Goal: Task Accomplishment & Management: Use online tool/utility

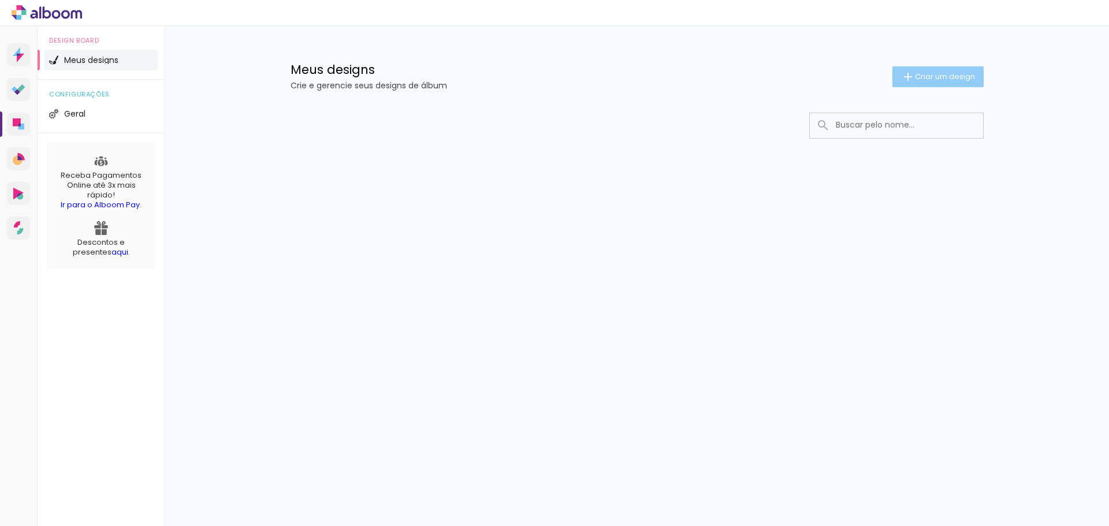
click at [967, 79] on span "Criar um design" at bounding box center [945, 77] width 60 height 8
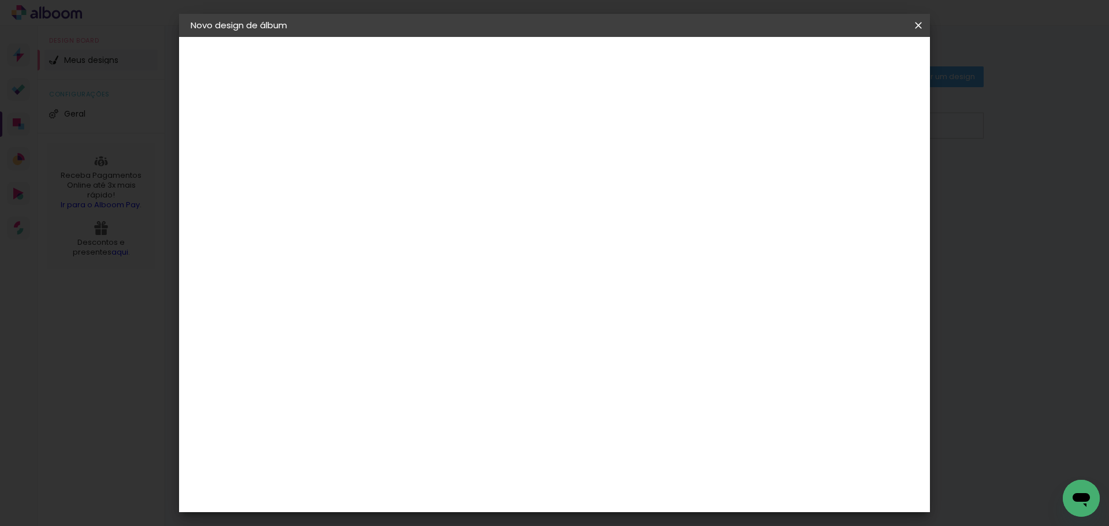
click at [379, 159] on input at bounding box center [379, 155] width 0 height 18
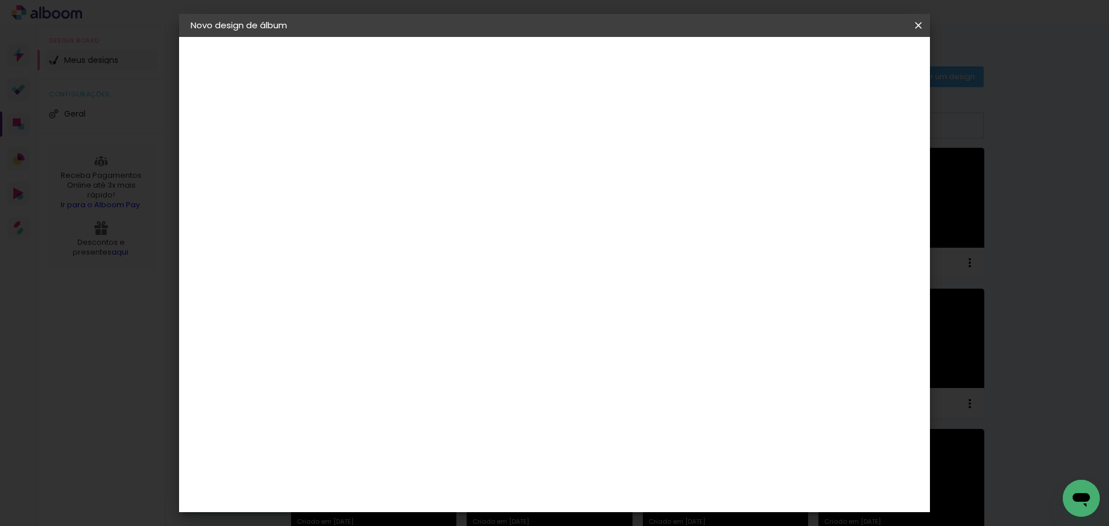
scroll to position [0, 26]
type input "[PERSON_NAME] (20 x 20 cm)"
type paper-input "[PERSON_NAME] (20 x 20 cm)"
click at [0, 0] on slot "Avançar" at bounding box center [0, 0] width 0 height 0
click at [596, 184] on paper-item "Tamanho Livre" at bounding box center [540, 175] width 111 height 25
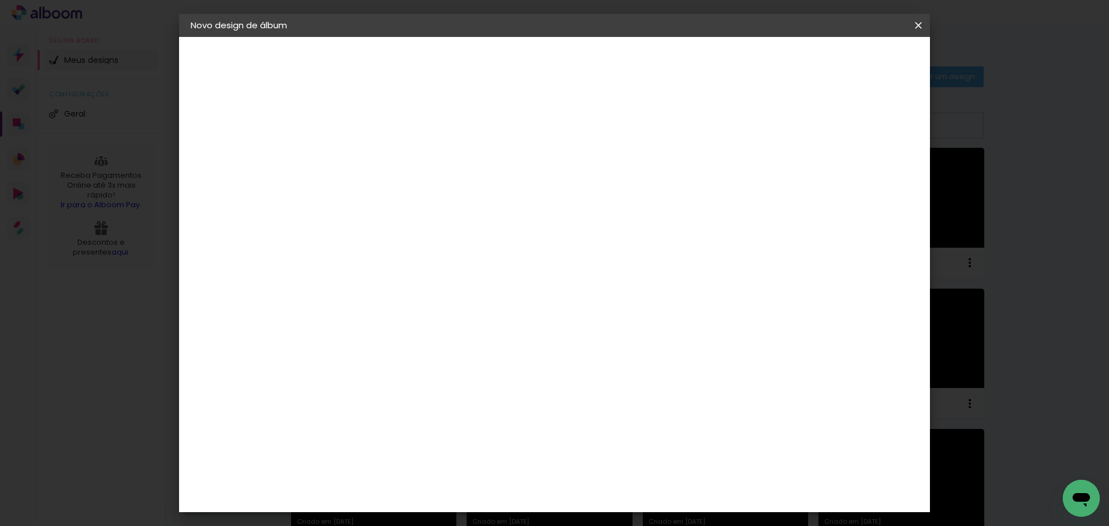
click at [595, 55] on paper-button "Avançar" at bounding box center [567, 61] width 57 height 20
drag, startPoint x: 358, startPoint y: 326, endPoint x: 314, endPoint y: 331, distance: 44.2
click at [314, 37] on quentale-album-spec "Iniciar design Iniciar design" at bounding box center [554, 37] width 751 height 0
drag, startPoint x: 347, startPoint y: 330, endPoint x: 333, endPoint y: 331, distance: 13.9
click at [333, 331] on input "30" at bounding box center [343, 327] width 30 height 17
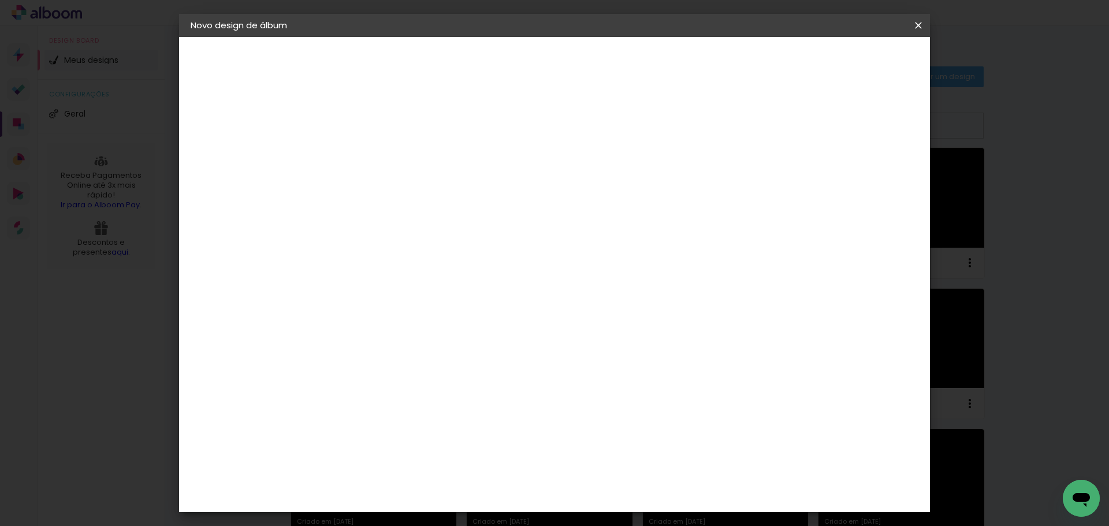
type input "20"
type paper-input "20"
click at [629, 404] on input "60" at bounding box center [618, 405] width 30 height 17
drag, startPoint x: 624, startPoint y: 404, endPoint x: 610, endPoint y: 404, distance: 14.4
click at [610, 404] on input "60" at bounding box center [618, 405] width 30 height 17
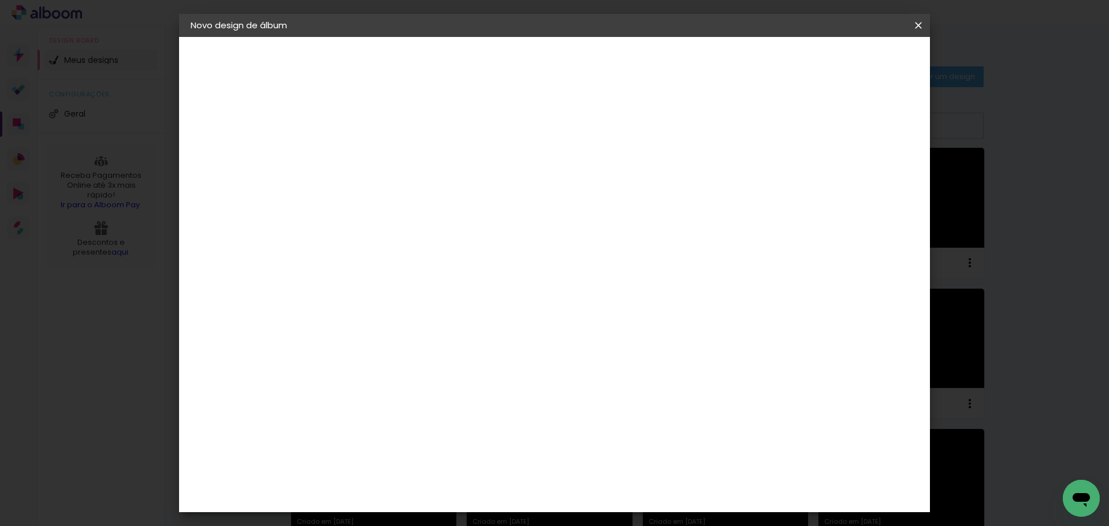
type input "40"
type paper-input "40"
click at [846, 57] on span "Iniciar design" at bounding box center [819, 61] width 53 height 8
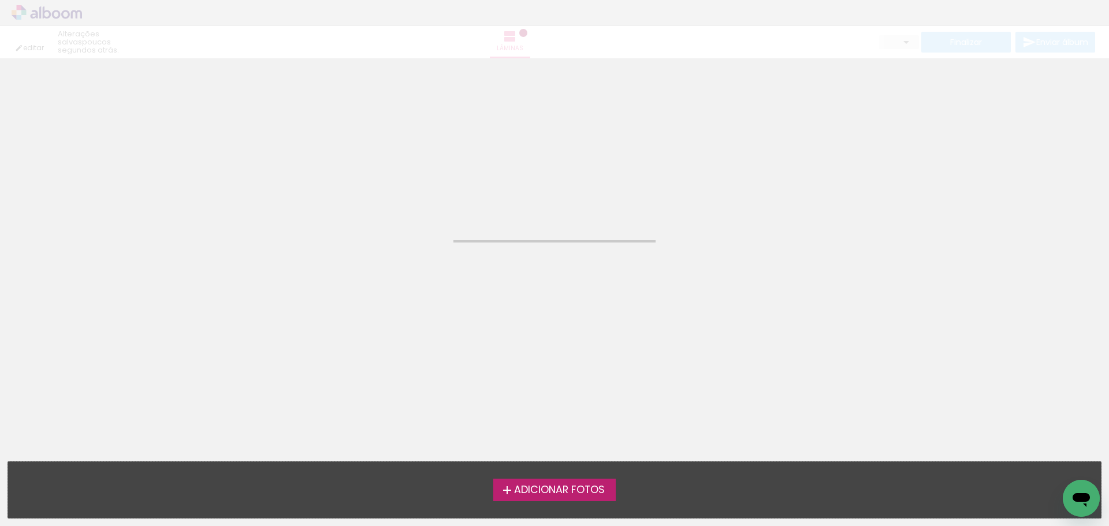
click at [587, 485] on span "Adicionar Fotos" at bounding box center [559, 490] width 91 height 10
click at [0, 0] on input "file" at bounding box center [0, 0] width 0 height 0
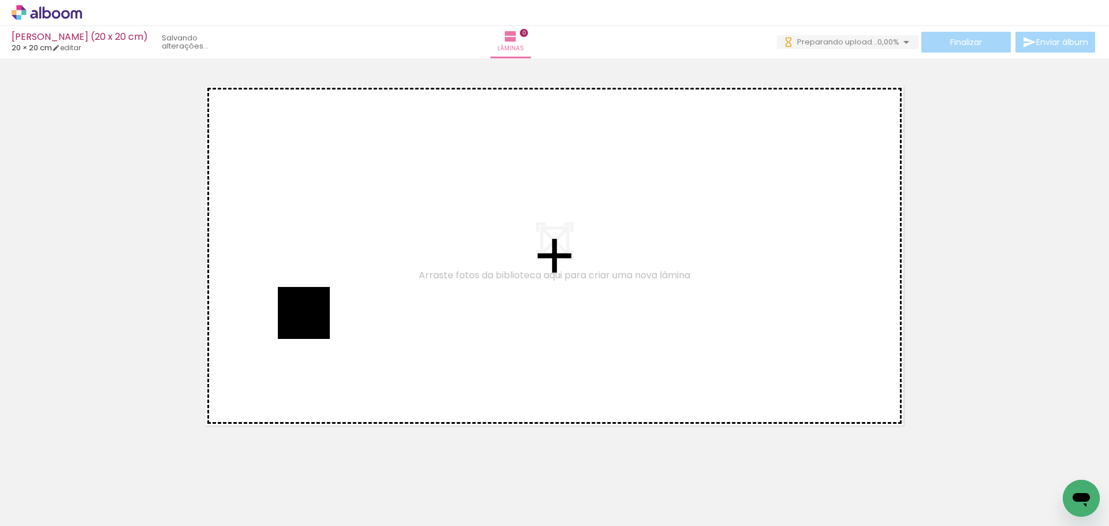
drag, startPoint x: 132, startPoint y: 475, endPoint x: 170, endPoint y: 488, distance: 40.5
click at [313, 321] on quentale-workspace at bounding box center [554, 263] width 1109 height 526
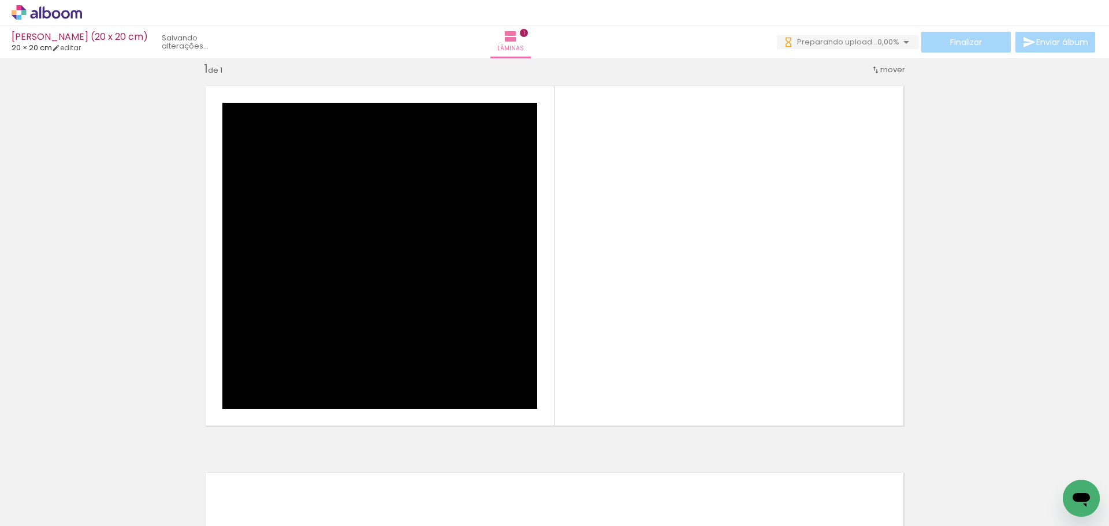
drag, startPoint x: 193, startPoint y: 492, endPoint x: 616, endPoint y: 275, distance: 475.4
click at [616, 275] on quentale-workspace at bounding box center [554, 263] width 1109 height 526
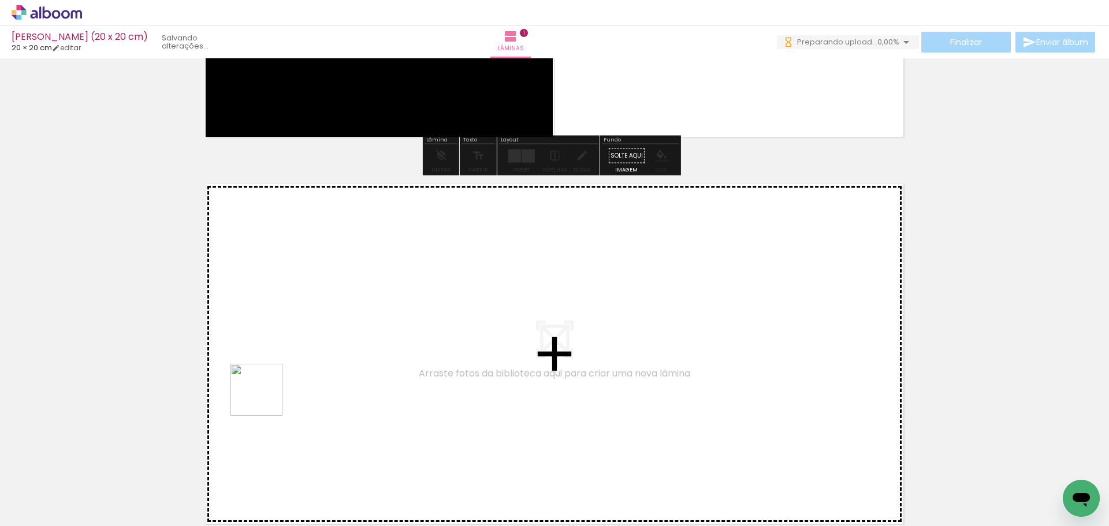
drag, startPoint x: 254, startPoint y: 466, endPoint x: 319, endPoint y: 480, distance: 66.3
click at [284, 318] on quentale-workspace at bounding box center [554, 263] width 1109 height 526
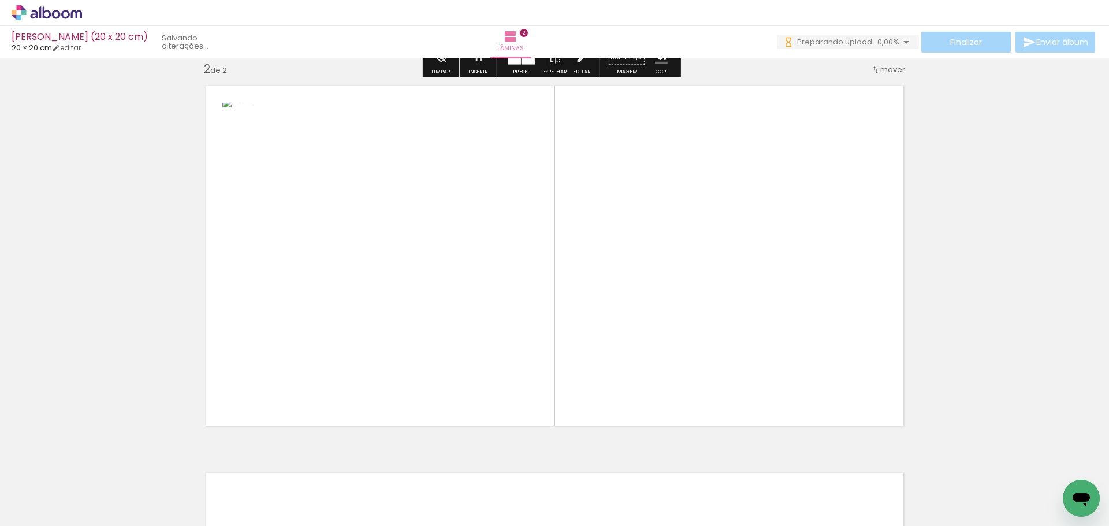
drag, startPoint x: 320, startPoint y: 482, endPoint x: 547, endPoint y: 345, distance: 264.7
click at [717, 293] on quentale-workspace at bounding box center [554, 263] width 1109 height 526
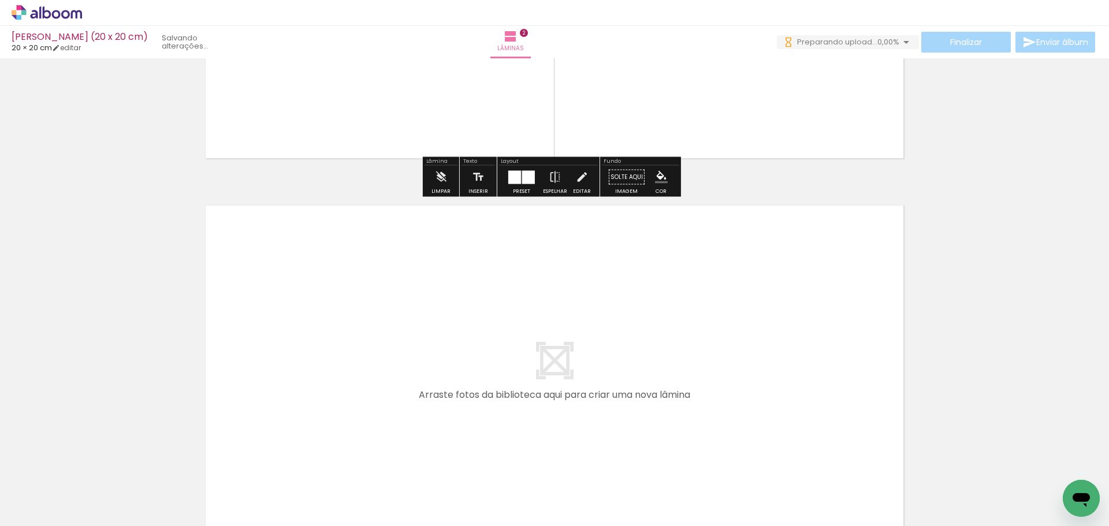
scroll to position [691, 0]
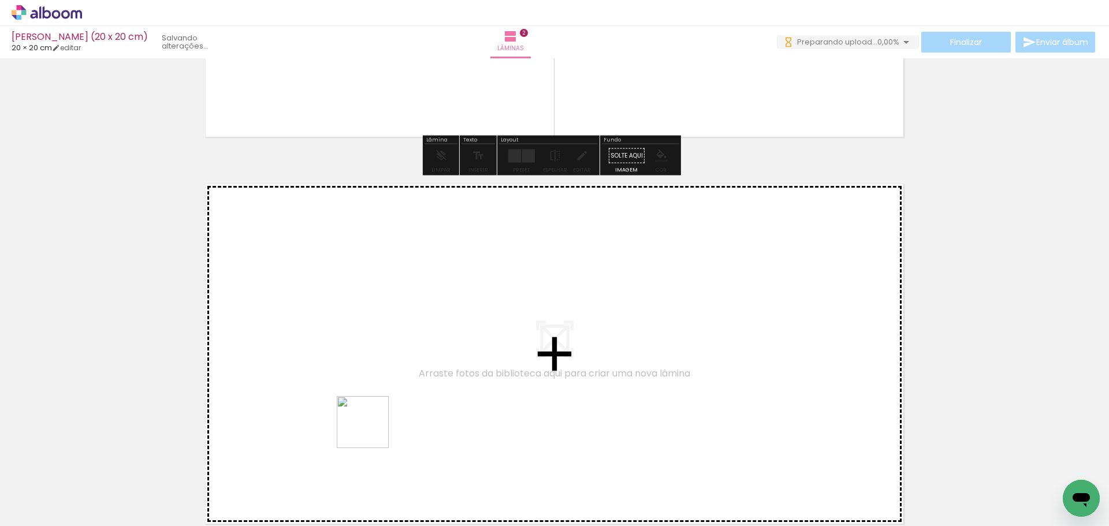
drag, startPoint x: 371, startPoint y: 480, endPoint x: 571, endPoint y: 483, distance: 200.4
click at [340, 312] on quentale-workspace at bounding box center [554, 263] width 1109 height 526
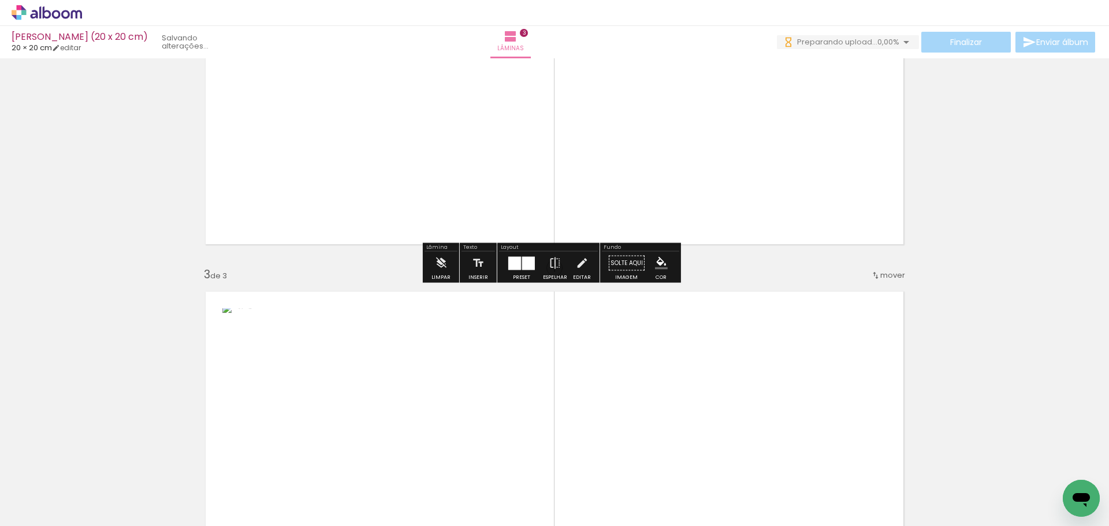
scroll to position [615, 0]
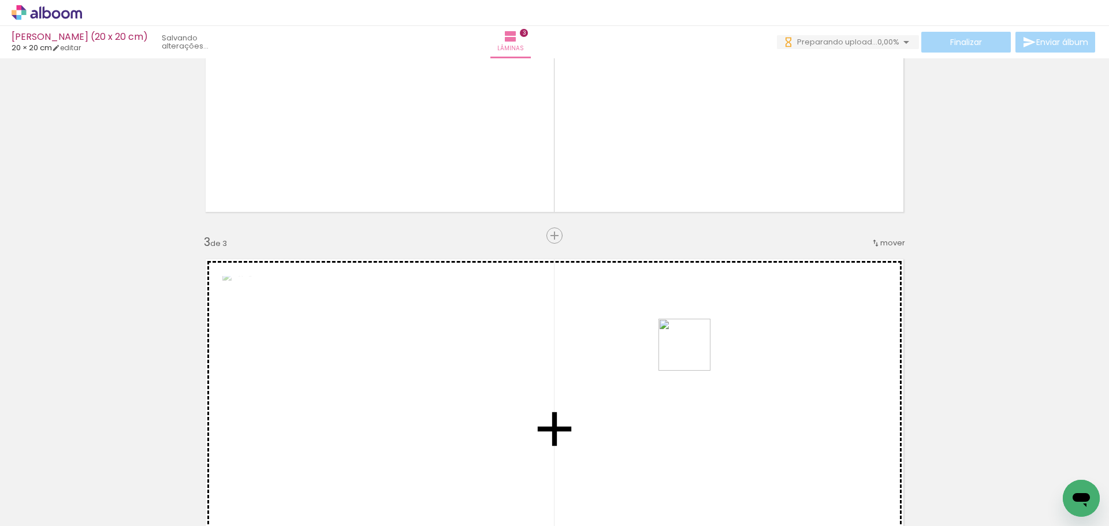
drag, startPoint x: 458, startPoint y: 482, endPoint x: 693, endPoint y: 353, distance: 267.2
click at [693, 353] on quentale-workspace at bounding box center [554, 263] width 1109 height 526
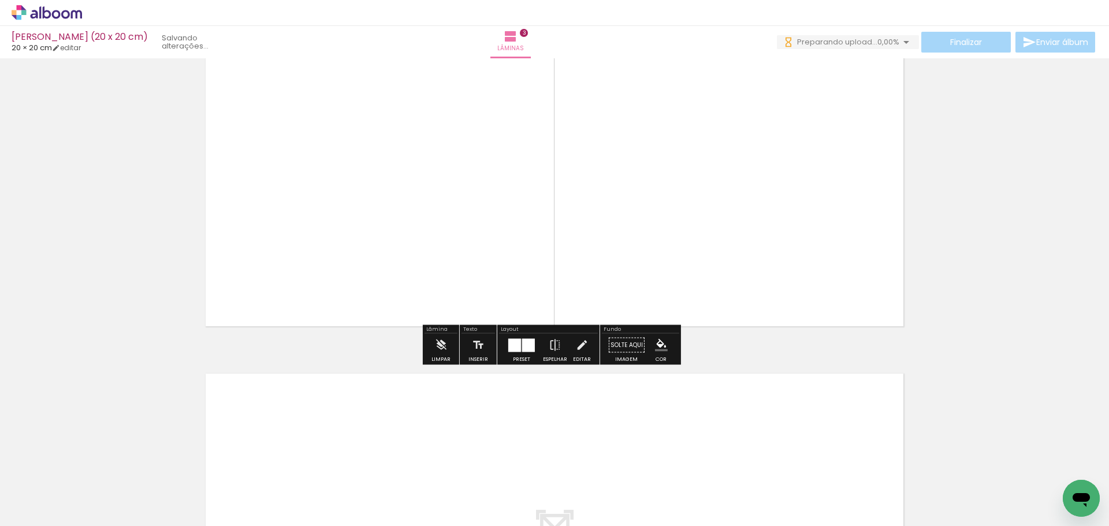
scroll to position [1020, 0]
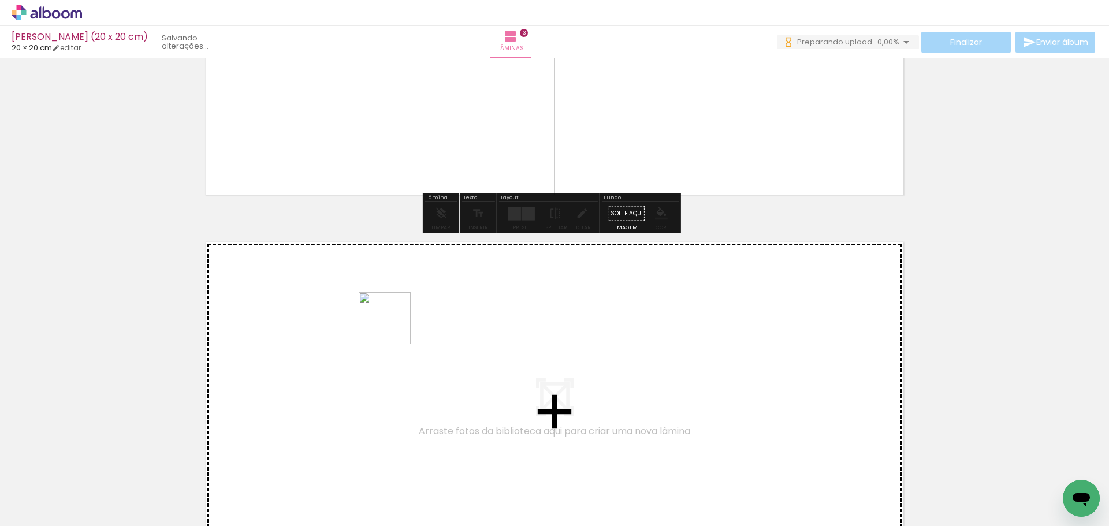
drag, startPoint x: 476, startPoint y: 442, endPoint x: 391, endPoint y: 324, distance: 145.5
click at [391, 324] on quentale-workspace at bounding box center [554, 263] width 1109 height 526
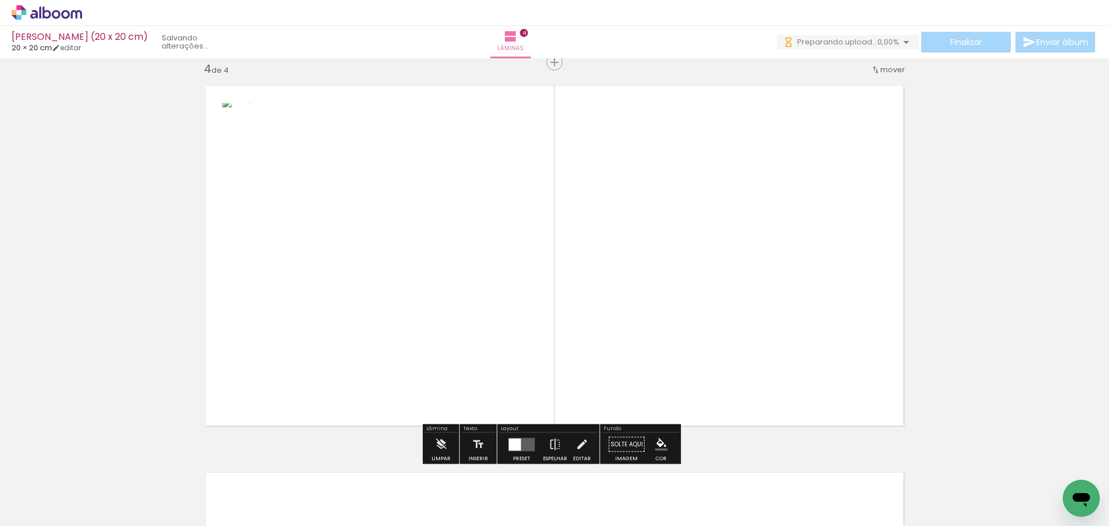
drag, startPoint x: 575, startPoint y: 473, endPoint x: 707, endPoint y: 318, distance: 203.6
click at [707, 318] on quentale-workspace at bounding box center [554, 263] width 1109 height 526
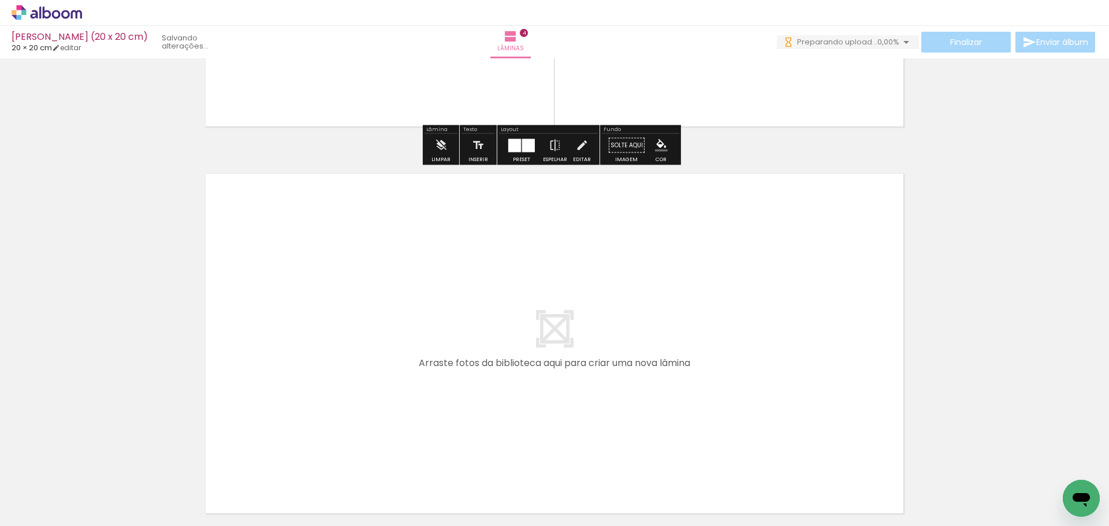
scroll to position [1584, 0]
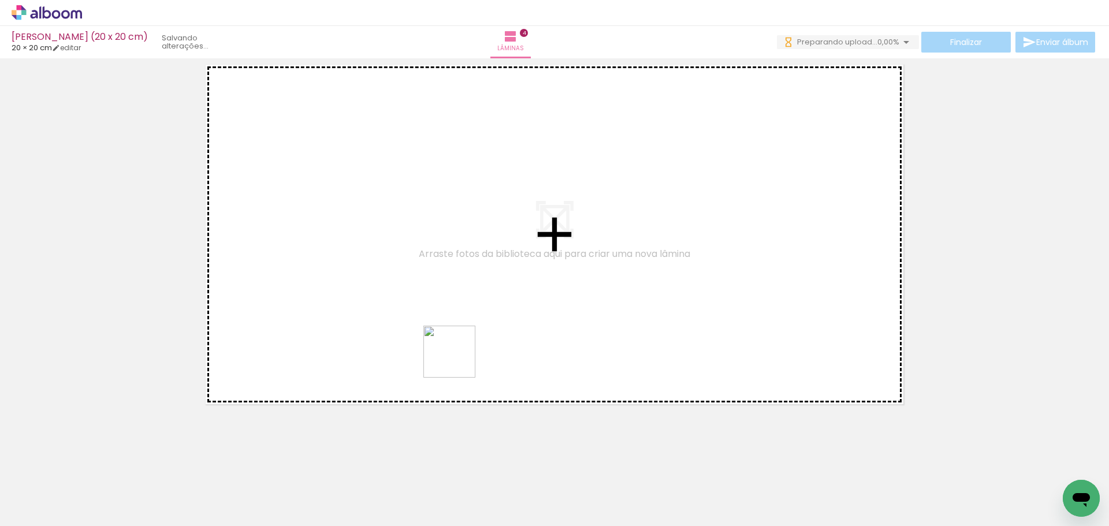
drag, startPoint x: 614, startPoint y: 459, endPoint x: 478, endPoint y: 374, distance: 160.4
click at [427, 342] on quentale-workspace at bounding box center [554, 263] width 1109 height 526
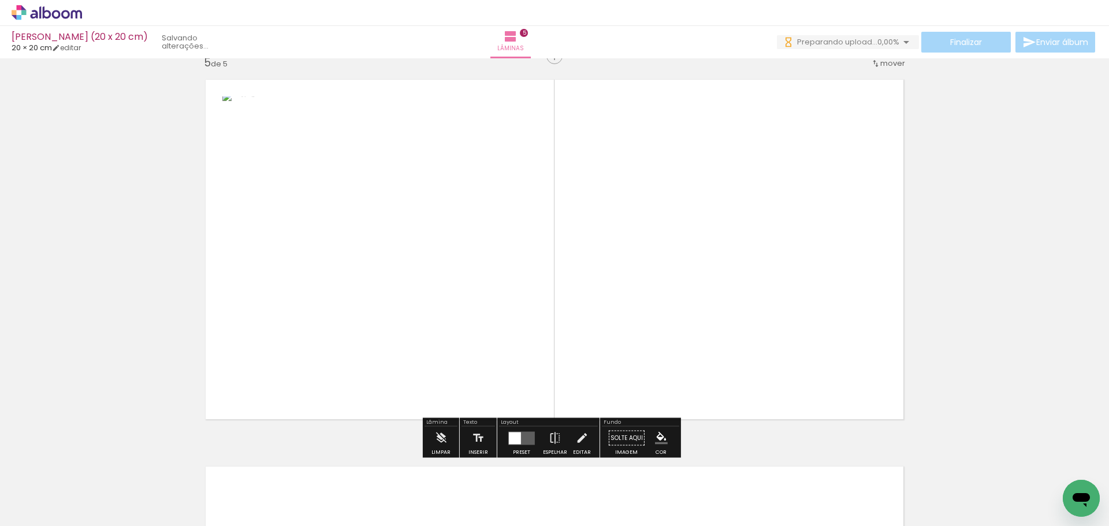
scroll to position [1562, 0]
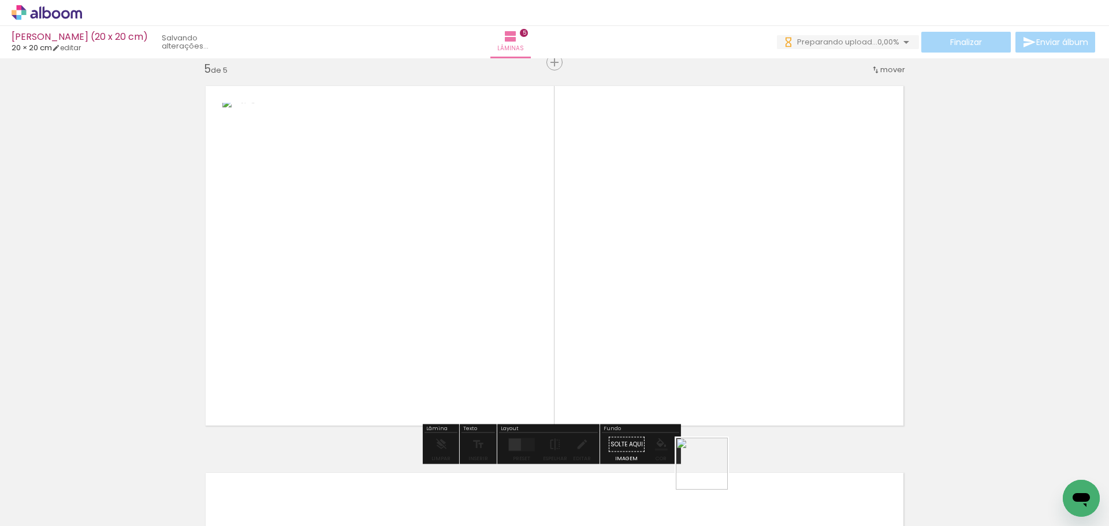
drag, startPoint x: 716, startPoint y: 494, endPoint x: 682, endPoint y: 367, distance: 131.9
click at [682, 367] on quentale-workspace at bounding box center [554, 263] width 1109 height 526
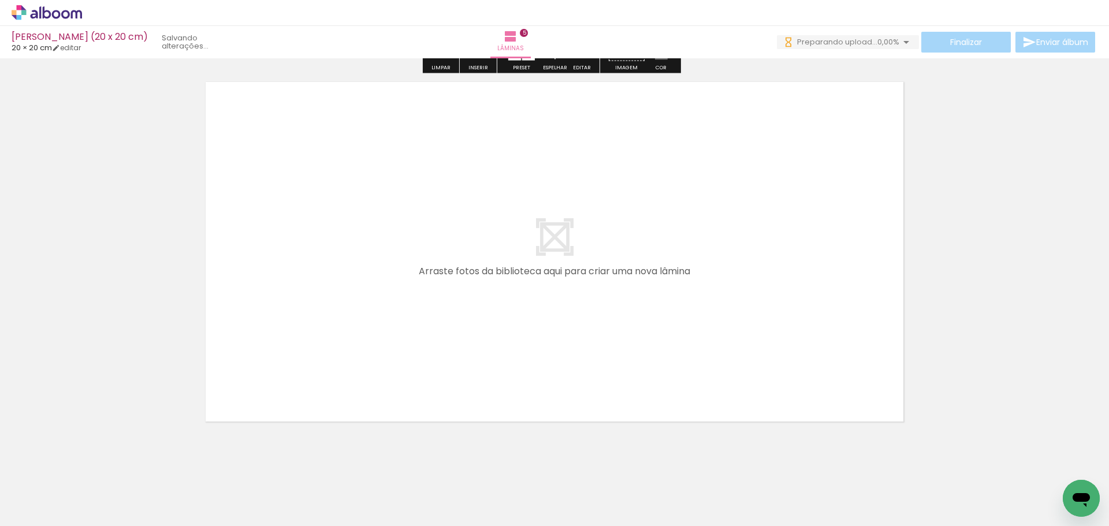
scroll to position [1967, 0]
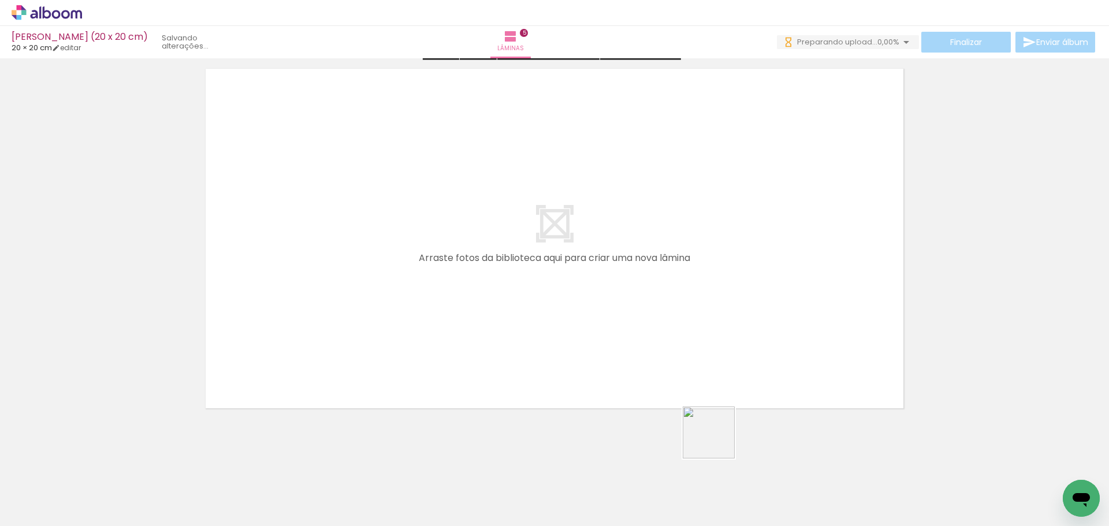
drag, startPoint x: 717, startPoint y: 441, endPoint x: 432, endPoint y: 271, distance: 332.2
click at [432, 271] on quentale-workspace at bounding box center [554, 263] width 1109 height 526
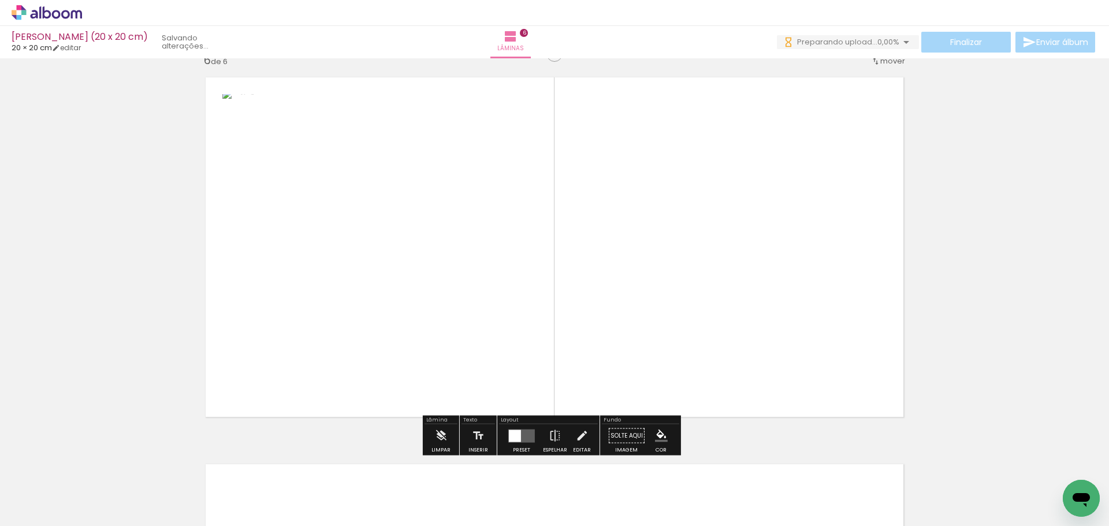
scroll to position [1949, 0]
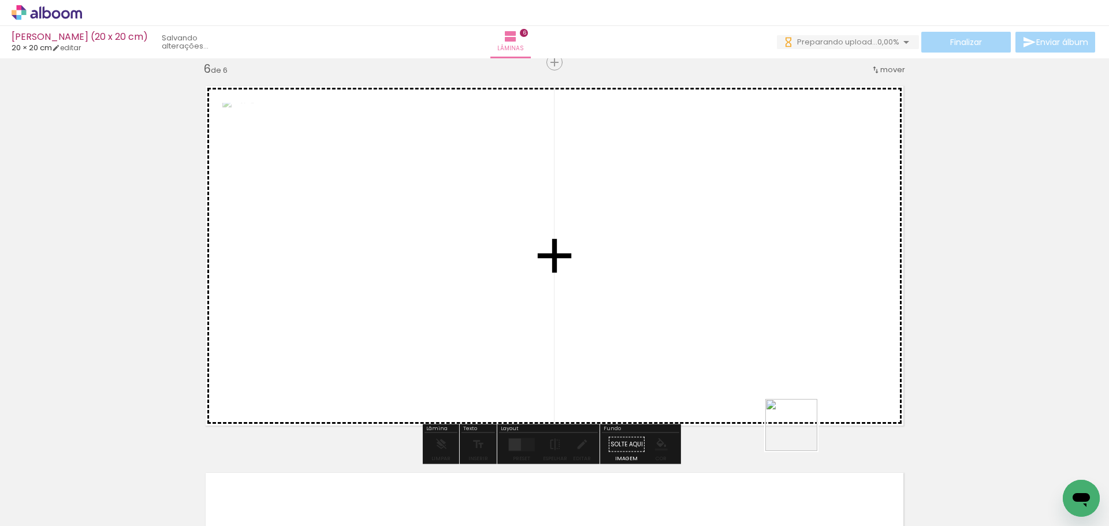
drag, startPoint x: 838, startPoint y: 487, endPoint x: 675, endPoint y: 284, distance: 260.0
click at [675, 284] on quentale-workspace at bounding box center [554, 263] width 1109 height 526
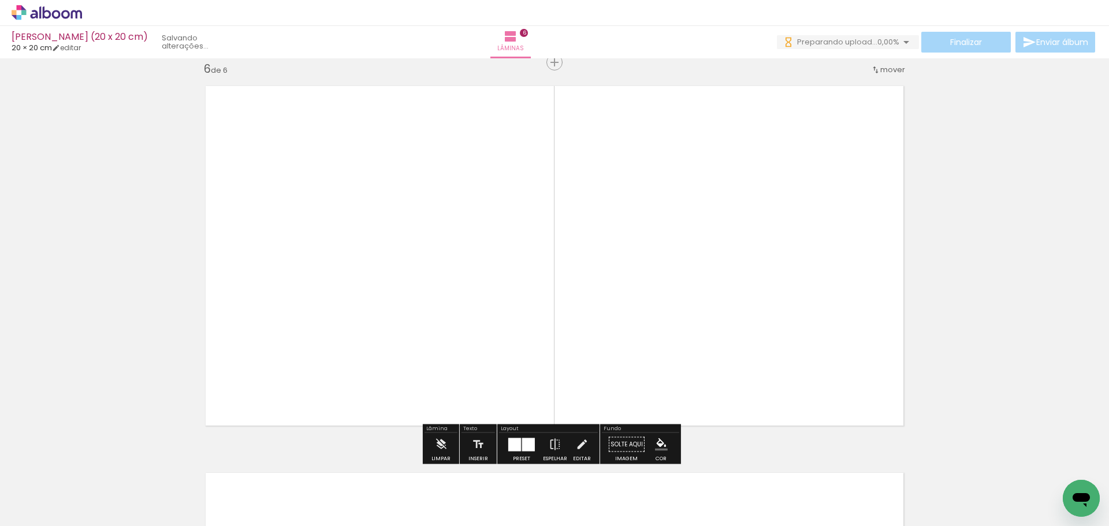
scroll to position [0, 508]
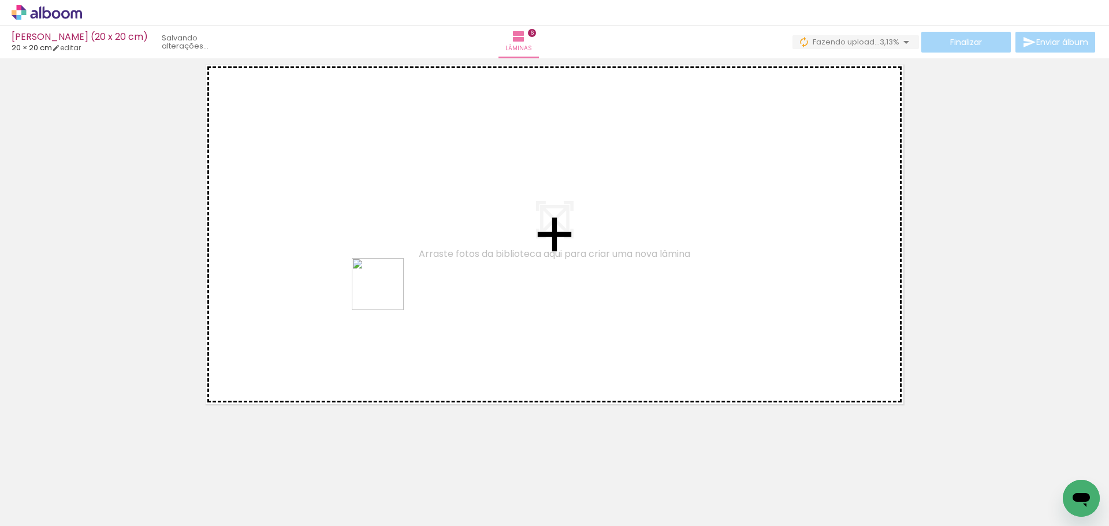
drag, startPoint x: 390, startPoint y: 419, endPoint x: 442, endPoint y: 386, distance: 61.5
click at [361, 211] on quentale-workspace at bounding box center [554, 263] width 1109 height 526
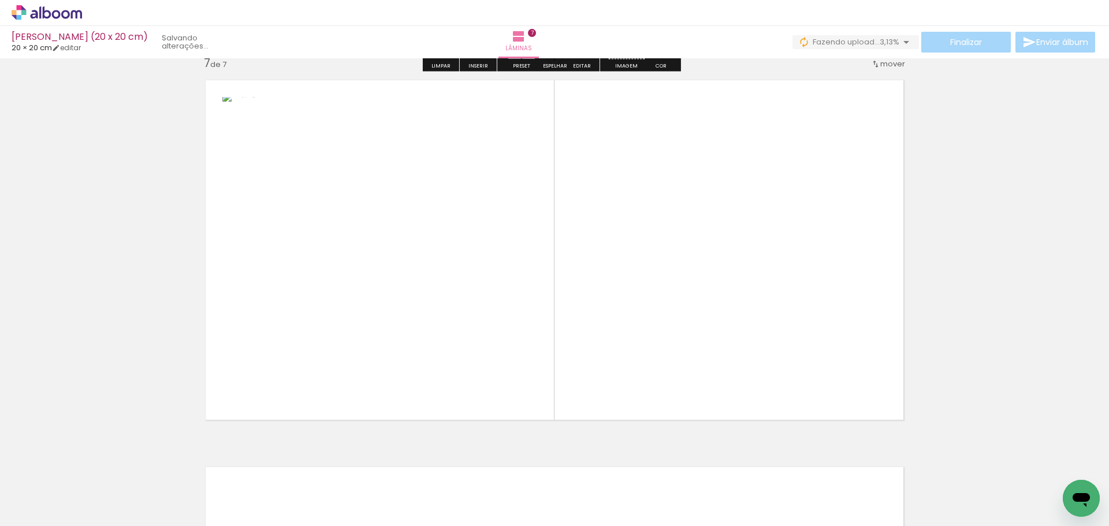
scroll to position [2336, 0]
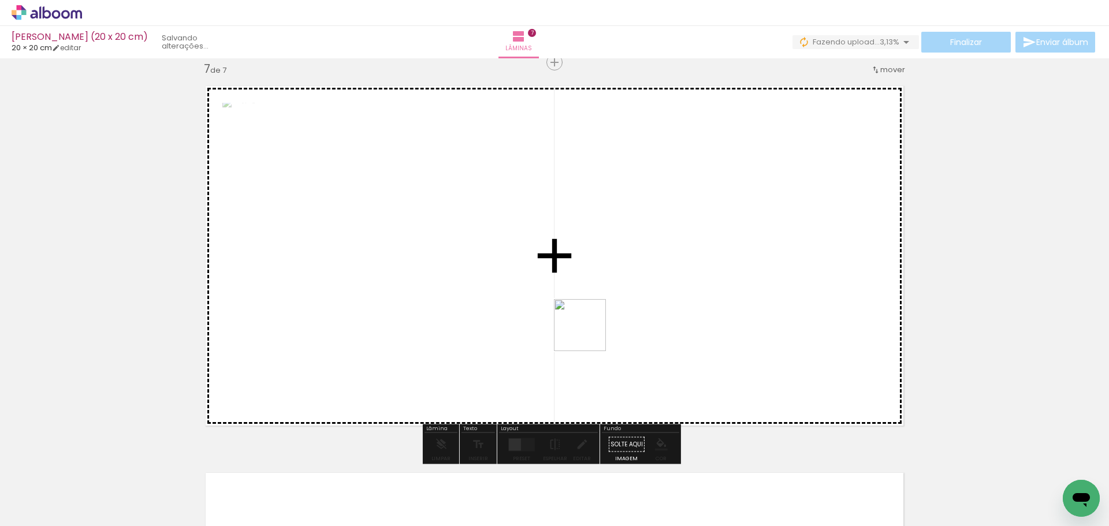
drag, startPoint x: 457, startPoint y: 472, endPoint x: 687, endPoint y: 253, distance: 316.9
click at [687, 253] on quentale-workspace at bounding box center [554, 263] width 1109 height 526
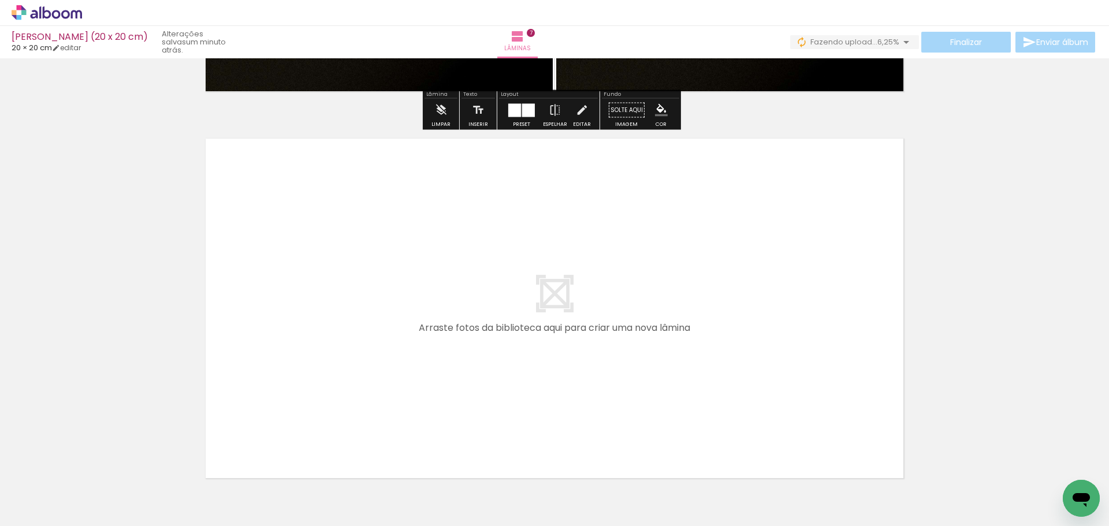
scroll to position [2744, 0]
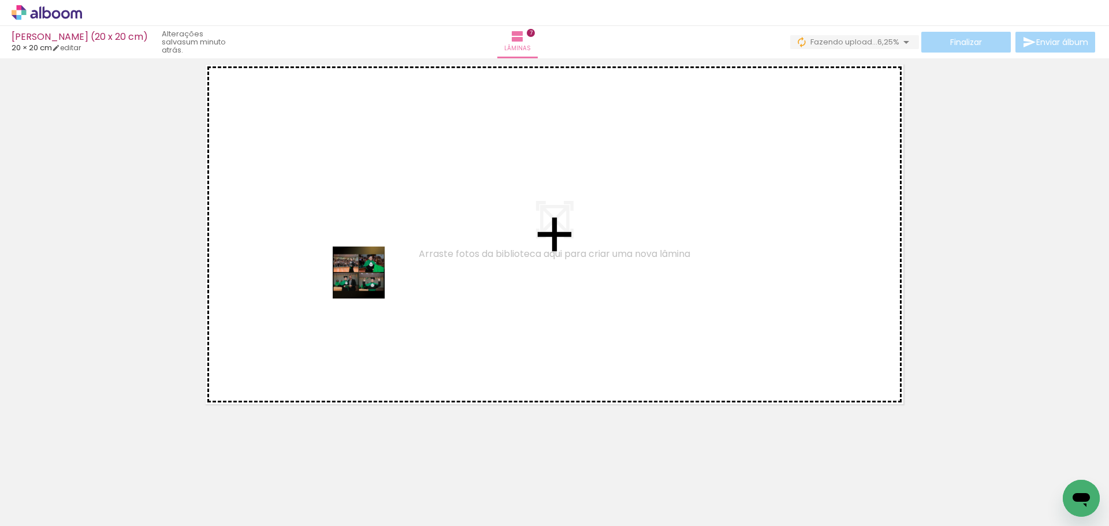
drag, startPoint x: 497, startPoint y: 478, endPoint x: 504, endPoint y: 406, distance: 72.6
click at [350, 257] on quentale-workspace at bounding box center [554, 263] width 1109 height 526
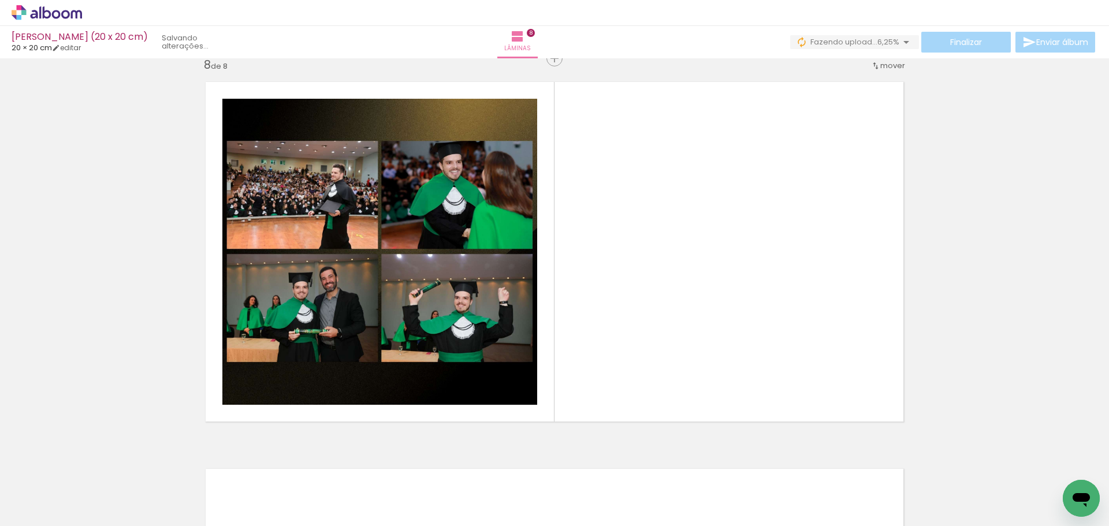
scroll to position [2723, 0]
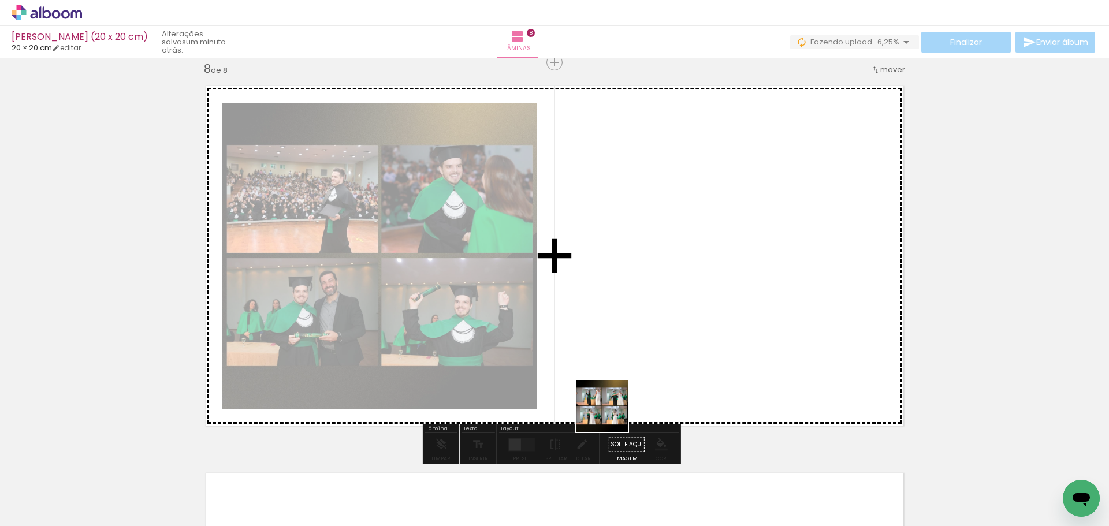
drag, startPoint x: 595, startPoint y: 461, endPoint x: 633, endPoint y: 329, distance: 137.6
click at [633, 329] on quentale-workspace at bounding box center [554, 263] width 1109 height 526
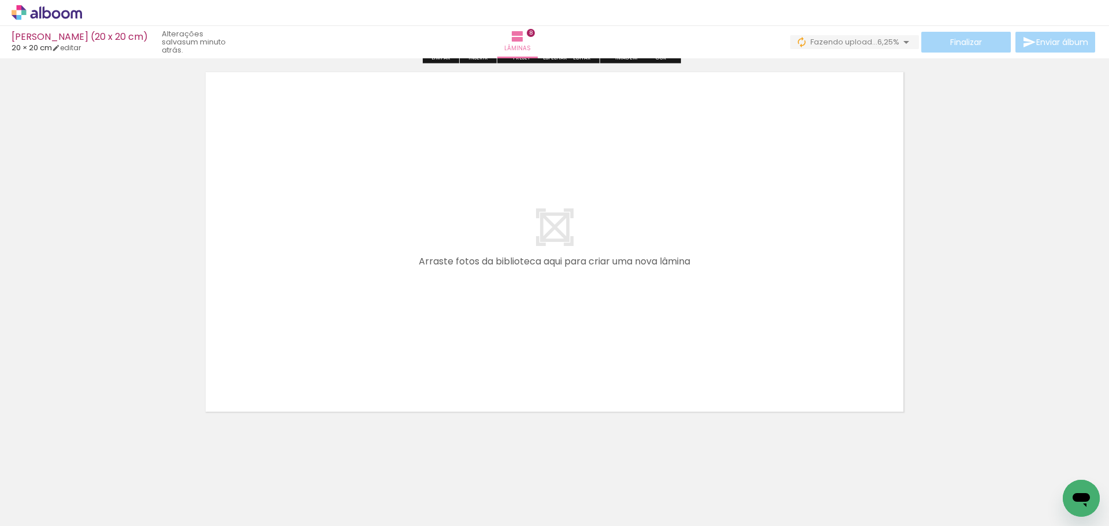
scroll to position [3127, 0]
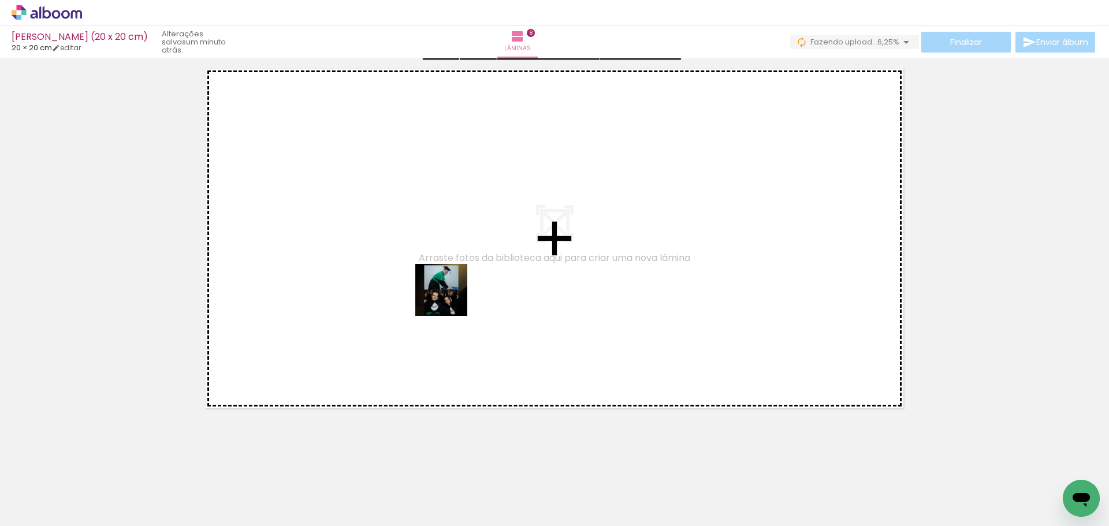
drag, startPoint x: 656, startPoint y: 504, endPoint x: 393, endPoint y: 245, distance: 369.1
click at [393, 245] on quentale-workspace at bounding box center [554, 263] width 1109 height 526
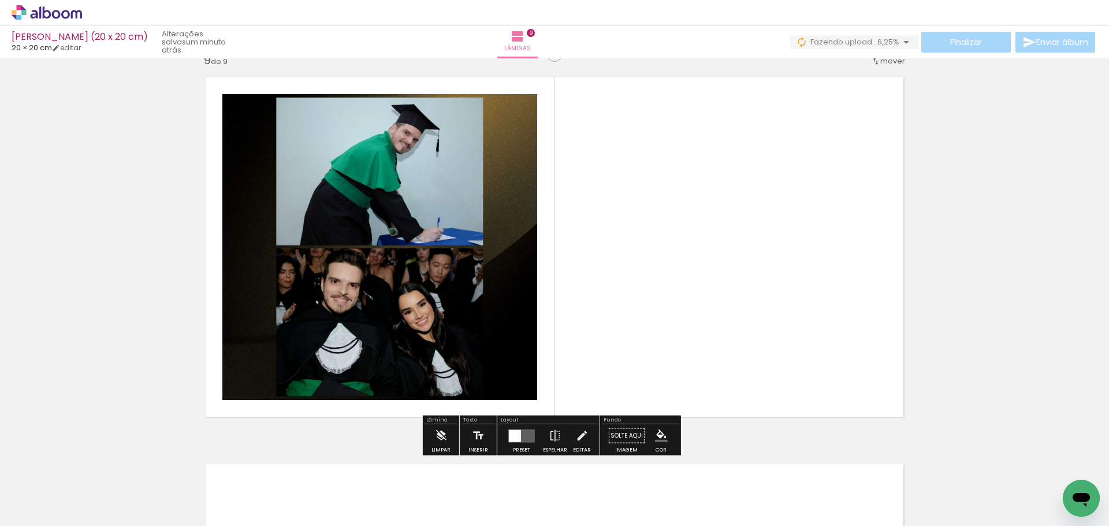
scroll to position [3110, 0]
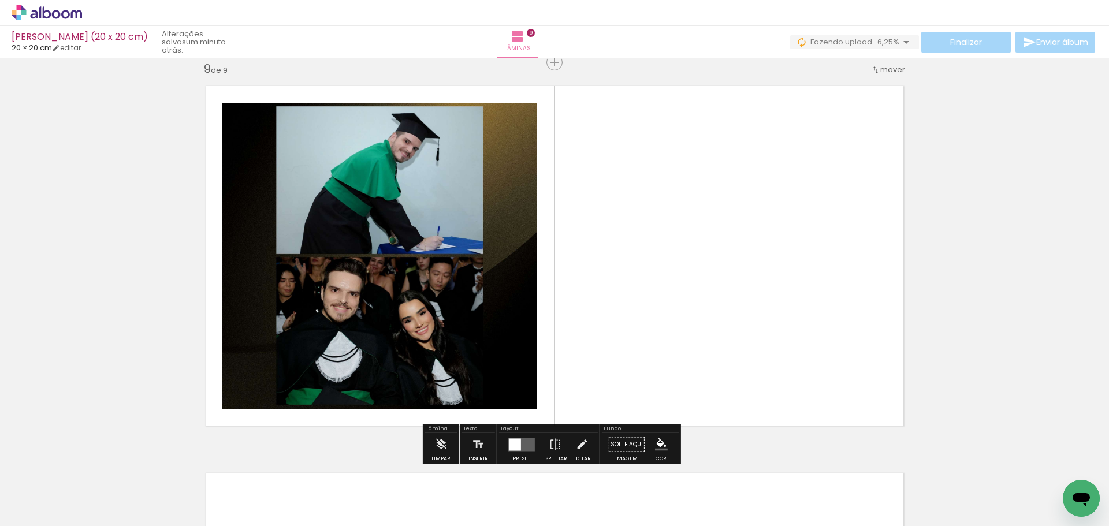
drag, startPoint x: 722, startPoint y: 449, endPoint x: 710, endPoint y: 319, distance: 130.5
click at [710, 319] on quentale-workspace at bounding box center [554, 263] width 1109 height 526
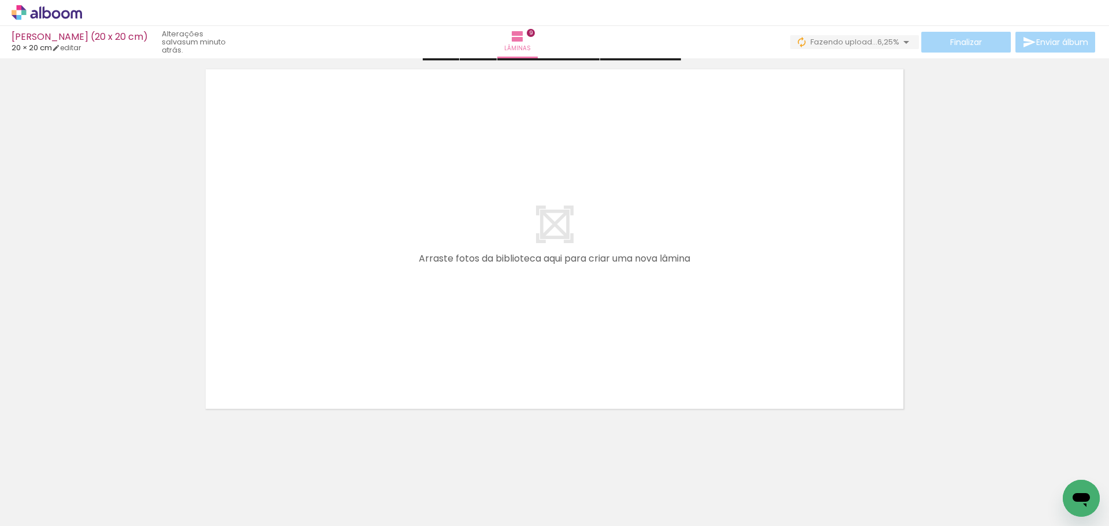
scroll to position [3514, 0]
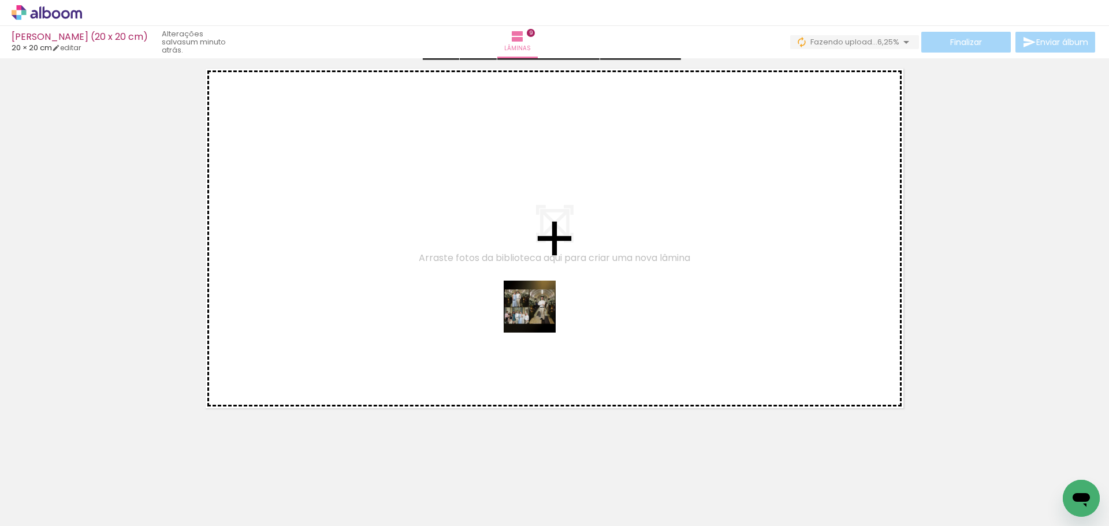
drag, startPoint x: 763, startPoint y: 486, endPoint x: 480, endPoint y: 281, distance: 349.8
click at [480, 281] on quentale-workspace at bounding box center [554, 263] width 1109 height 526
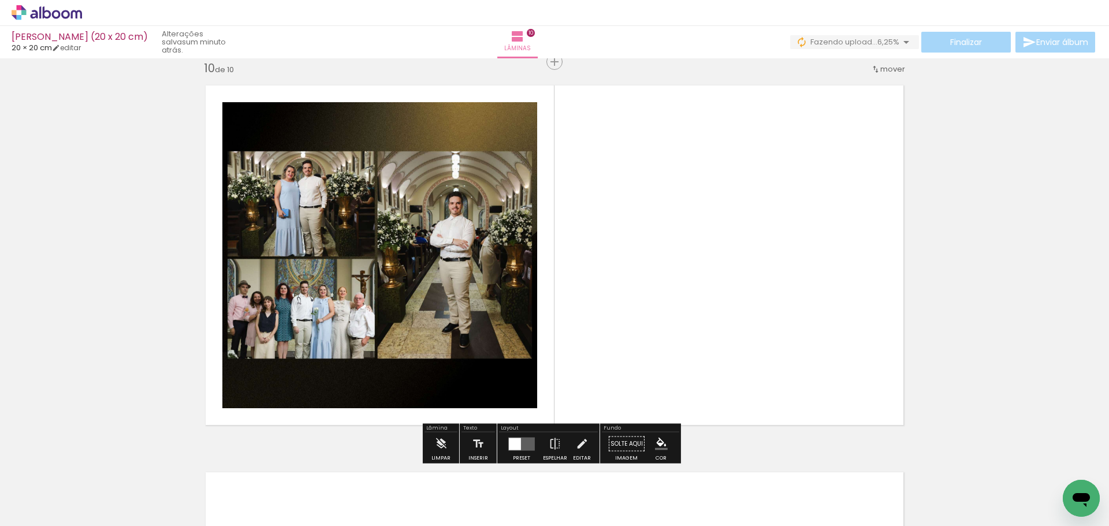
scroll to position [3497, 0]
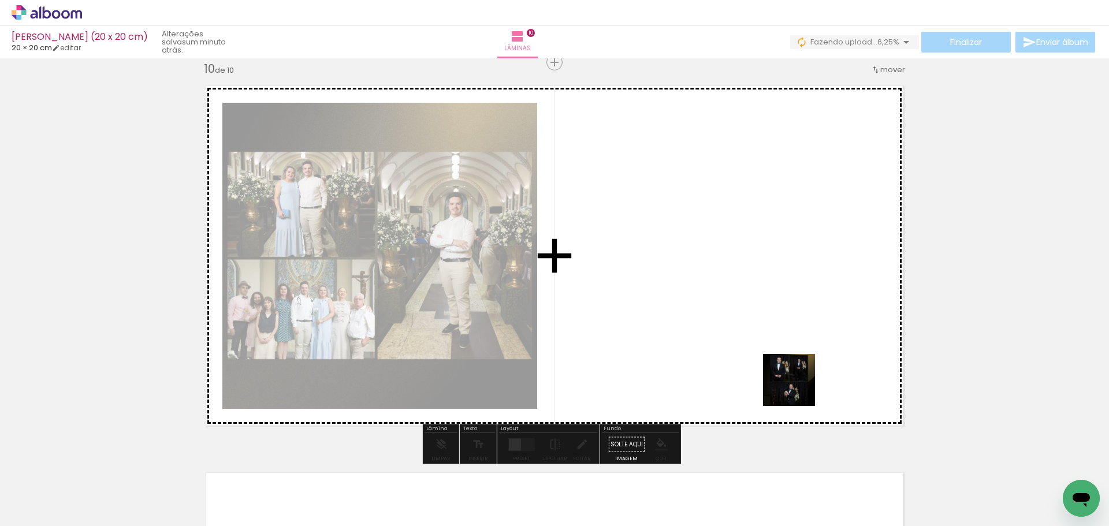
drag, startPoint x: 846, startPoint y: 489, endPoint x: 739, endPoint y: 312, distance: 206.5
click at [739, 312] on quentale-workspace at bounding box center [554, 263] width 1109 height 526
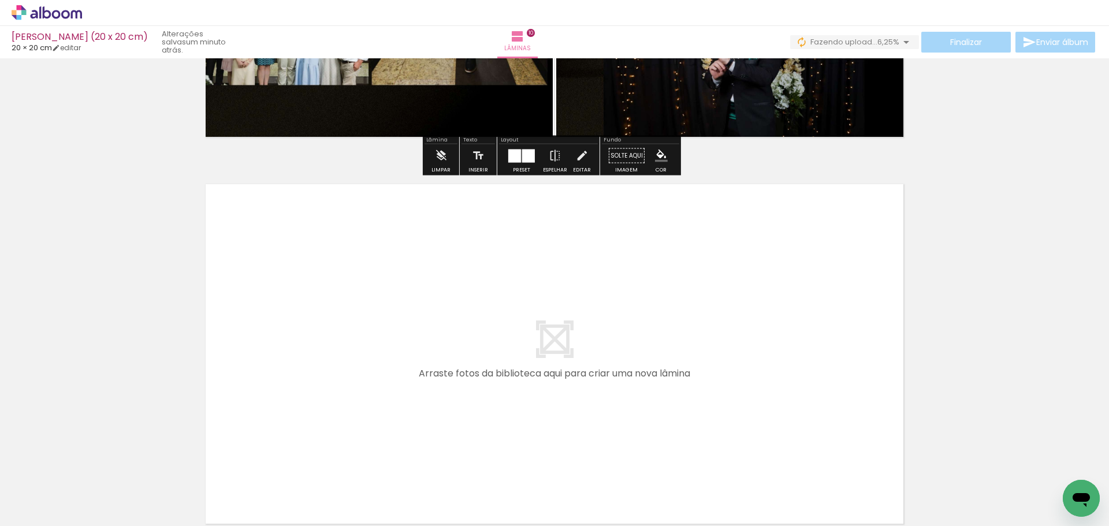
scroll to position [0, 1059]
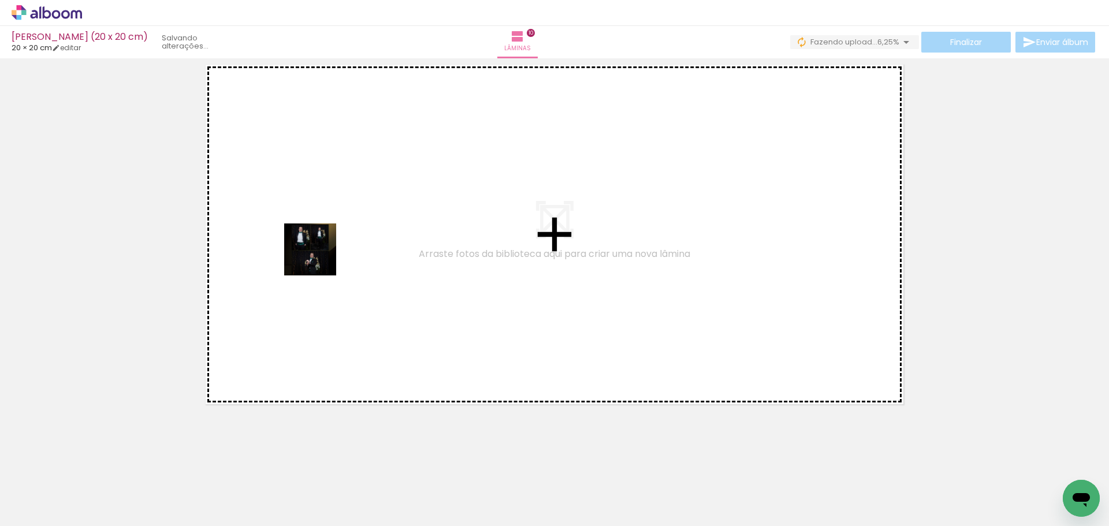
drag, startPoint x: 357, startPoint y: 479, endPoint x: 381, endPoint y: 438, distance: 47.3
click at [318, 256] on quentale-workspace at bounding box center [554, 263] width 1109 height 526
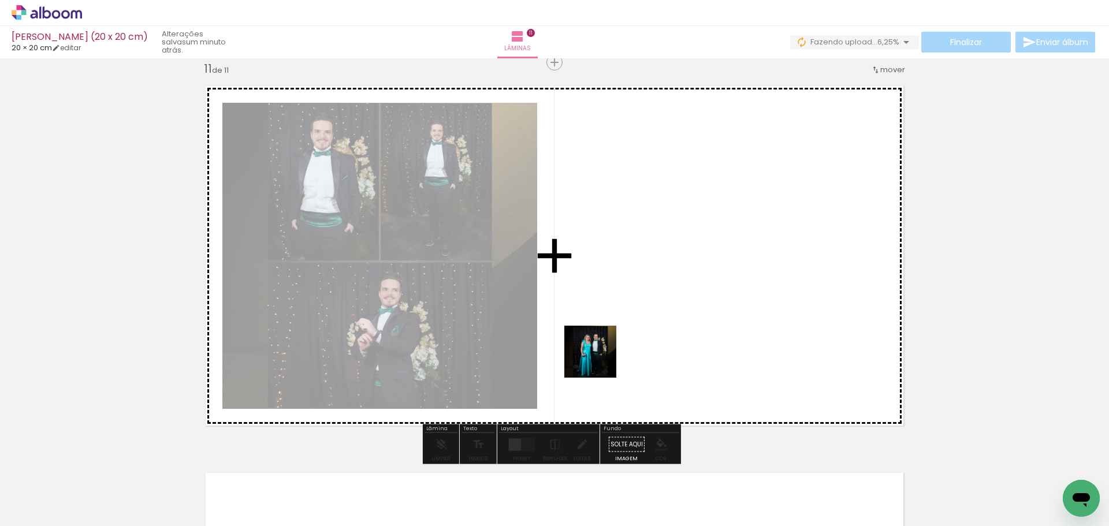
drag, startPoint x: 565, startPoint y: 382, endPoint x: 626, endPoint y: 341, distance: 73.5
click at [626, 341] on quentale-workspace at bounding box center [554, 263] width 1109 height 526
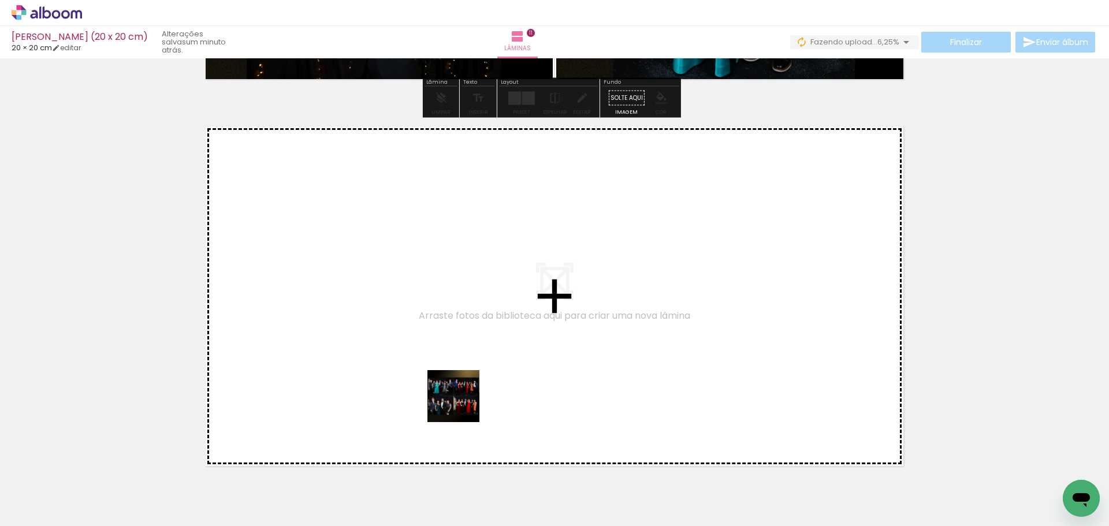
drag, startPoint x: 491, startPoint y: 484, endPoint x: 428, endPoint y: 333, distance: 163.8
click at [428, 333] on quentale-workspace at bounding box center [554, 263] width 1109 height 526
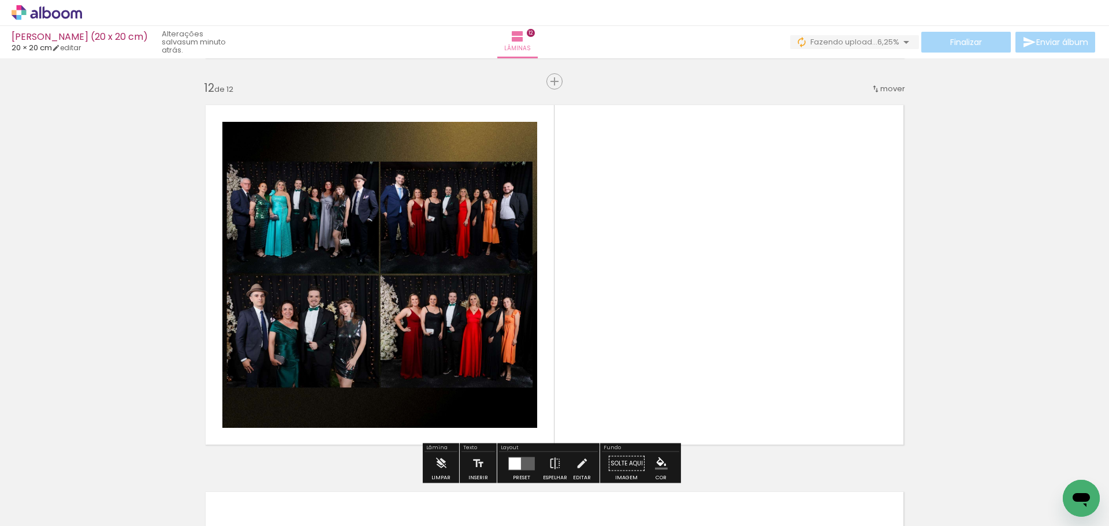
scroll to position [4270, 0]
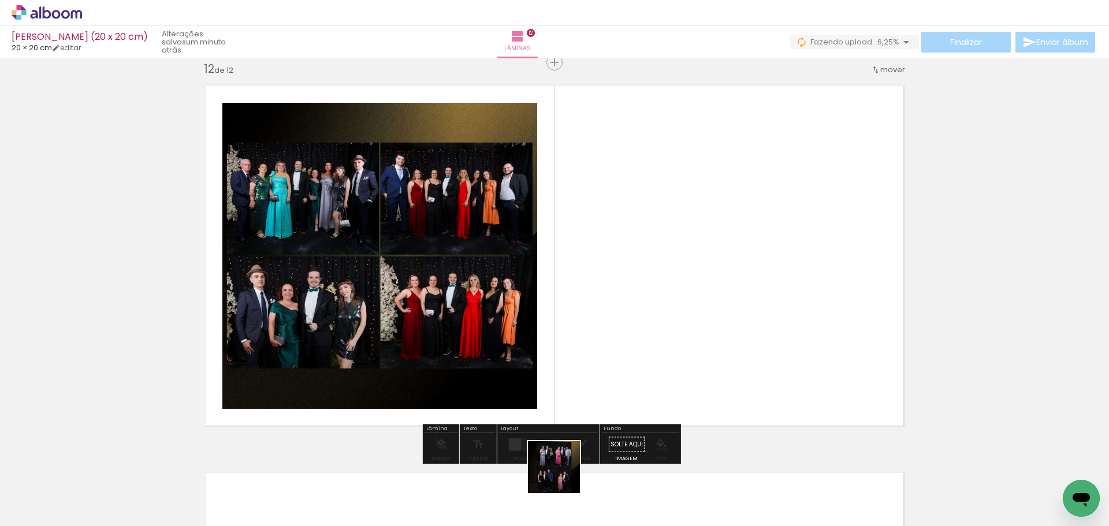
drag, startPoint x: 562, startPoint y: 476, endPoint x: 698, endPoint y: 305, distance: 218.2
click at [698, 305] on quentale-workspace at bounding box center [554, 263] width 1109 height 526
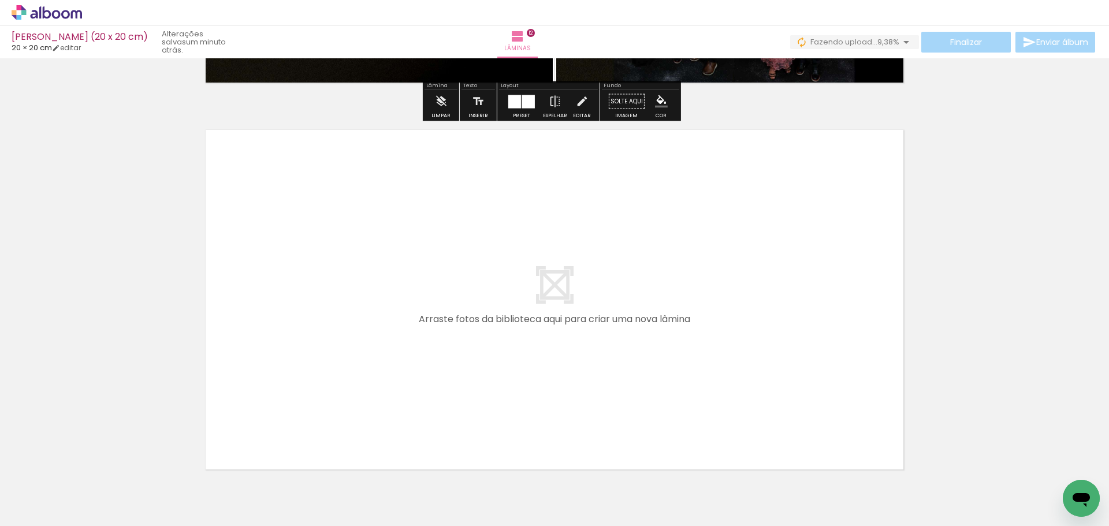
scroll to position [4617, 0]
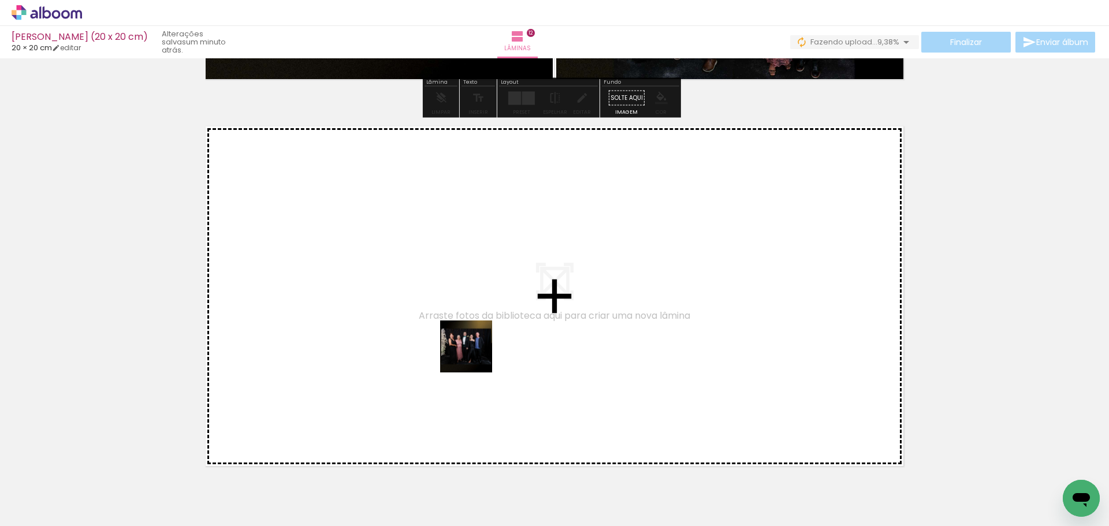
drag, startPoint x: 607, startPoint y: 490, endPoint x: 470, endPoint y: 351, distance: 195.2
click at [470, 351] on quentale-workspace at bounding box center [554, 263] width 1109 height 526
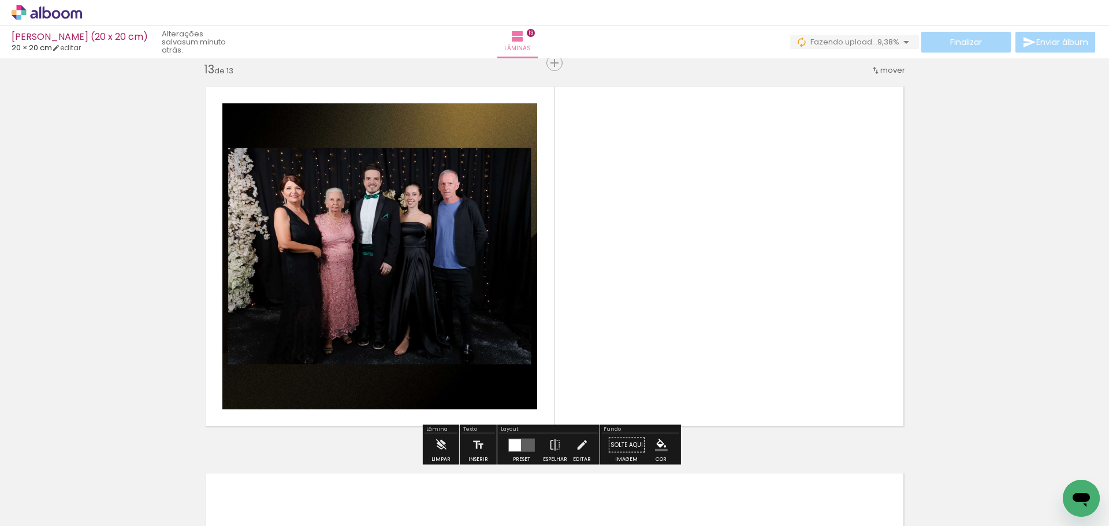
scroll to position [4657, 0]
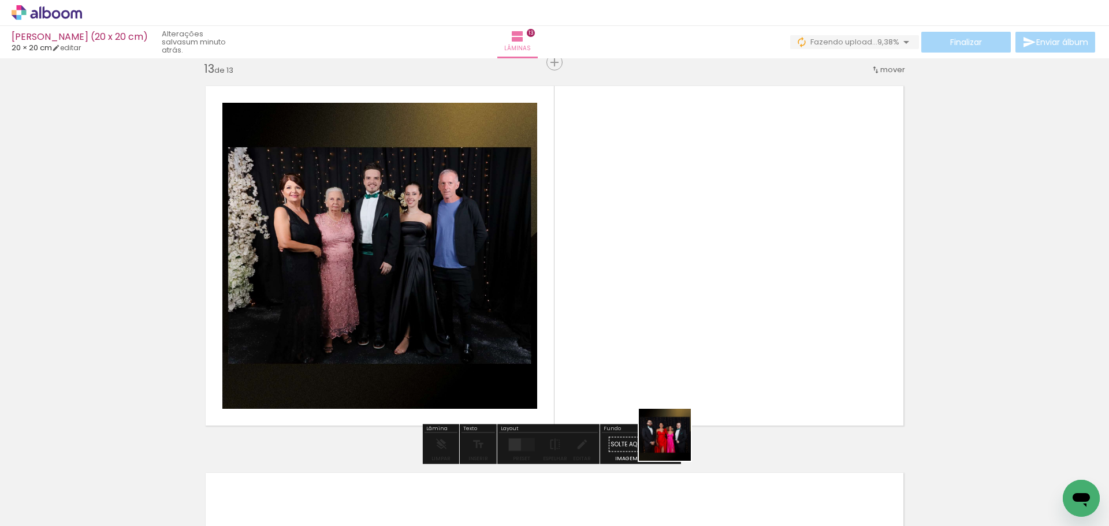
drag, startPoint x: 676, startPoint y: 481, endPoint x: 649, endPoint y: 271, distance: 211.8
click at [649, 271] on quentale-workspace at bounding box center [554, 263] width 1109 height 526
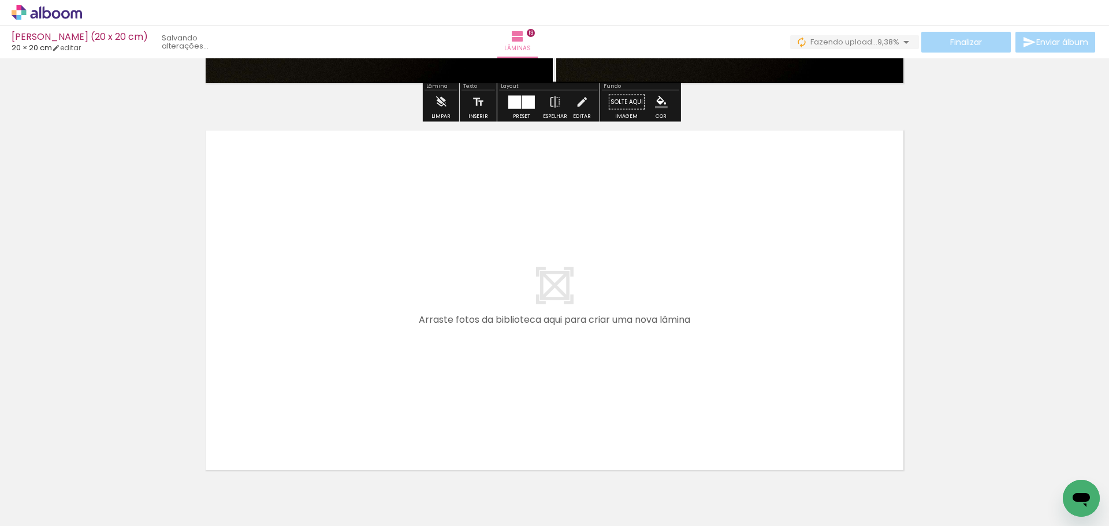
scroll to position [5004, 0]
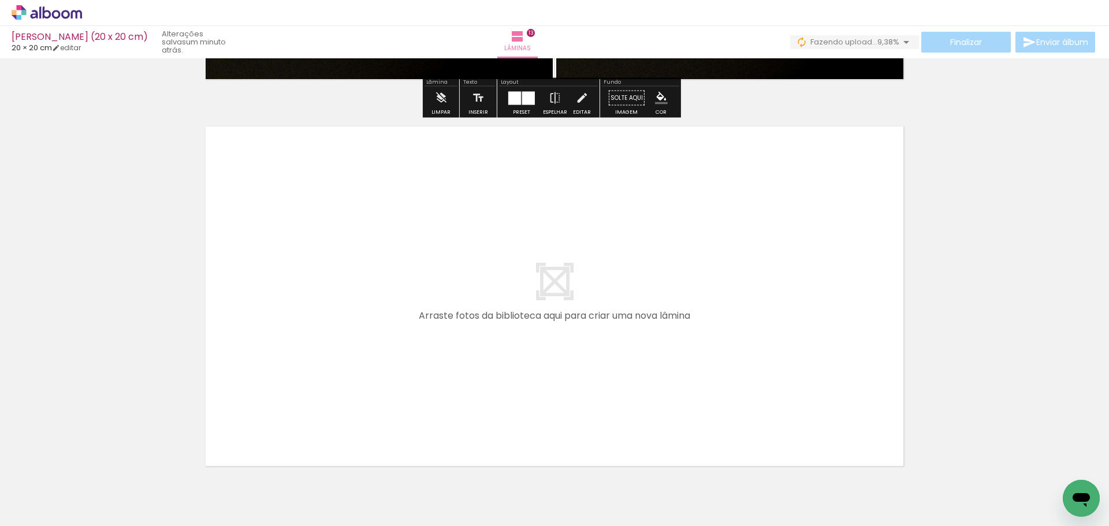
drag, startPoint x: 738, startPoint y: 502, endPoint x: 467, endPoint y: 372, distance: 301.1
click at [467, 372] on quentale-workspace at bounding box center [554, 263] width 1109 height 526
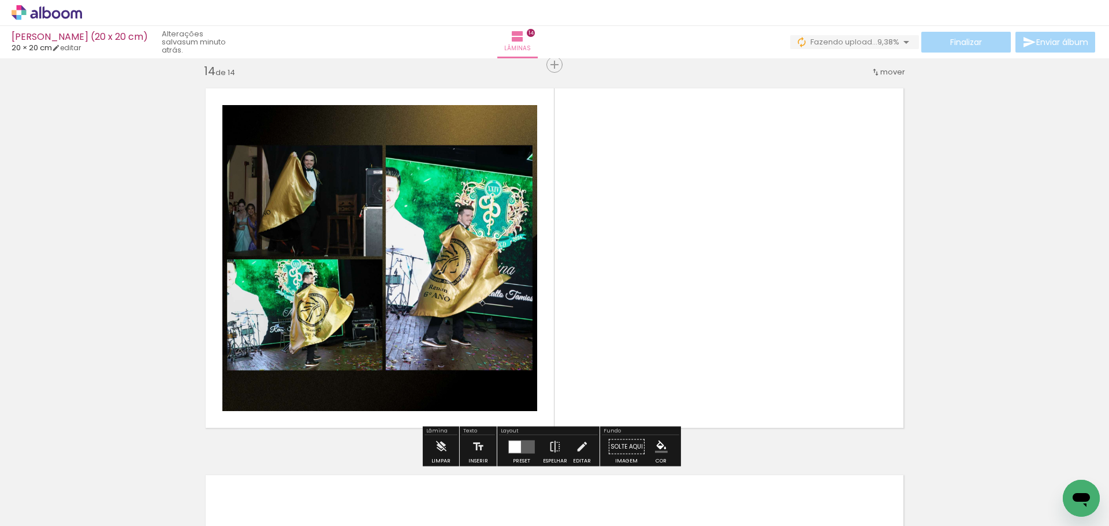
scroll to position [5044, 0]
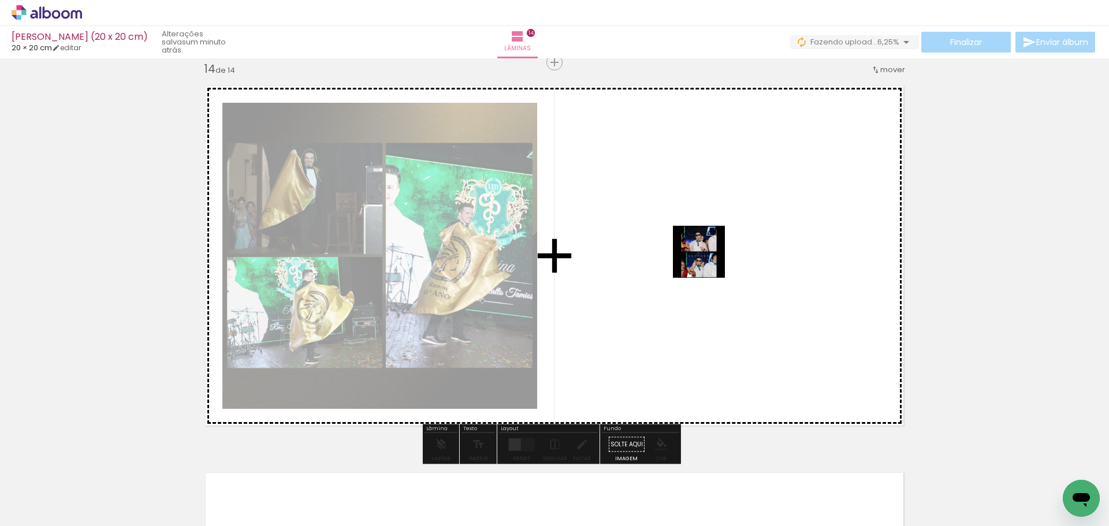
drag, startPoint x: 721, startPoint y: 291, endPoint x: 693, endPoint y: 232, distance: 65.6
click at [693, 232] on quentale-workspace at bounding box center [554, 263] width 1109 height 526
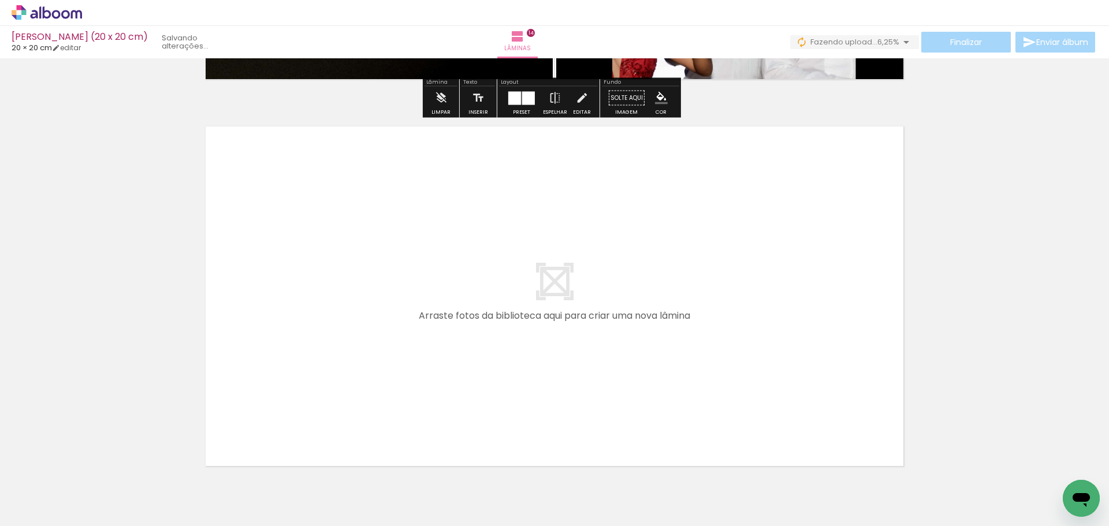
scroll to position [5448, 0]
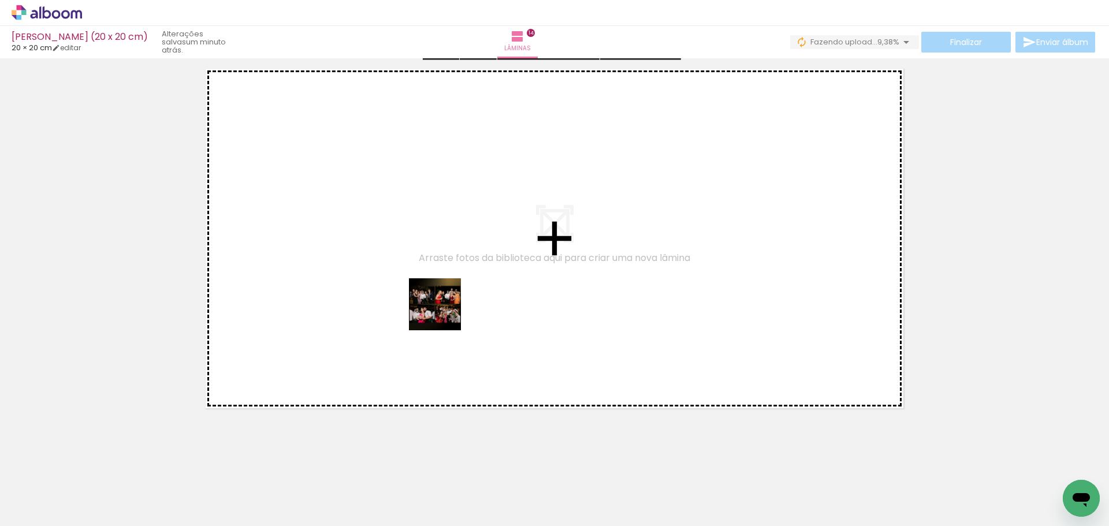
drag, startPoint x: 853, startPoint y: 499, endPoint x: 443, endPoint y: 313, distance: 450.1
click at [443, 313] on quentale-workspace at bounding box center [554, 263] width 1109 height 526
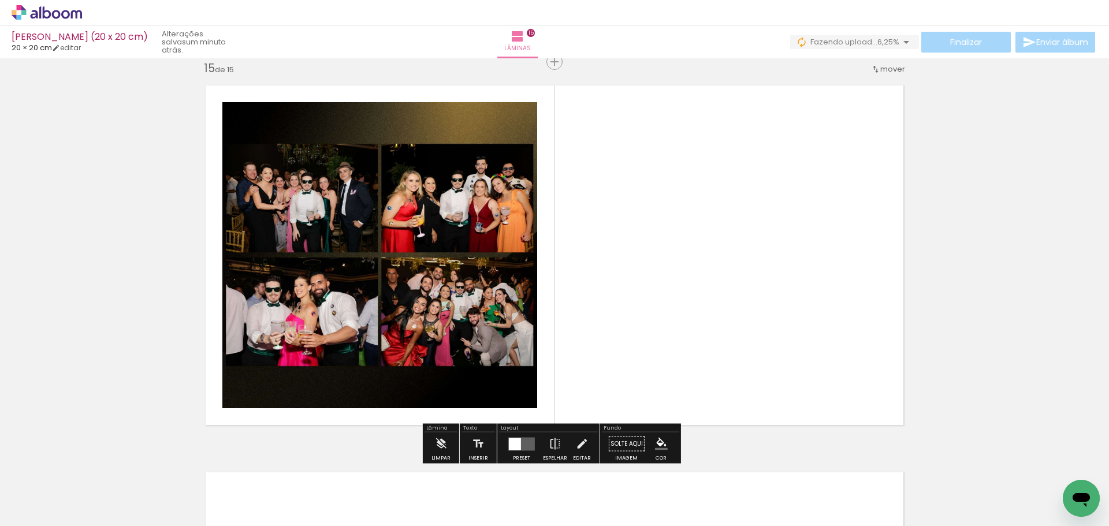
scroll to position [5431, 0]
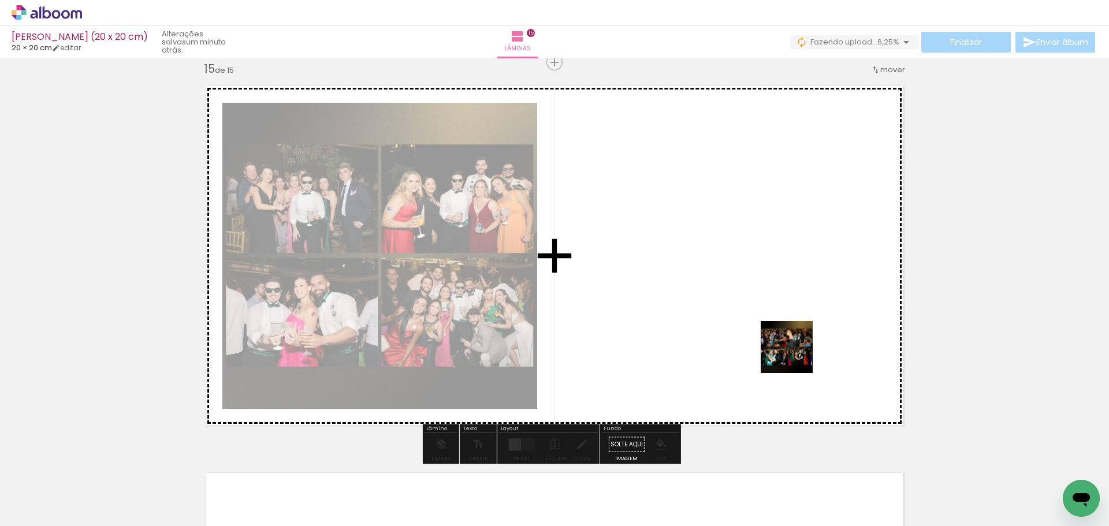
drag, startPoint x: 945, startPoint y: 487, endPoint x: 767, endPoint y: 332, distance: 235.7
click at [767, 332] on quentale-workspace at bounding box center [554, 263] width 1109 height 526
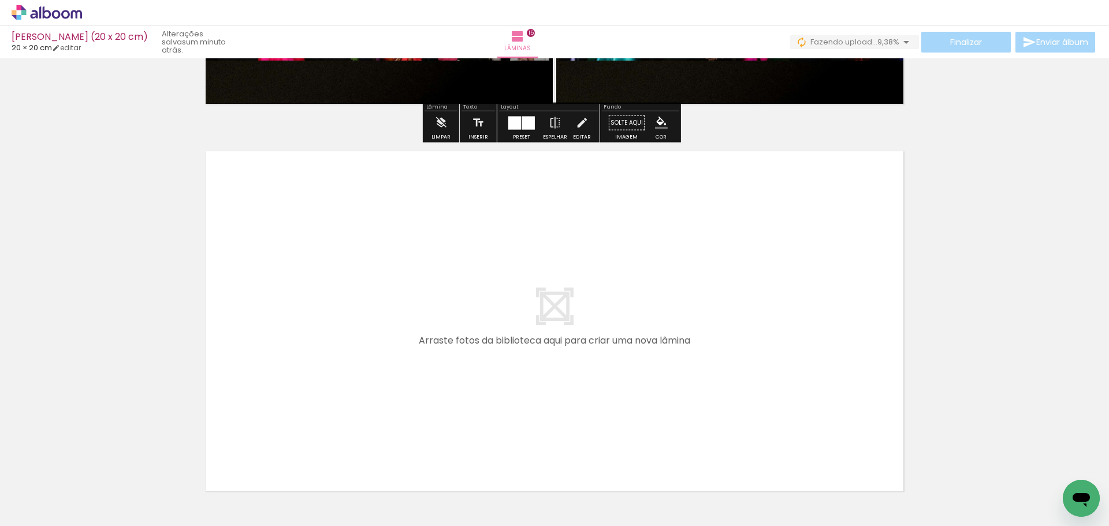
scroll to position [5777, 0]
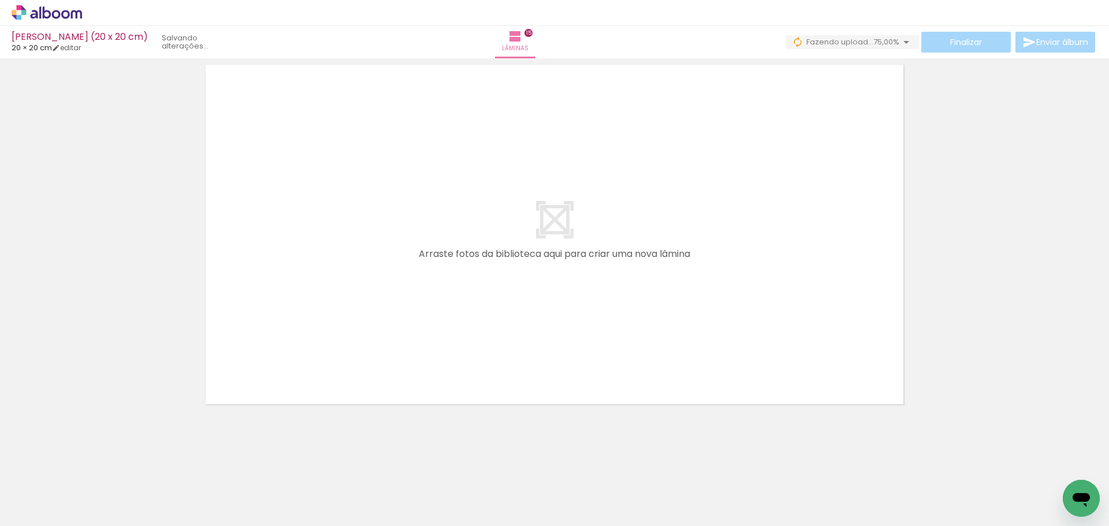
drag
click at [678, 283] on quentale-workspace at bounding box center [554, 263] width 1109 height 526
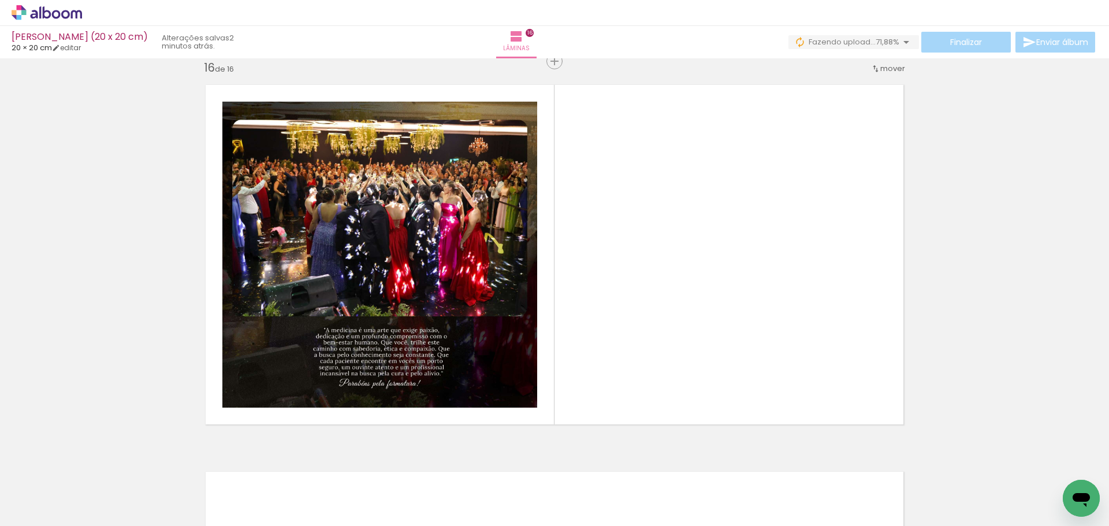
scroll to position [5818, 0]
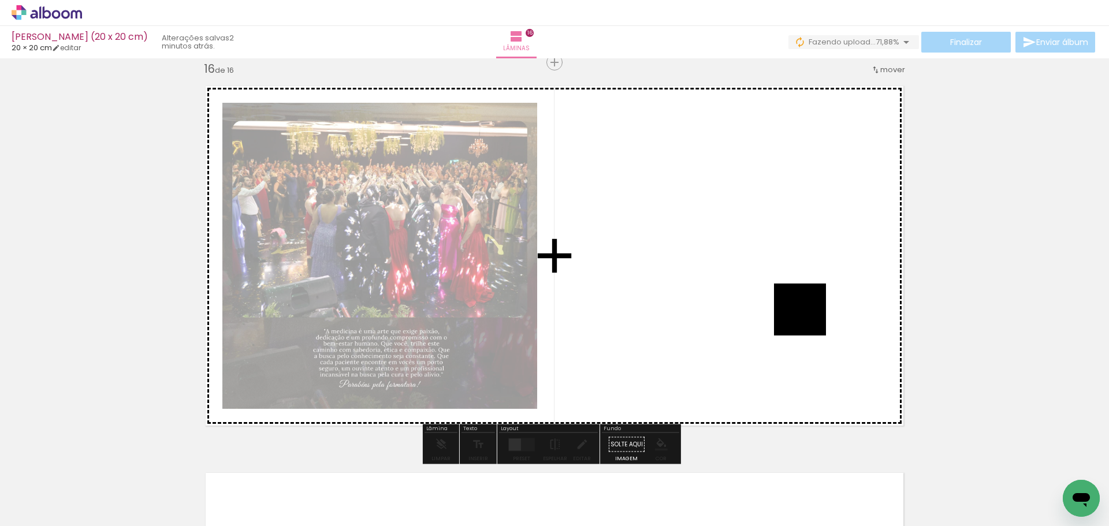
click at [744, 270] on quentale-workspace at bounding box center [554, 263] width 1109 height 526
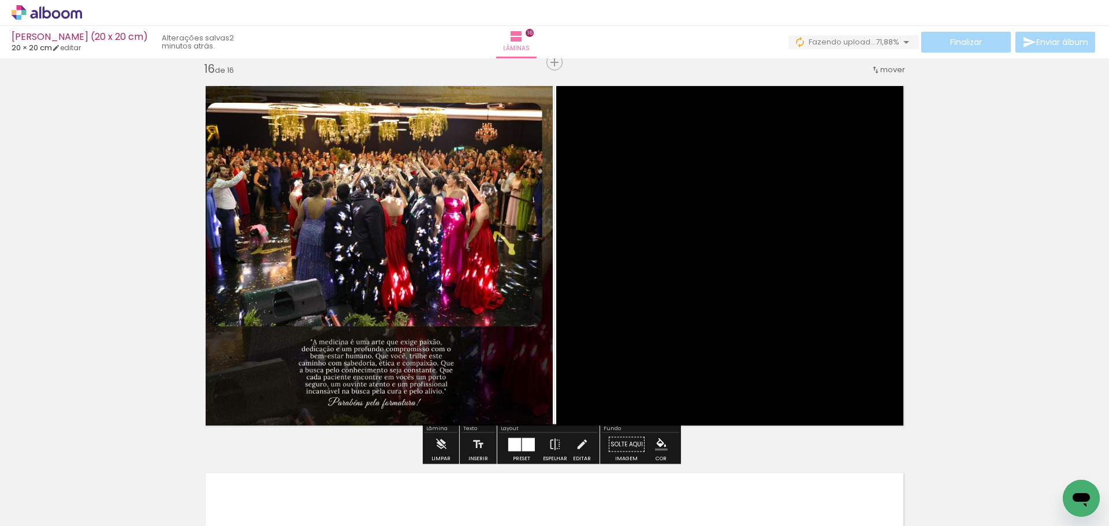
click at [511, 452] on div at bounding box center [521, 444] width 31 height 23
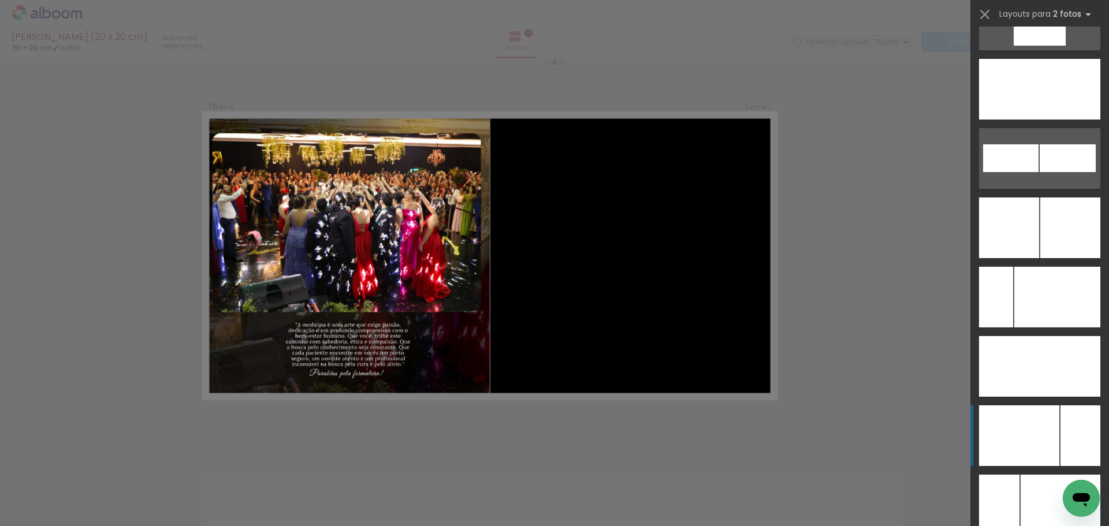
scroll to position [5105, 0]
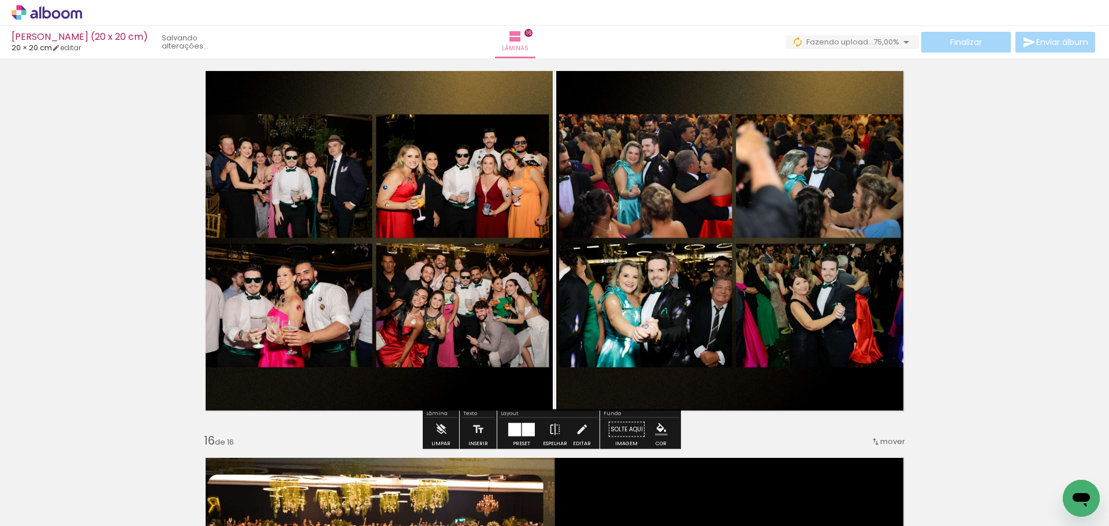
scroll to position [5471, 0]
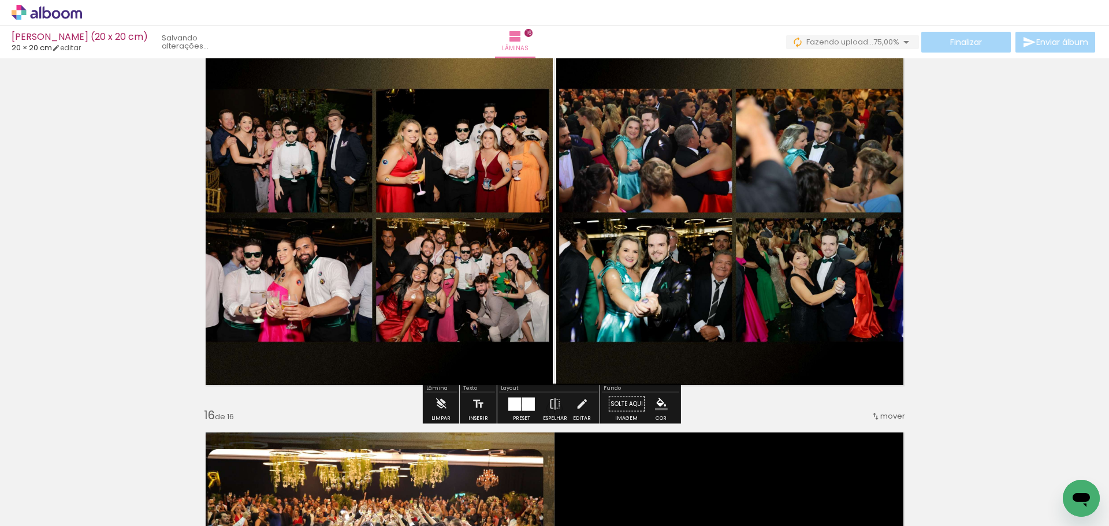
click at [524, 405] on div at bounding box center [528, 403] width 13 height 13
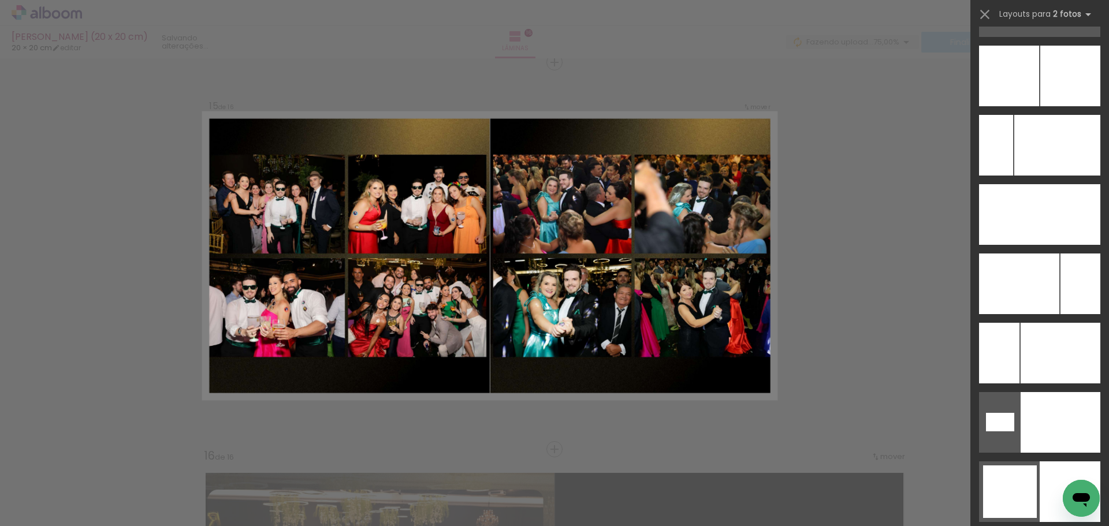
scroll to position [5296, 0]
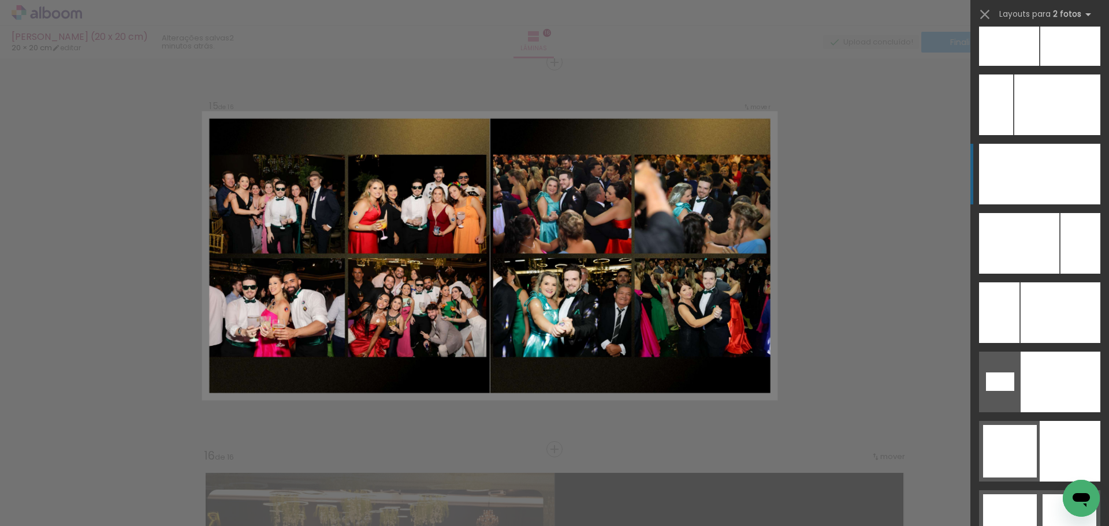
click at [1013, 135] on div at bounding box center [996, 104] width 34 height 61
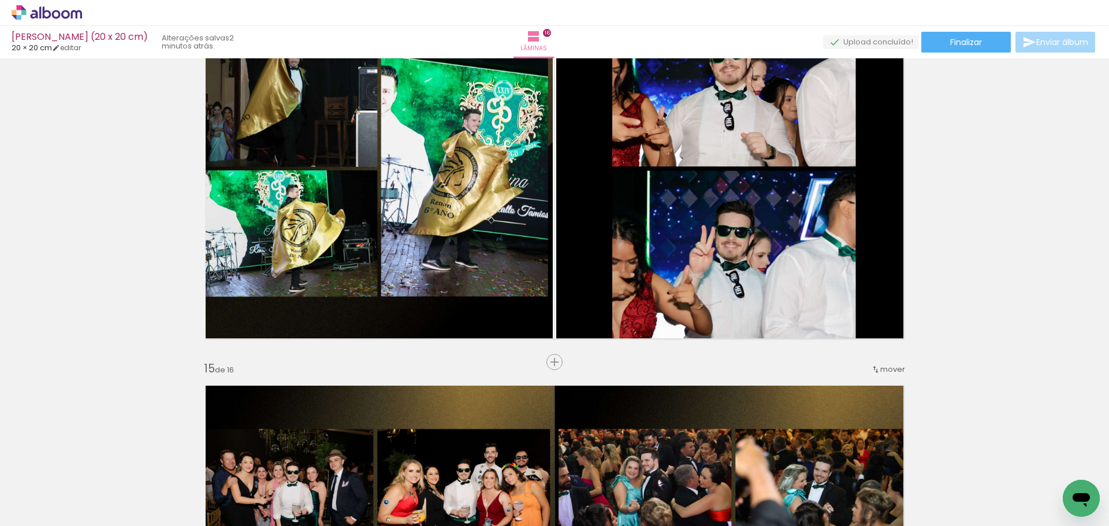
scroll to position [5084, 0]
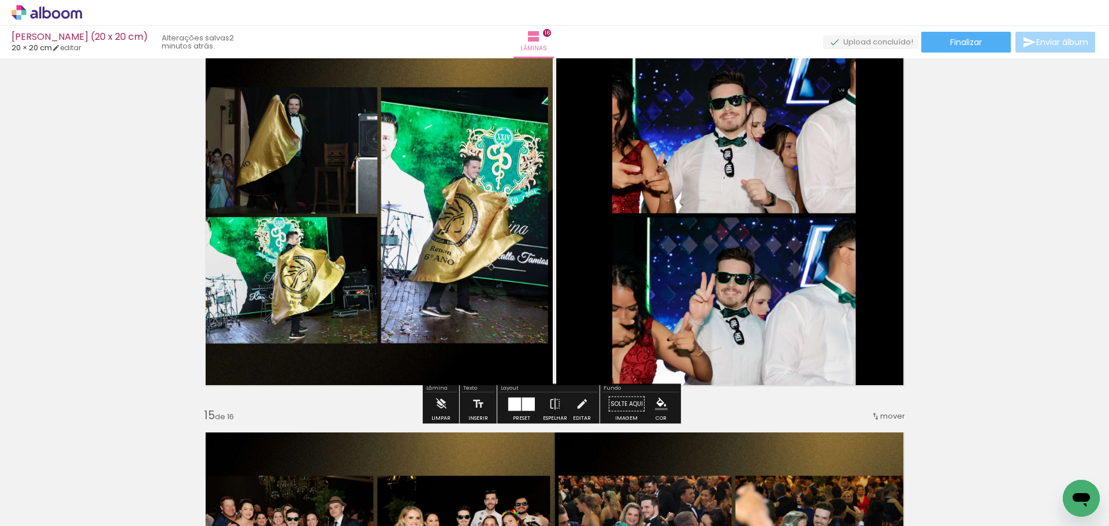
click at [522, 408] on div at bounding box center [528, 403] width 13 height 13
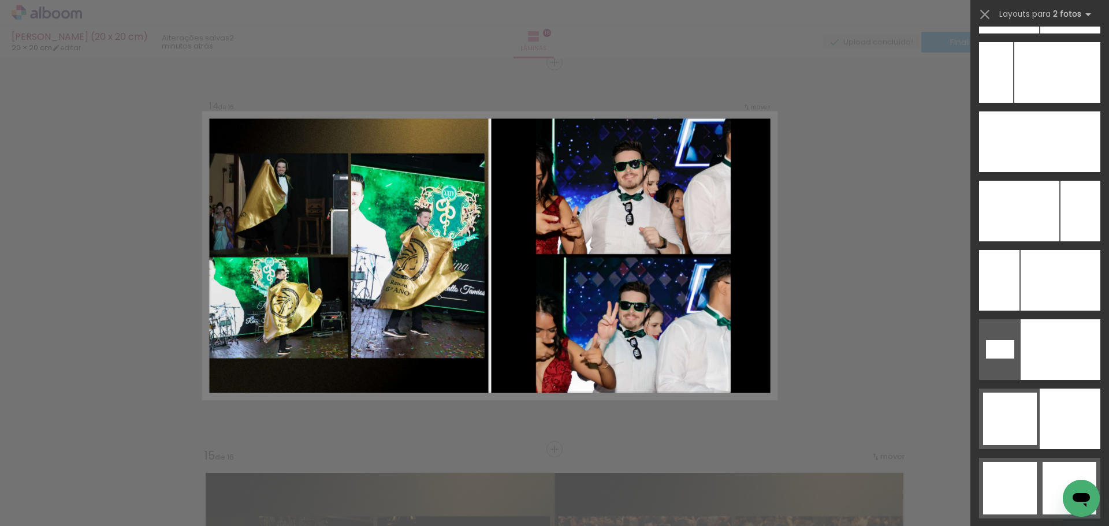
scroll to position [5336, 0]
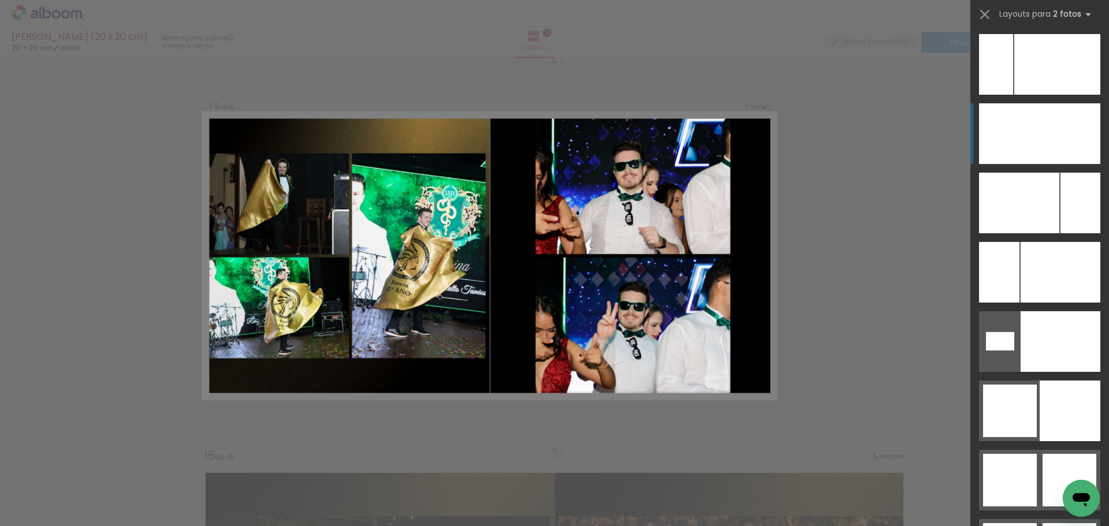
click at [1009, 143] on div at bounding box center [1009, 133] width 61 height 61
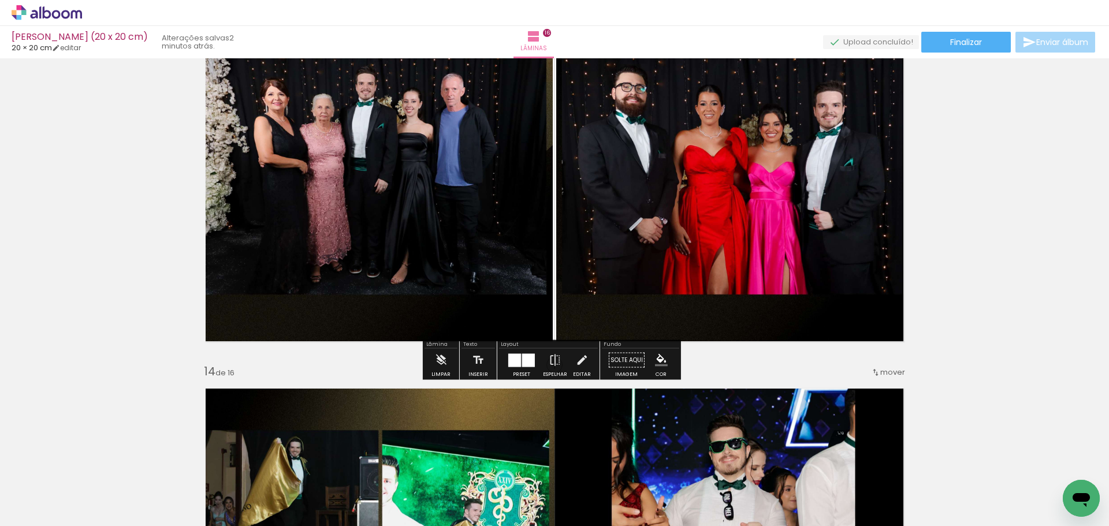
scroll to position [4755, 0]
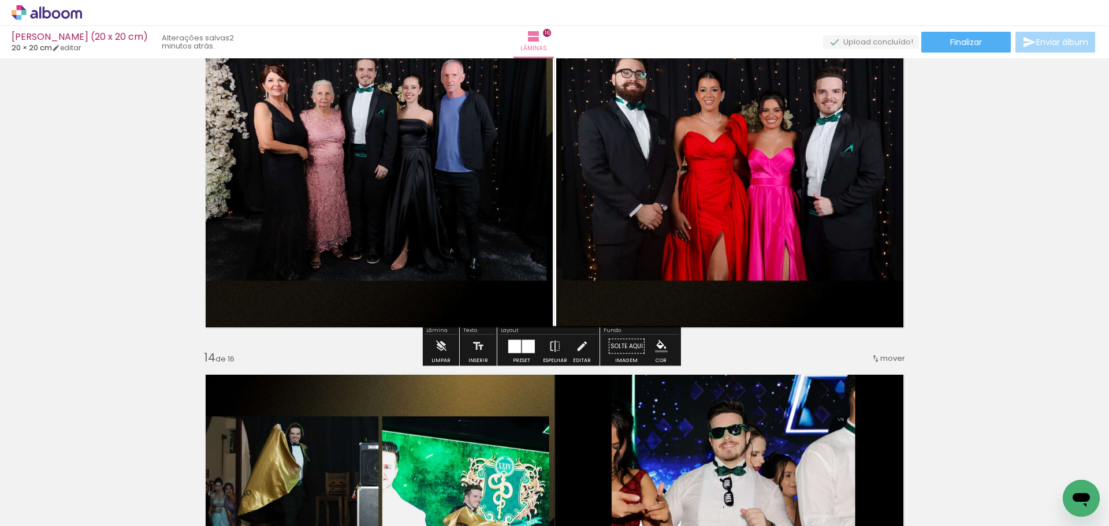
click at [526, 355] on div at bounding box center [521, 346] width 31 height 23
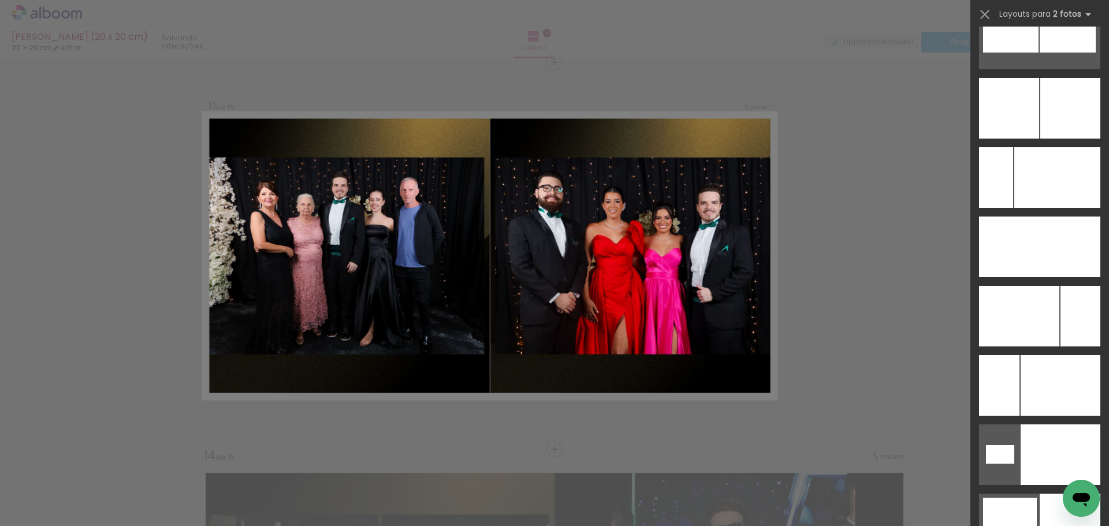
scroll to position [5276, 0]
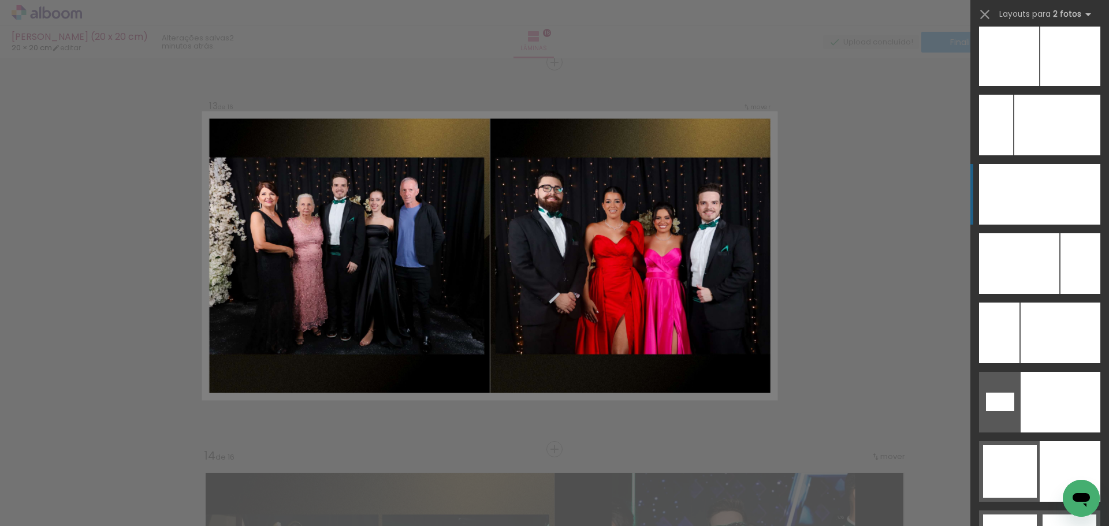
click at [1043, 372] on div at bounding box center [1060, 402] width 80 height 61
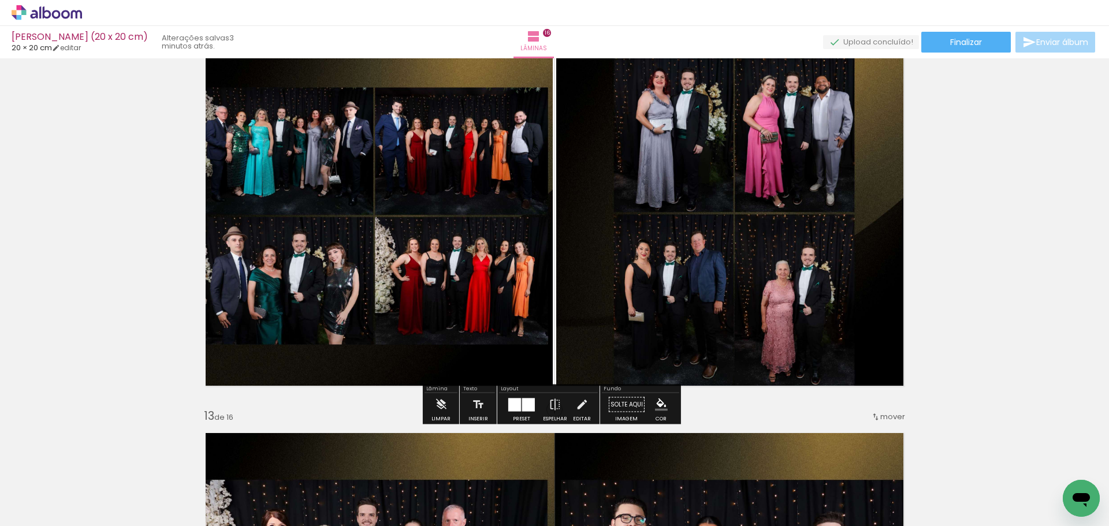
scroll to position [4311, 0]
click at [533, 396] on div at bounding box center [521, 404] width 31 height 23
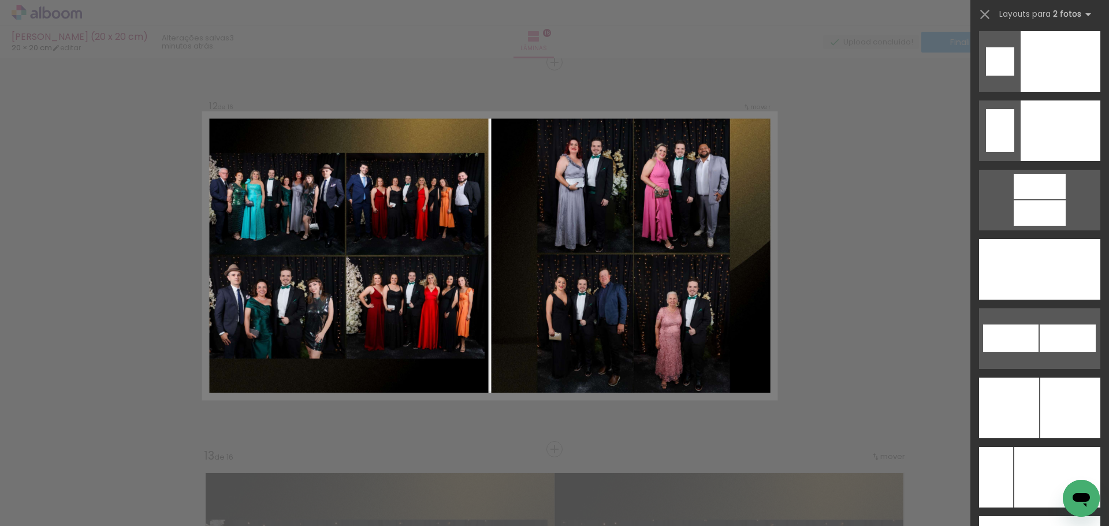
scroll to position [5154, 0]
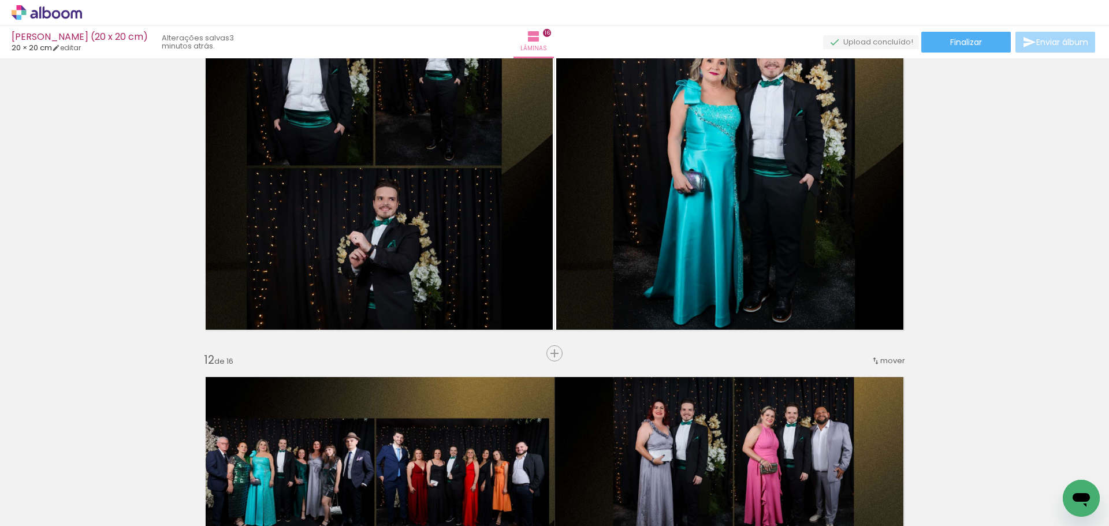
scroll to position [3982, 0]
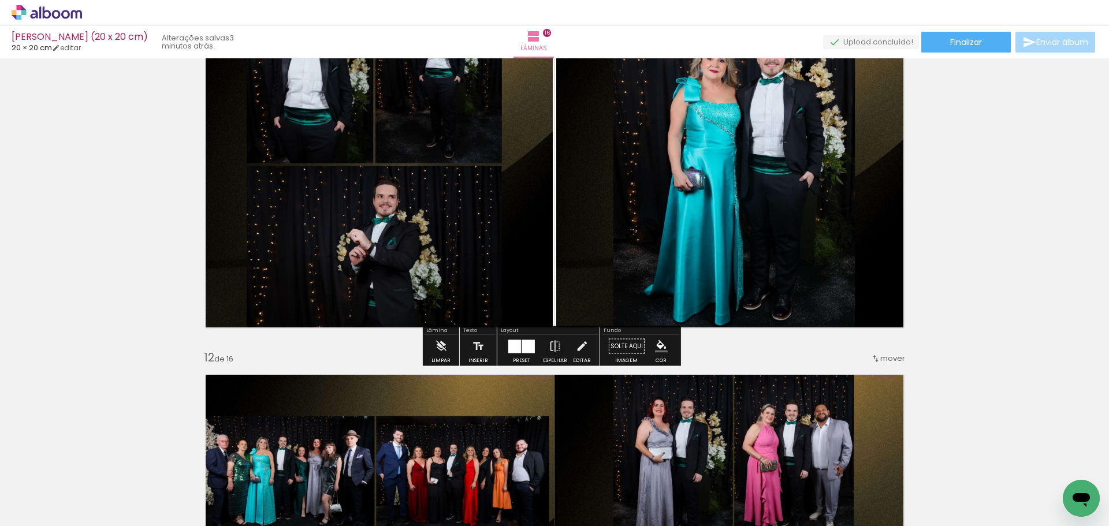
click at [524, 352] on div at bounding box center [528, 346] width 13 height 13
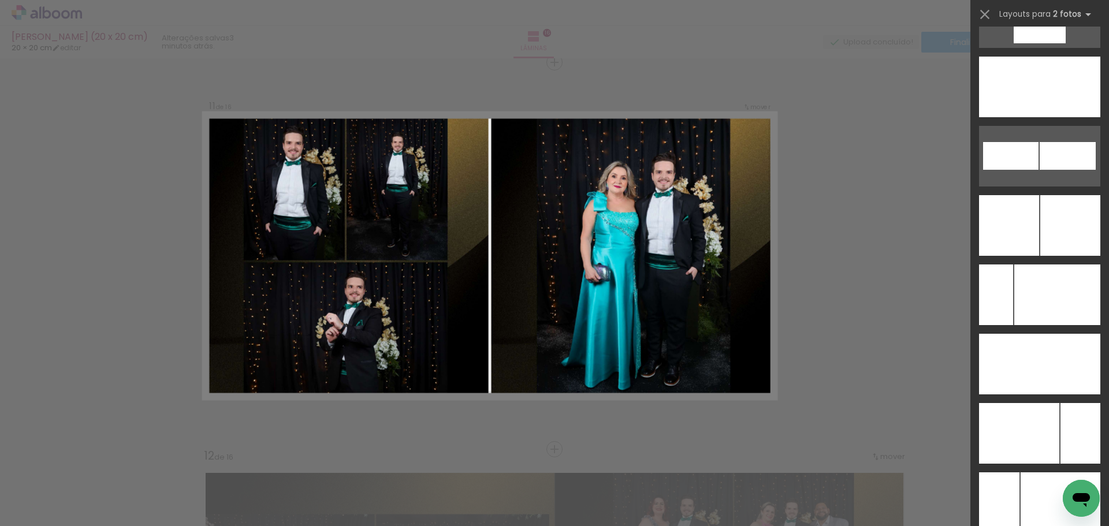
scroll to position [5201, 0]
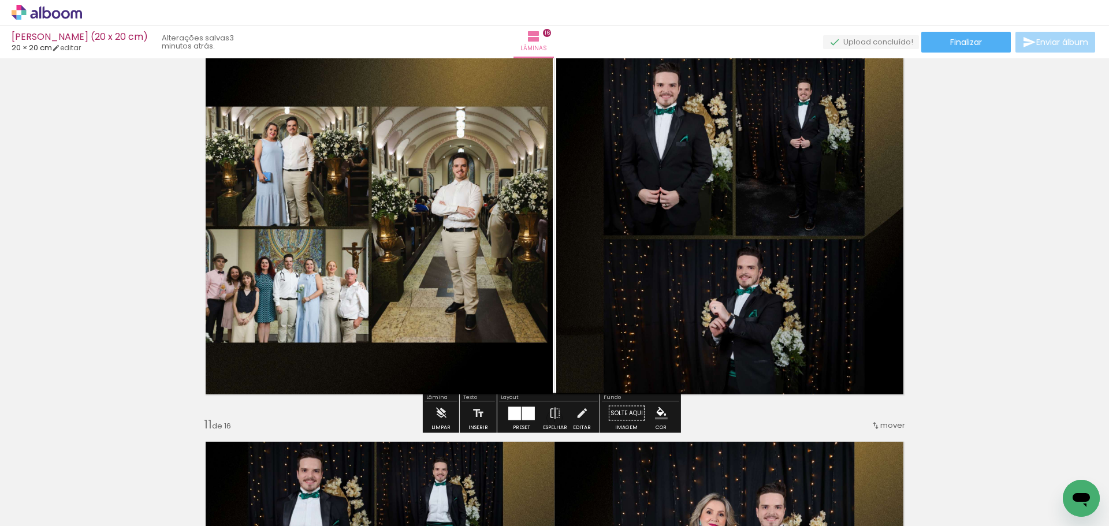
scroll to position [3595, 0]
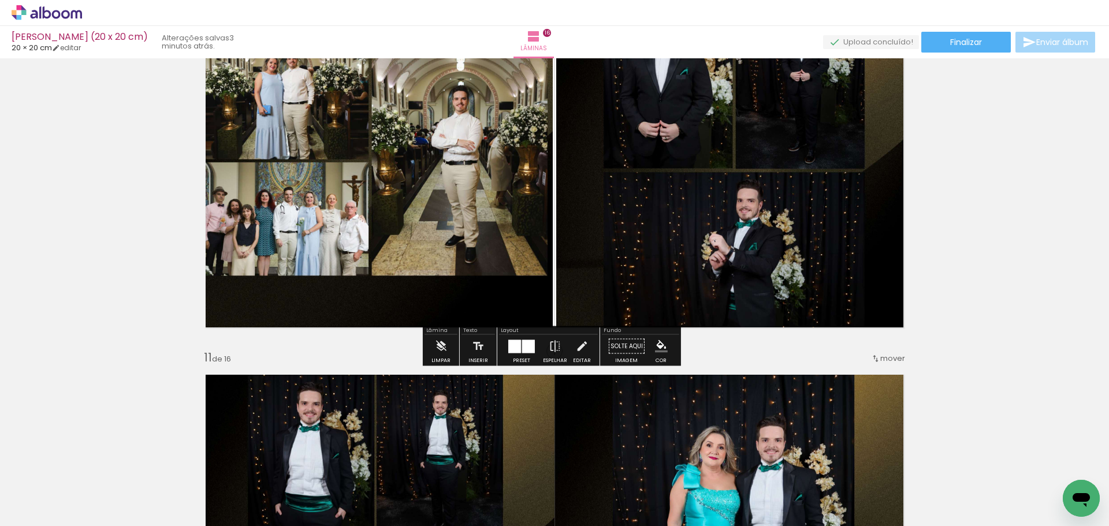
click at [523, 348] on div at bounding box center [528, 346] width 13 height 13
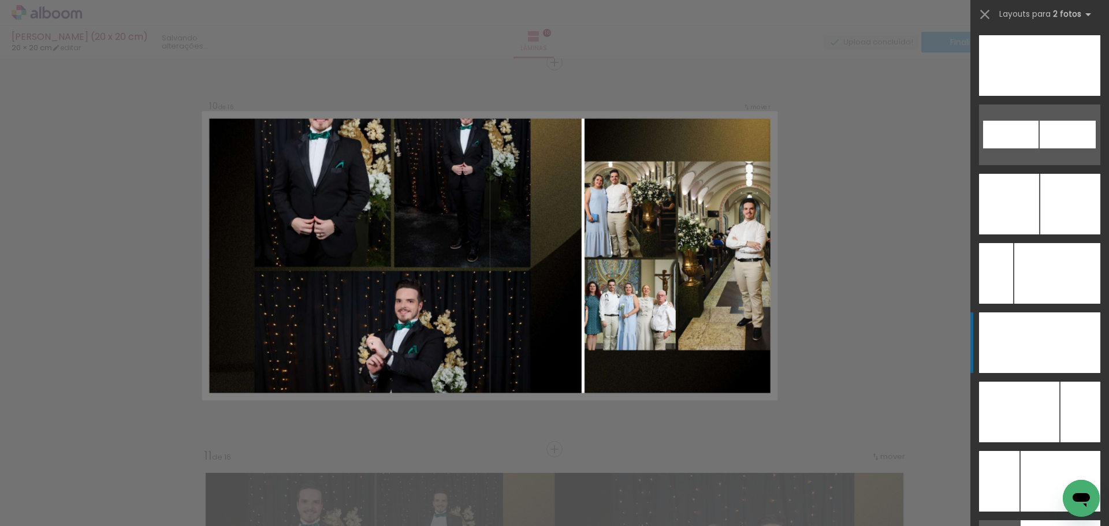
scroll to position [5131, 0]
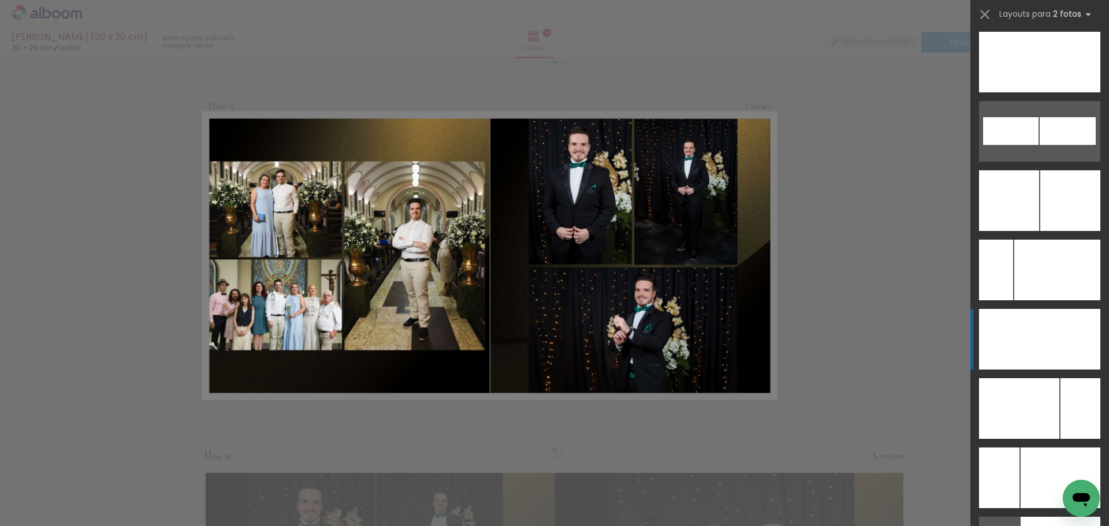
click at [1061, 92] on div at bounding box center [1059, 62] width 81 height 61
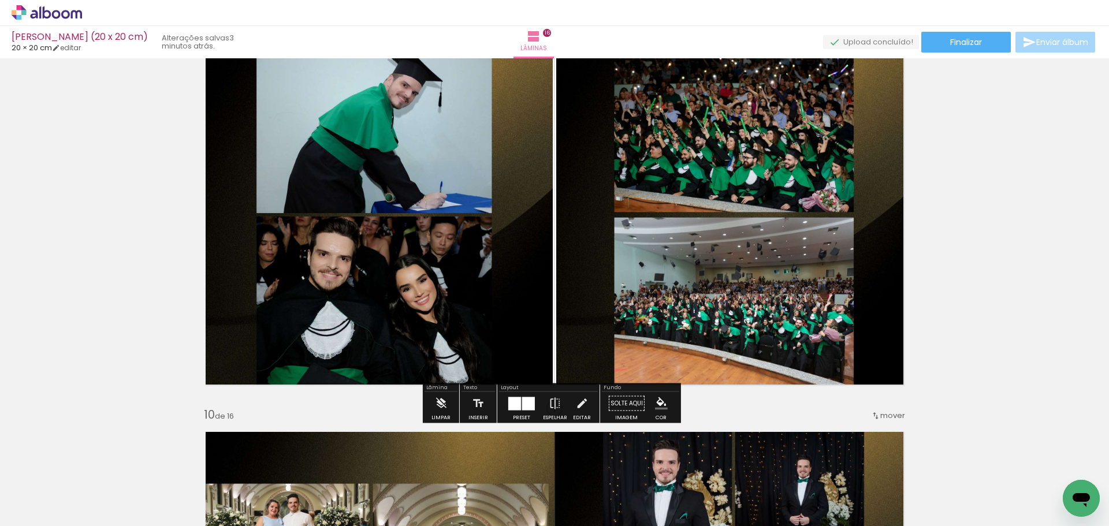
scroll to position [3150, 0]
click at [517, 398] on div at bounding box center [514, 403] width 13 height 13
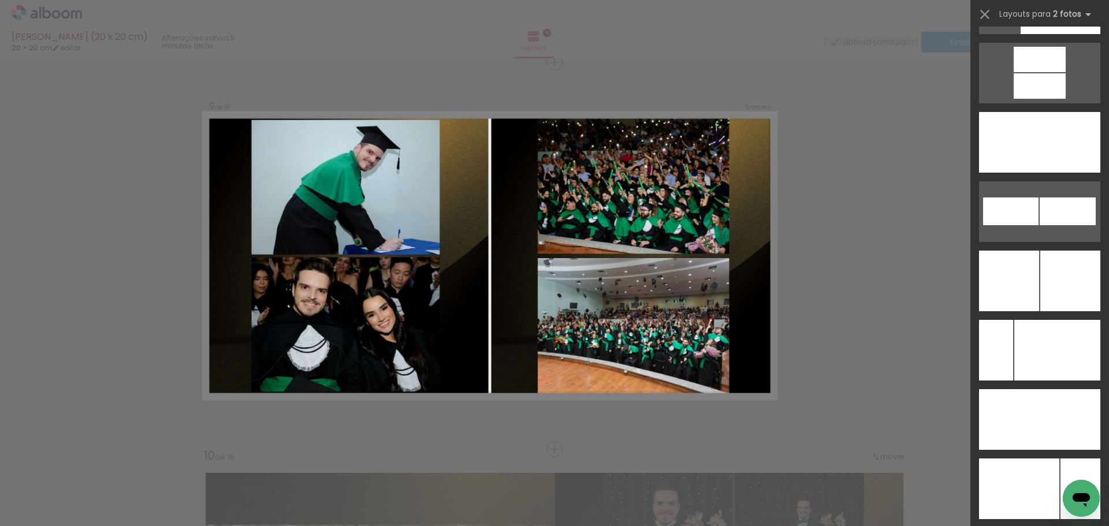
scroll to position [5177, 0]
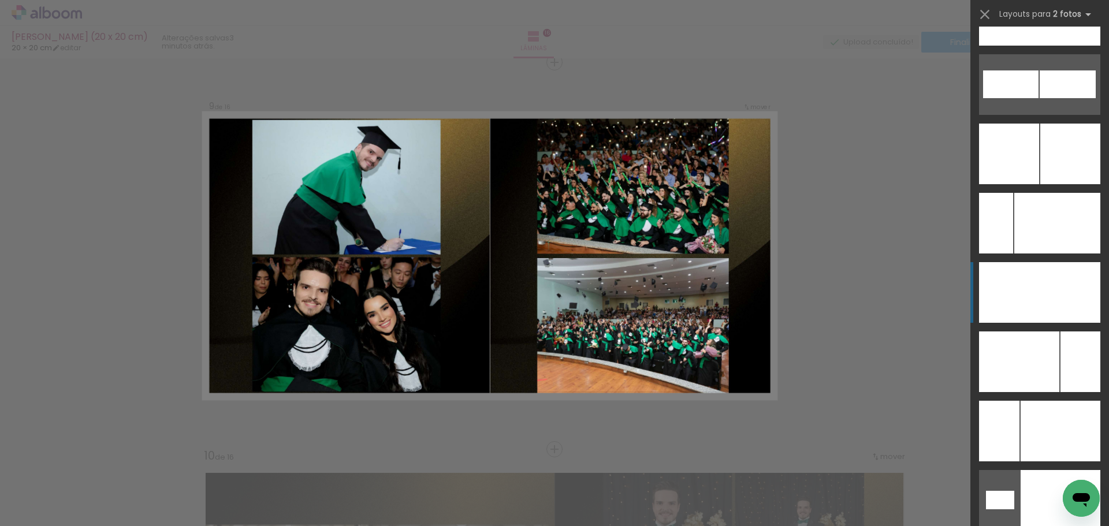
click at [1013, 253] on div at bounding box center [996, 223] width 34 height 61
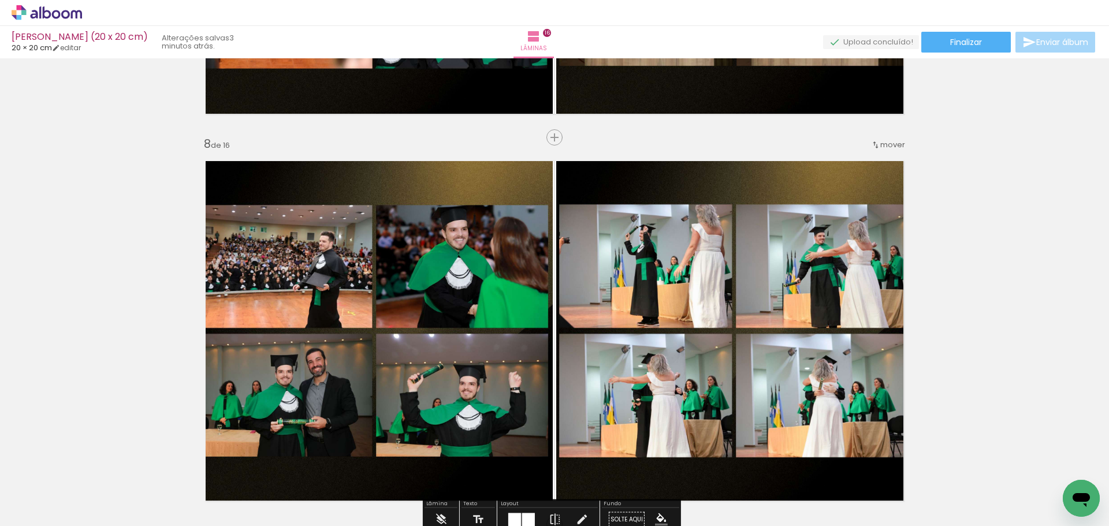
scroll to position [2763, 0]
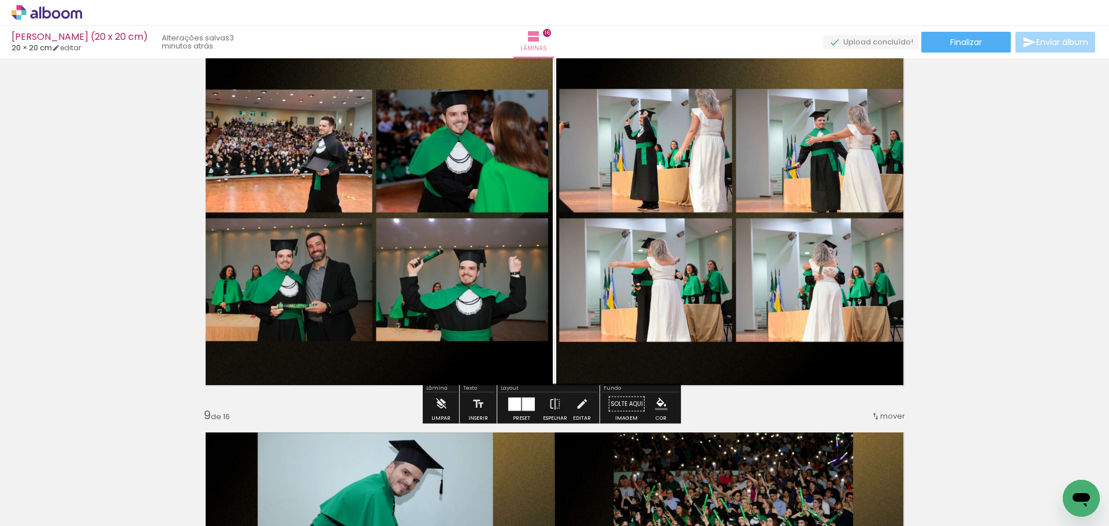
click at [522, 401] on div at bounding box center [528, 403] width 13 height 13
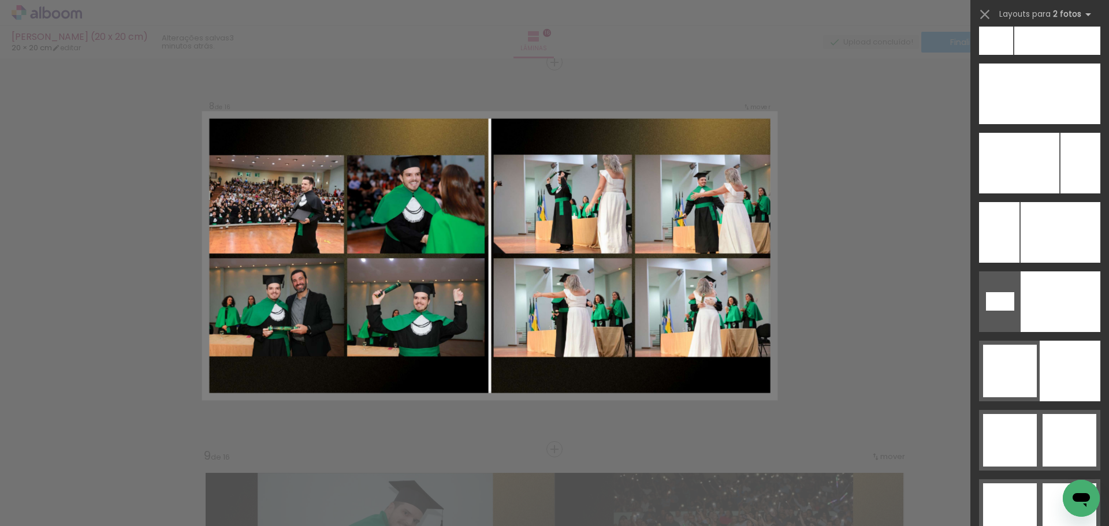
scroll to position [5416, 0]
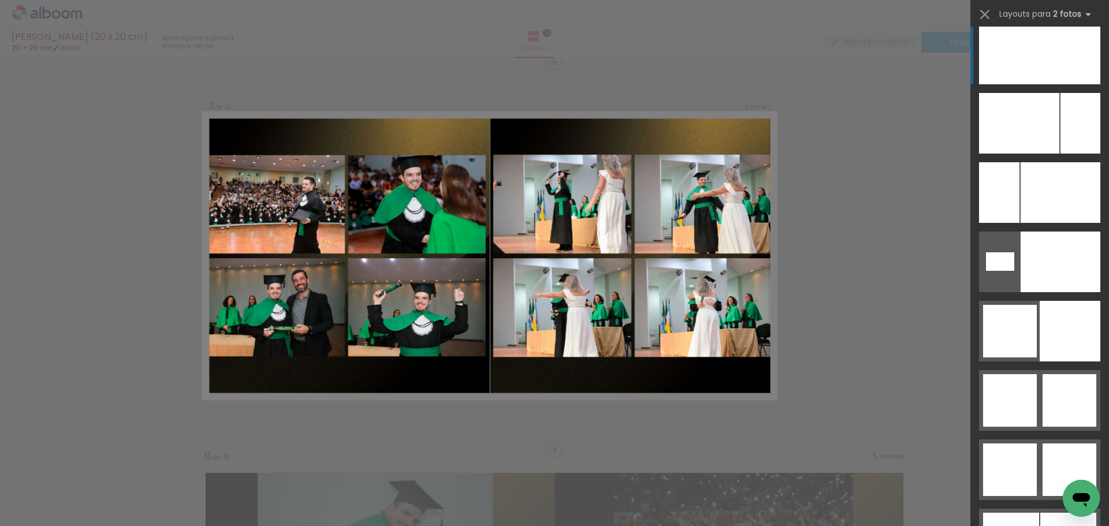
click at [1013, 162] on div at bounding box center [999, 192] width 40 height 61
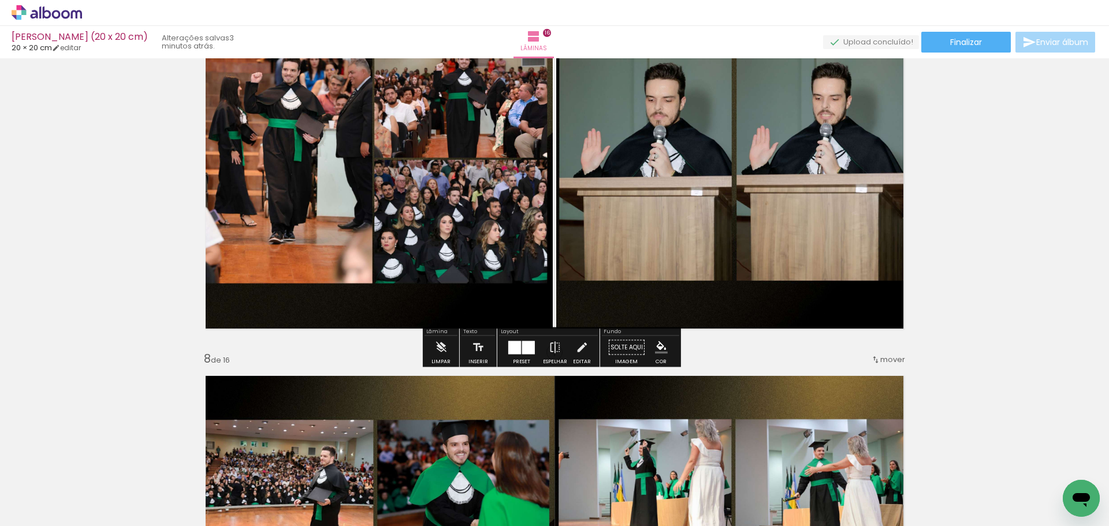
scroll to position [2434, 0]
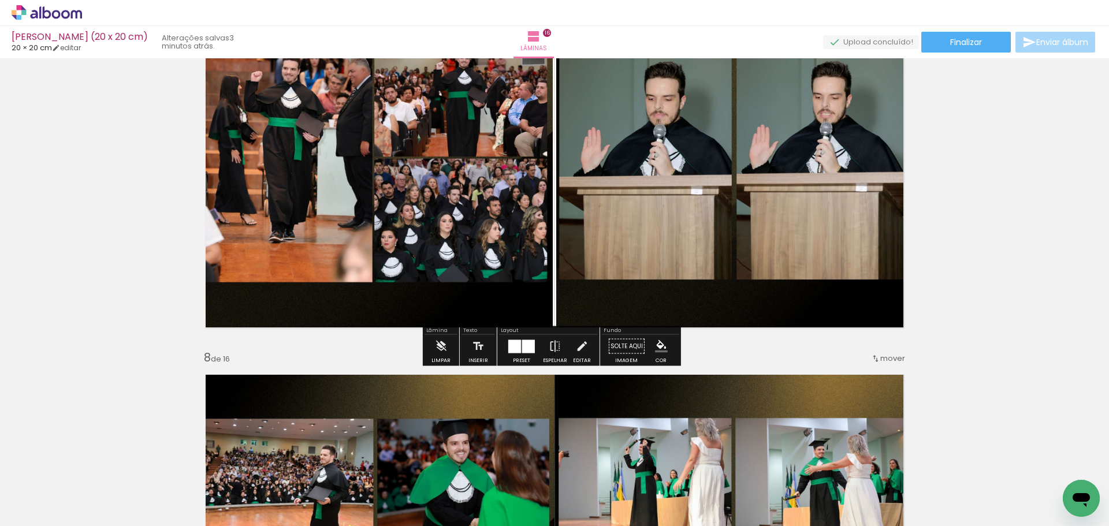
click at [514, 340] on div at bounding box center [514, 346] width 13 height 13
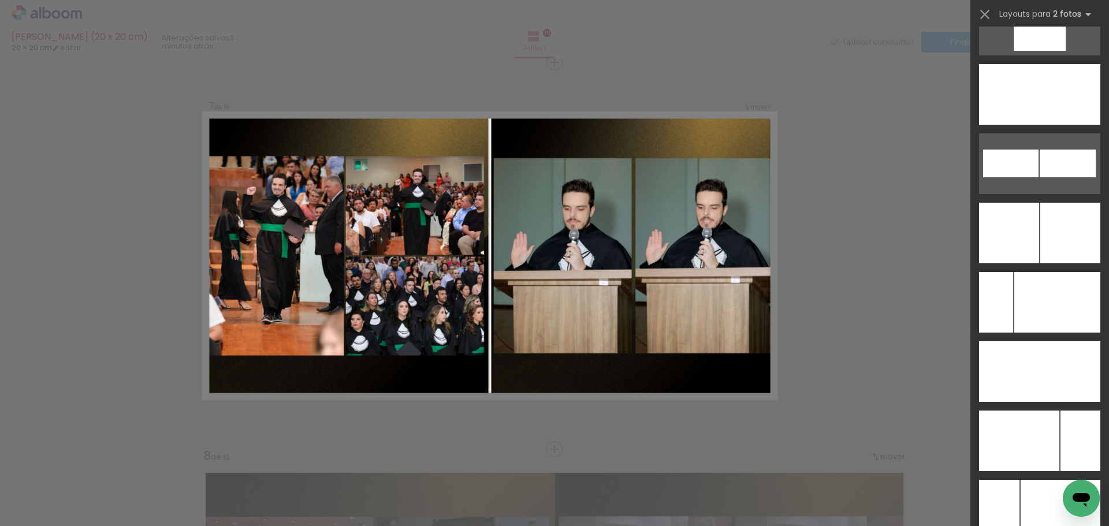
scroll to position [5122, 0]
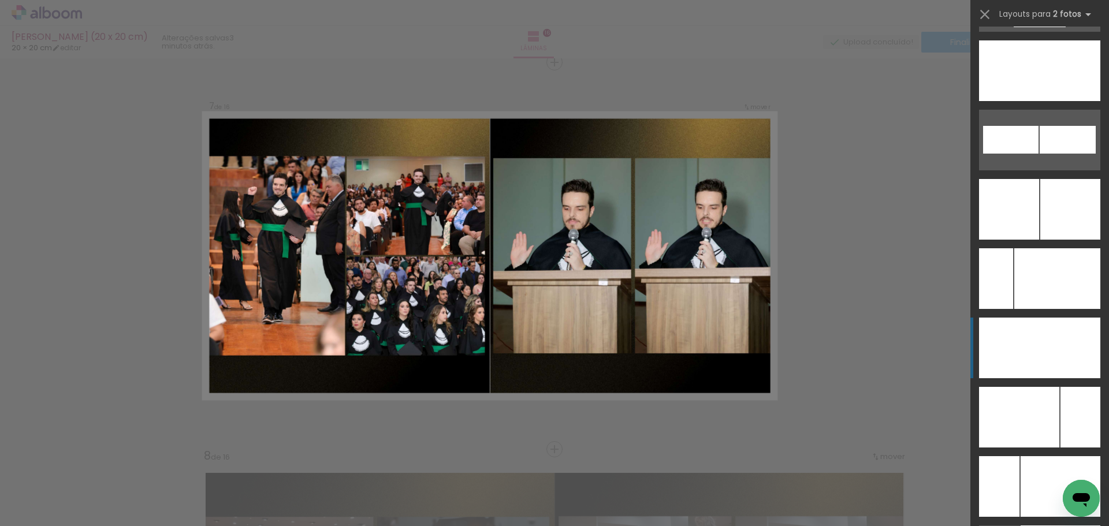
click at [1055, 456] on div at bounding box center [1060, 486] width 80 height 61
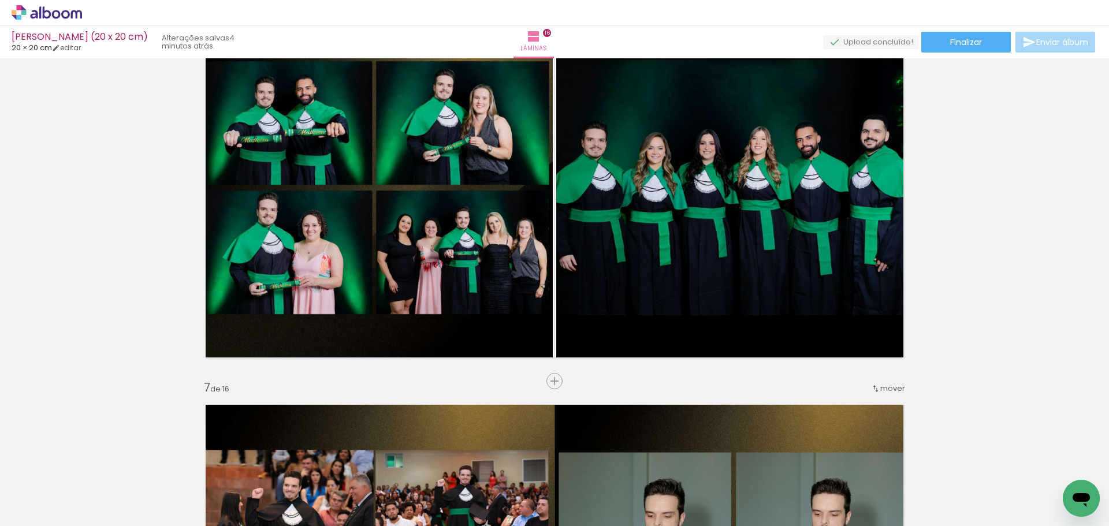
scroll to position [1990, 0]
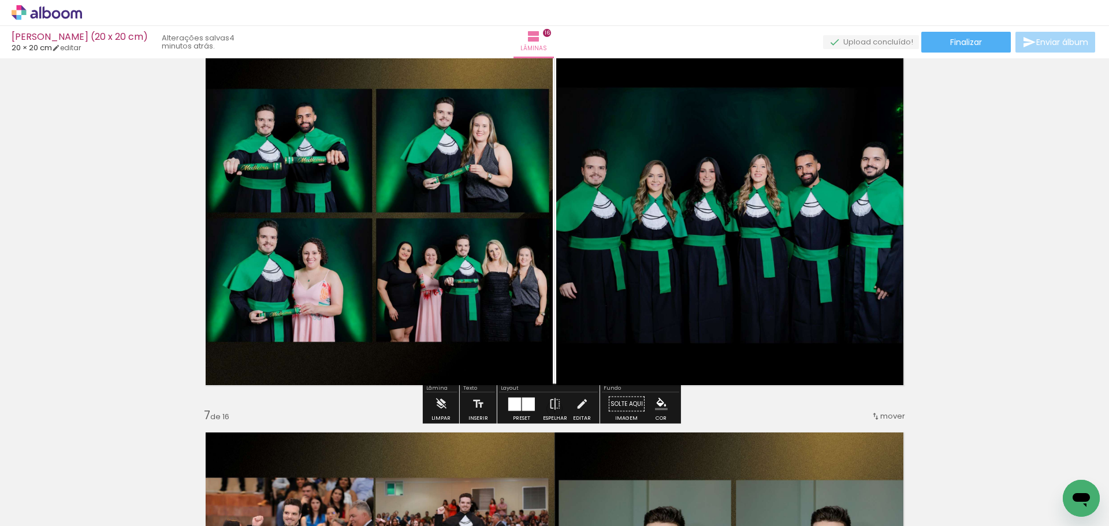
click at [522, 409] on div at bounding box center [528, 403] width 13 height 13
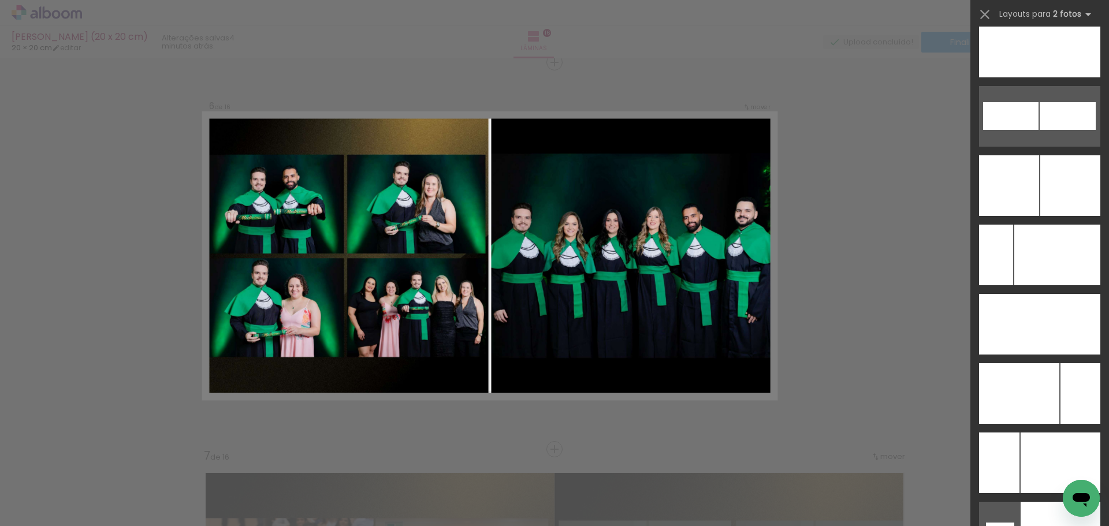
scroll to position [5225, 0]
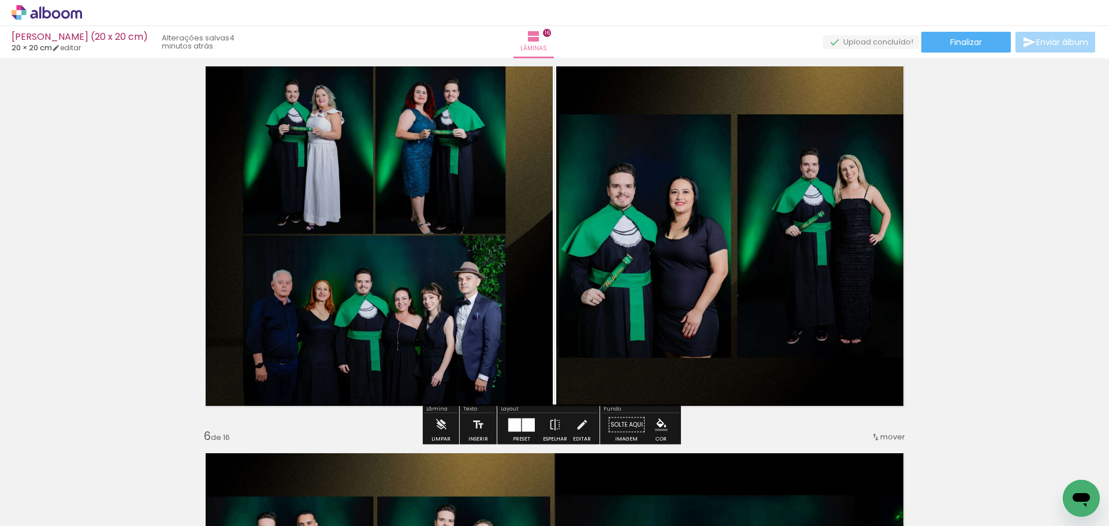
scroll to position [1603, 0]
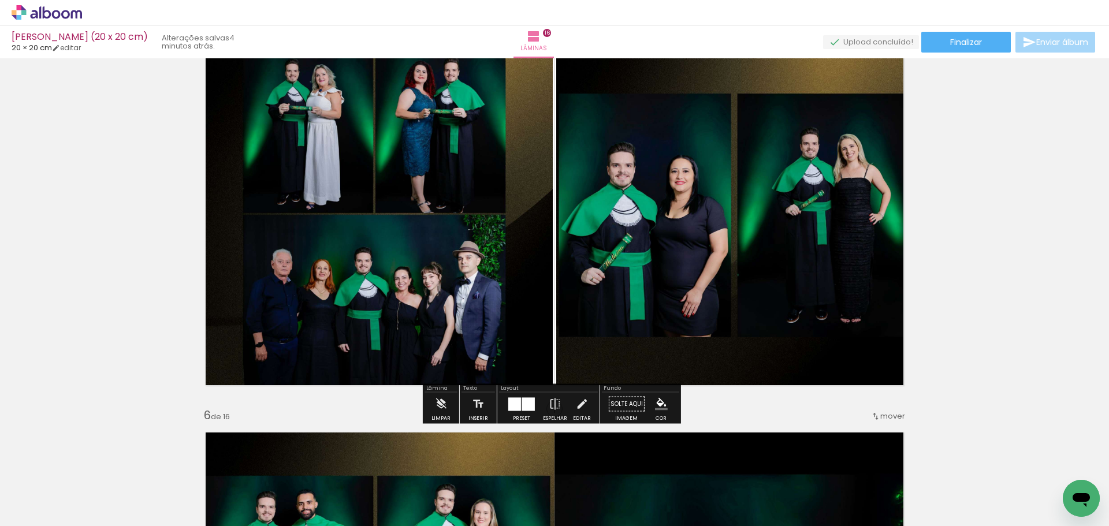
click at [522, 405] on div at bounding box center [528, 403] width 13 height 13
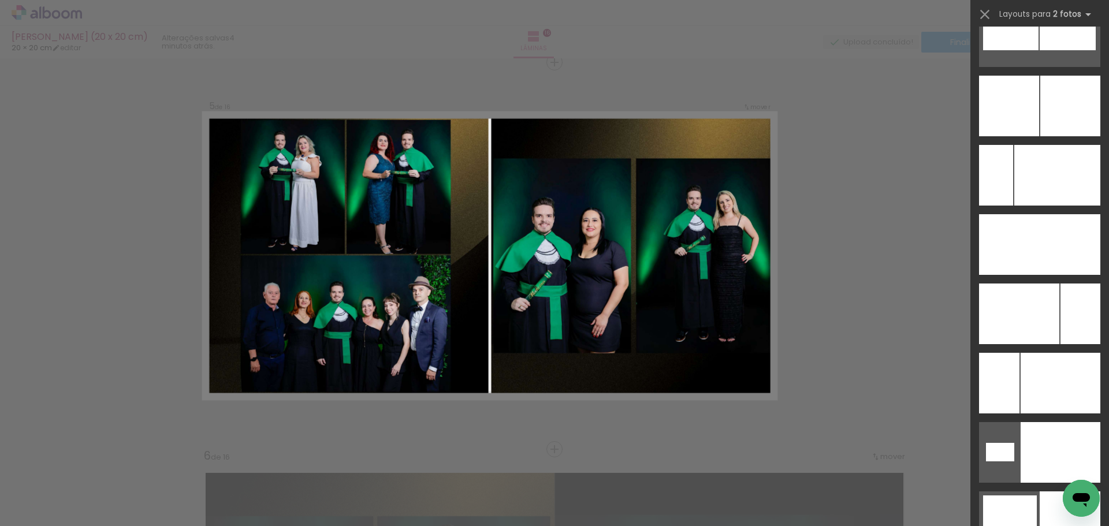
scroll to position [5249, 0]
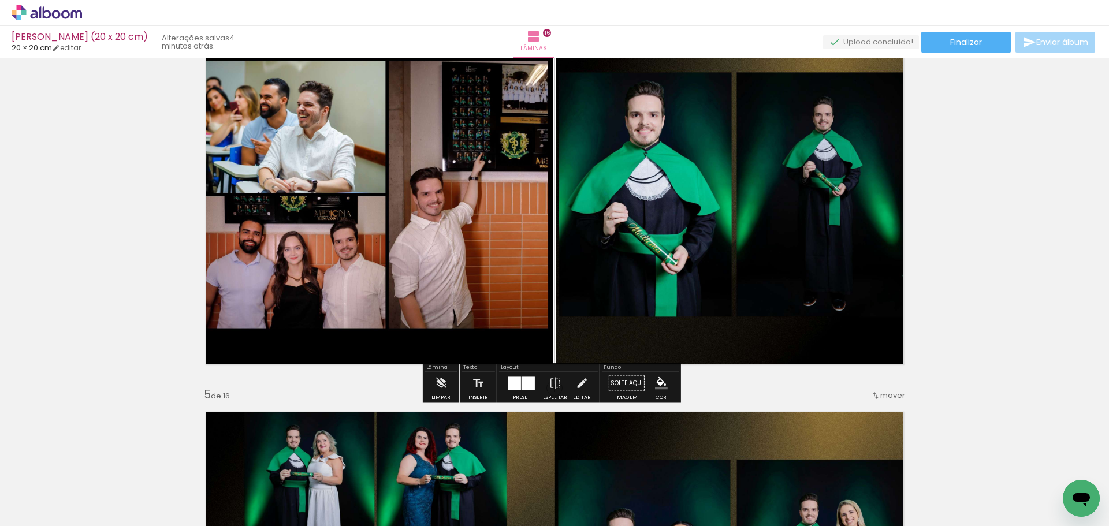
scroll to position [1216, 0]
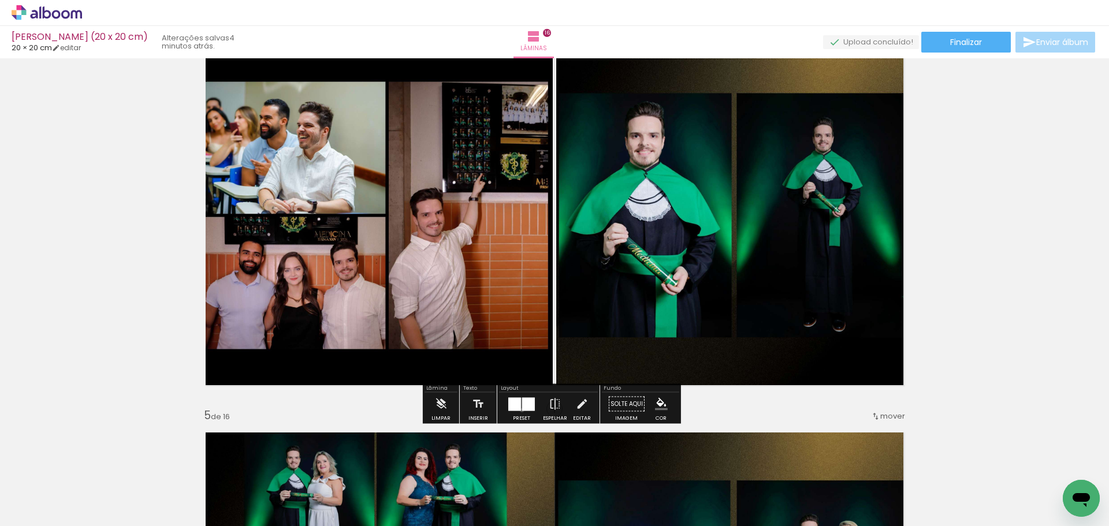
click at [522, 410] on div at bounding box center [528, 403] width 13 height 13
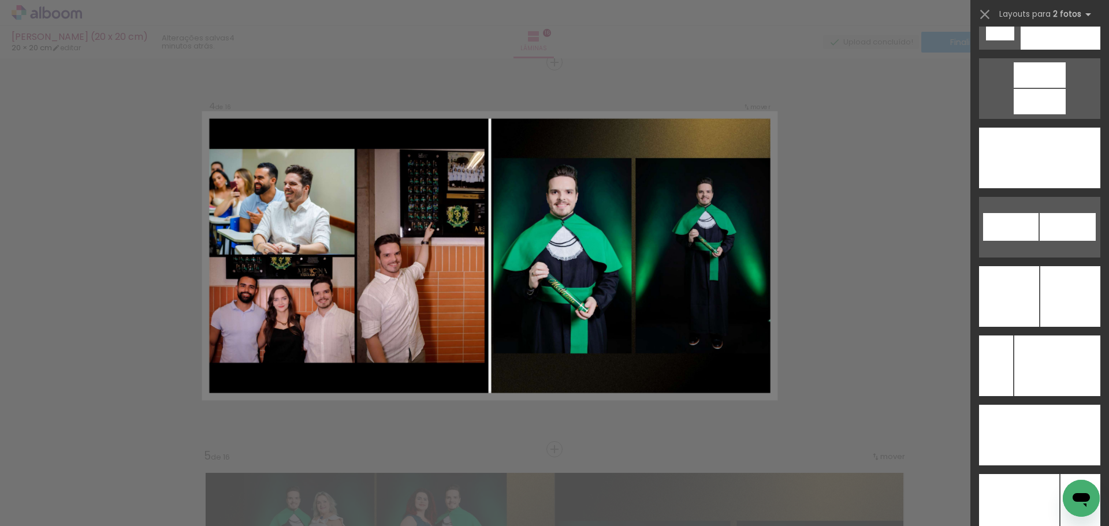
scroll to position [5082, 0]
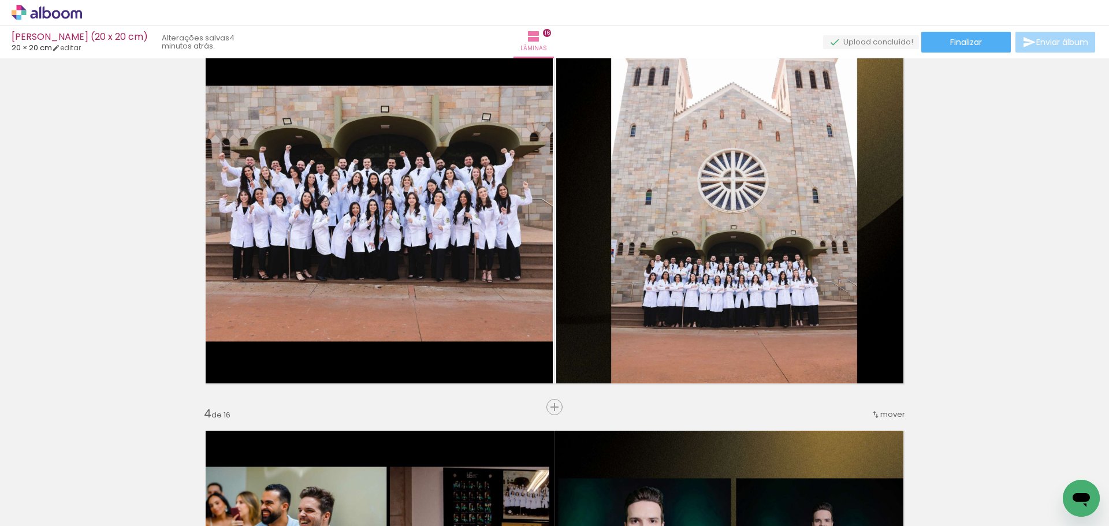
scroll to position [829, 0]
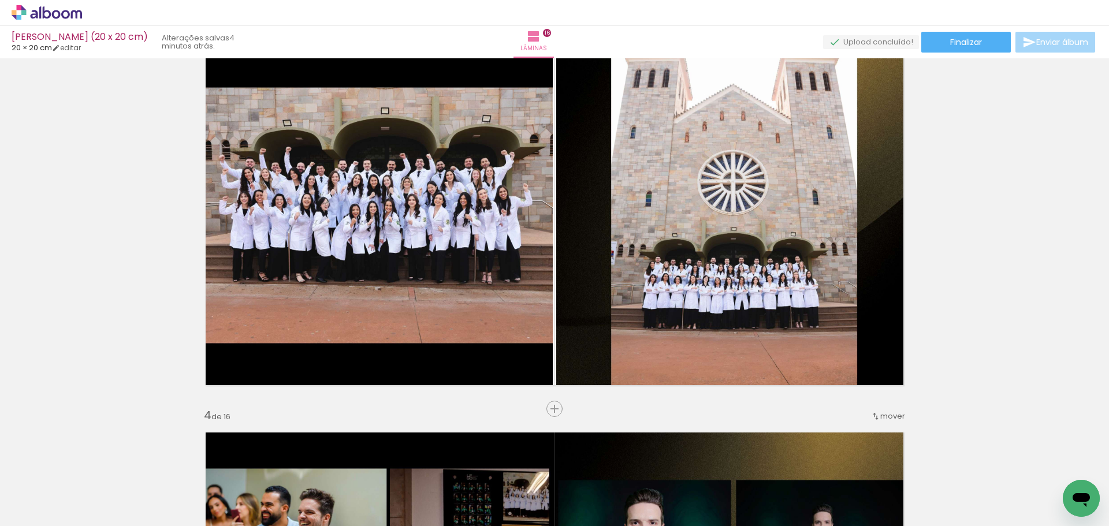
scroll to position [0, 1059]
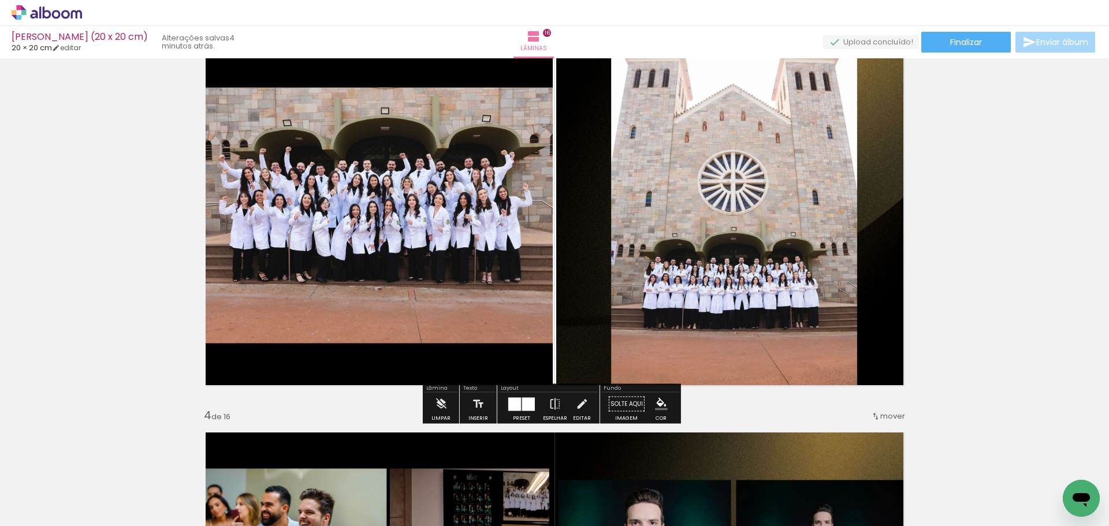
click at [527, 402] on div at bounding box center [528, 403] width 13 height 13
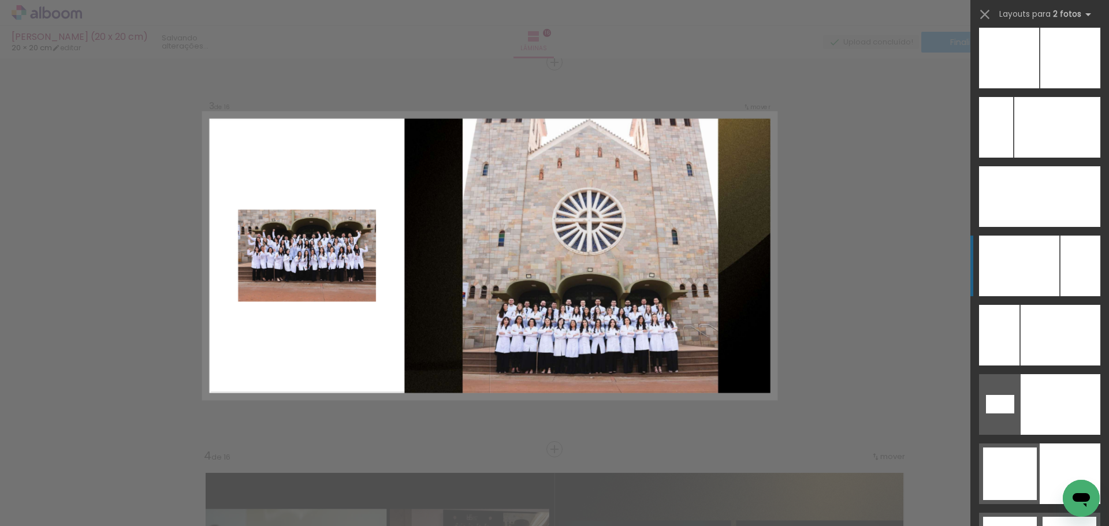
scroll to position [5260, 0]
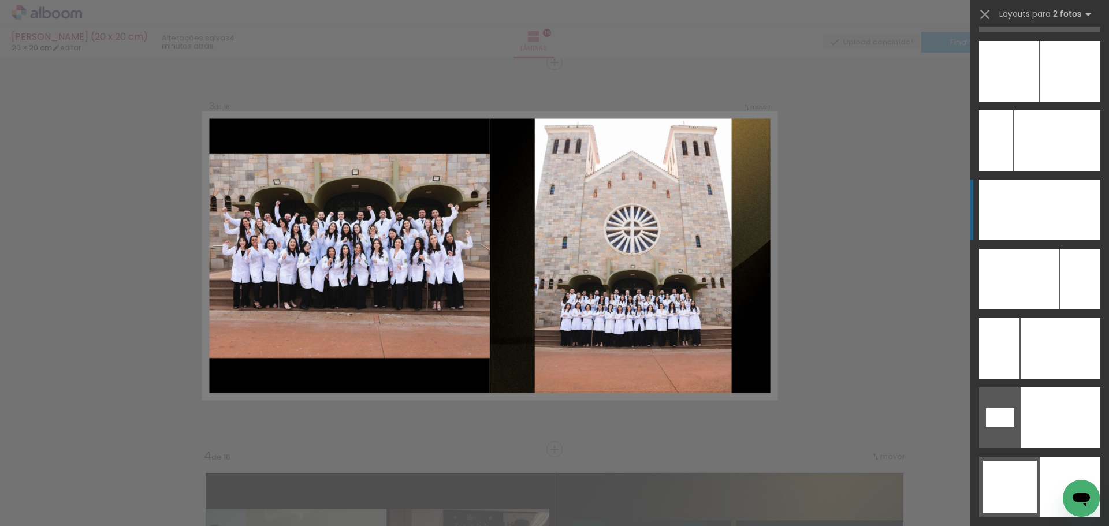
click at [1028, 214] on div at bounding box center [1009, 210] width 61 height 61
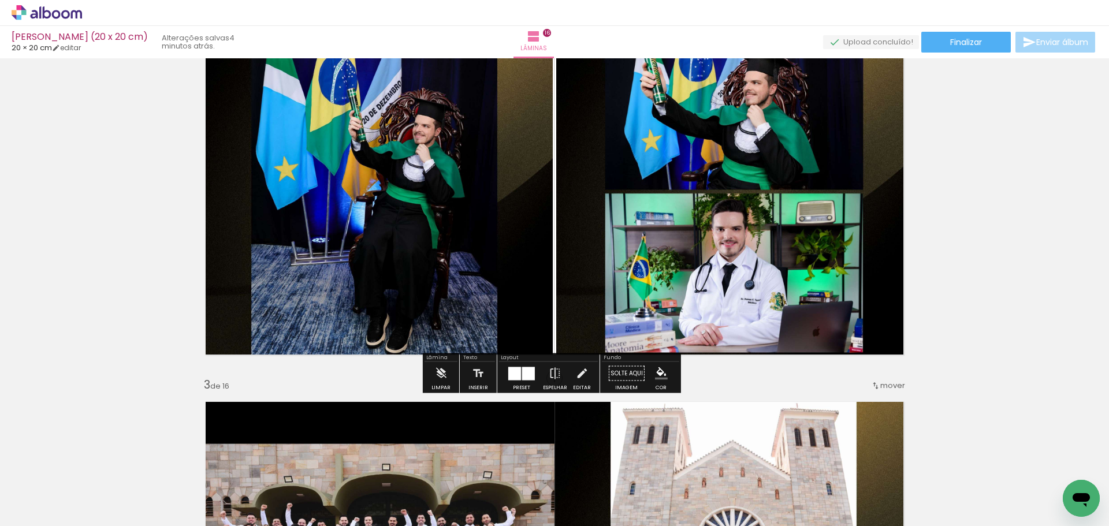
scroll to position [442, 0]
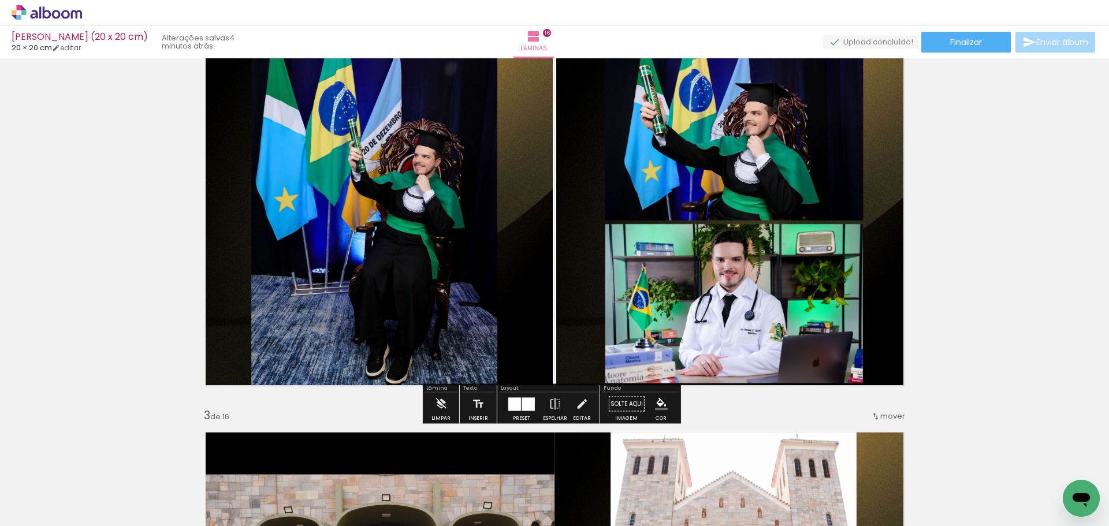
click at [526, 409] on div at bounding box center [528, 403] width 13 height 13
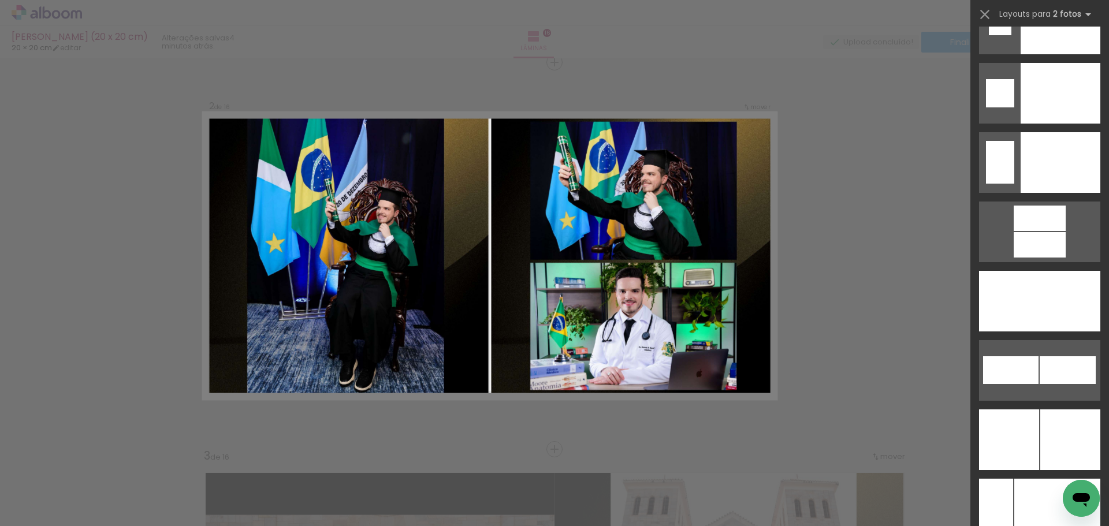
scroll to position [5090, 0]
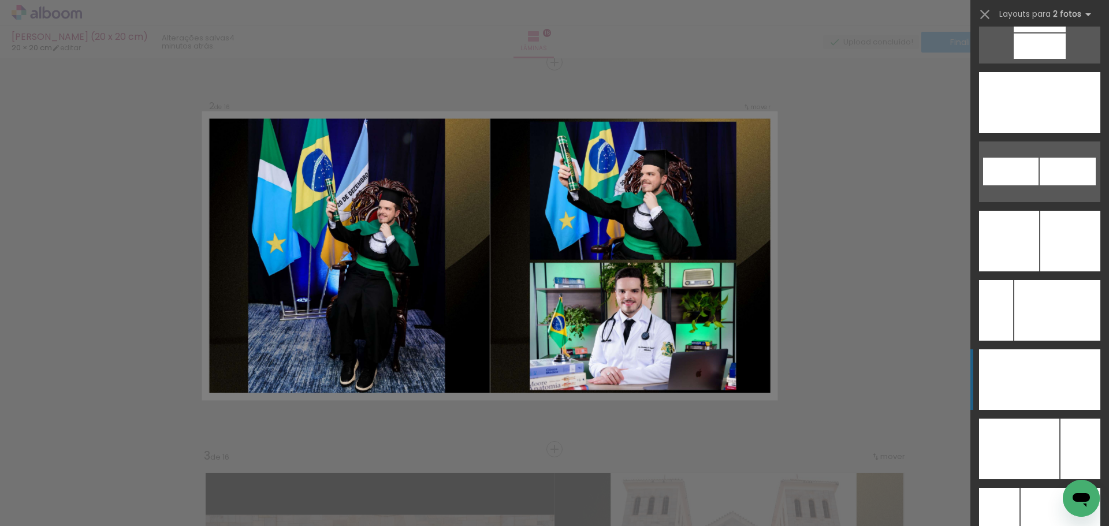
click at [1034, 271] on div at bounding box center [1009, 241] width 60 height 61
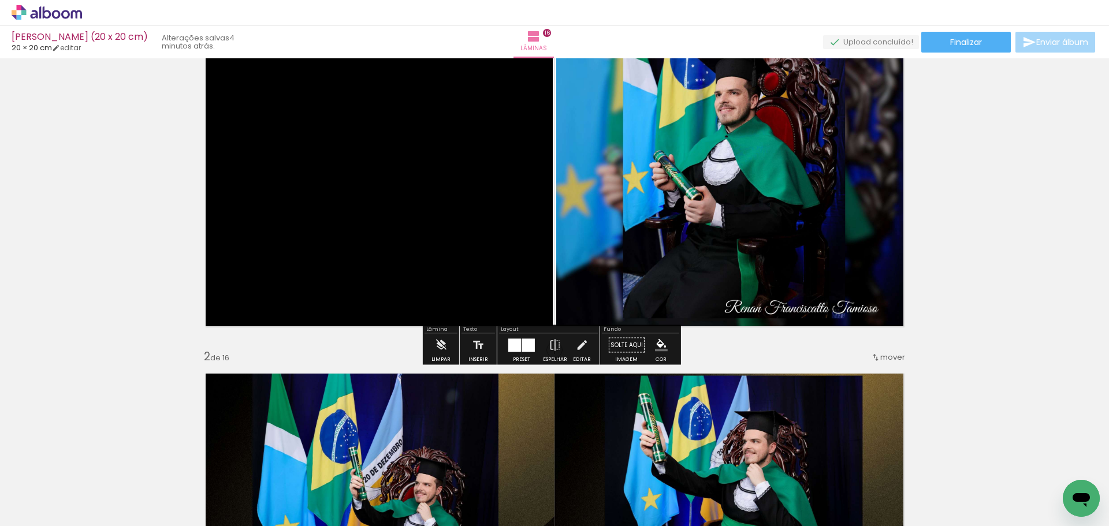
scroll to position [115, 0]
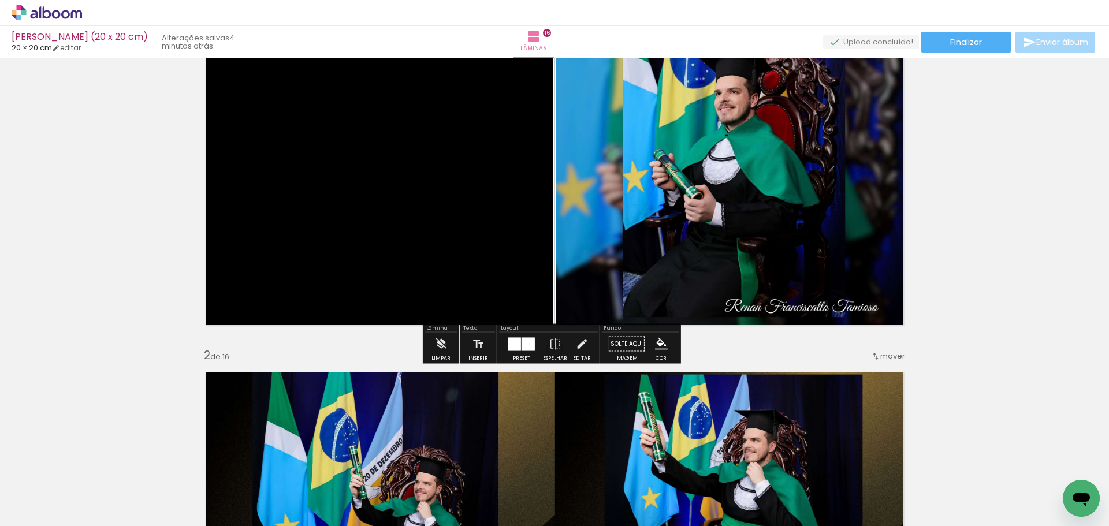
click at [526, 341] on div at bounding box center [528, 343] width 13 height 13
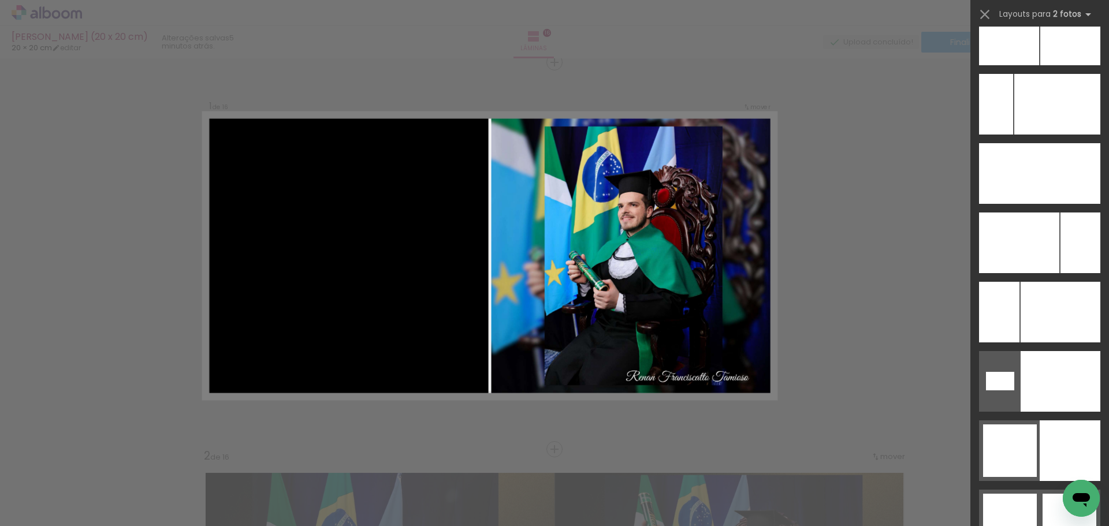
scroll to position [5384, 0]
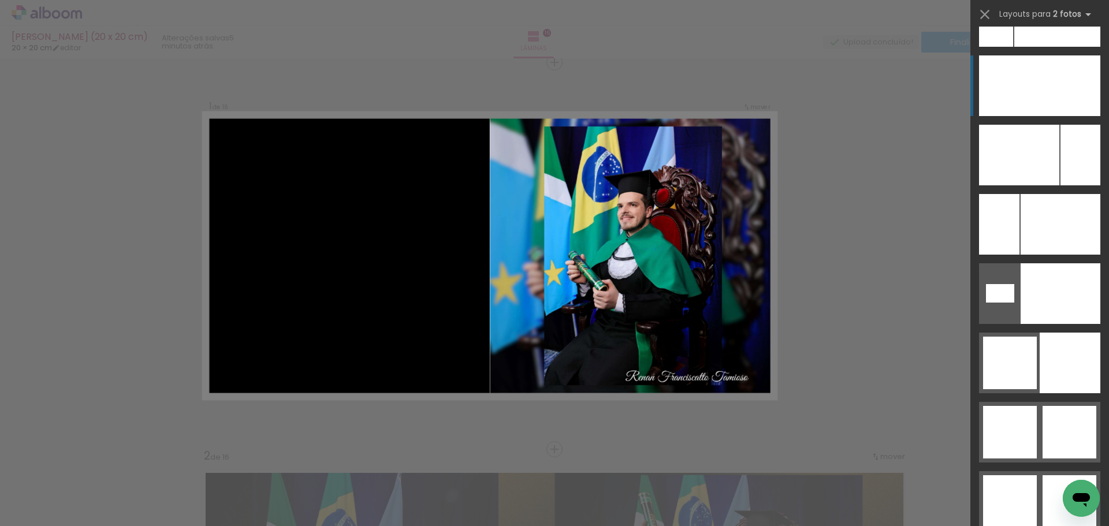
click at [1016, 194] on div at bounding box center [999, 224] width 40 height 61
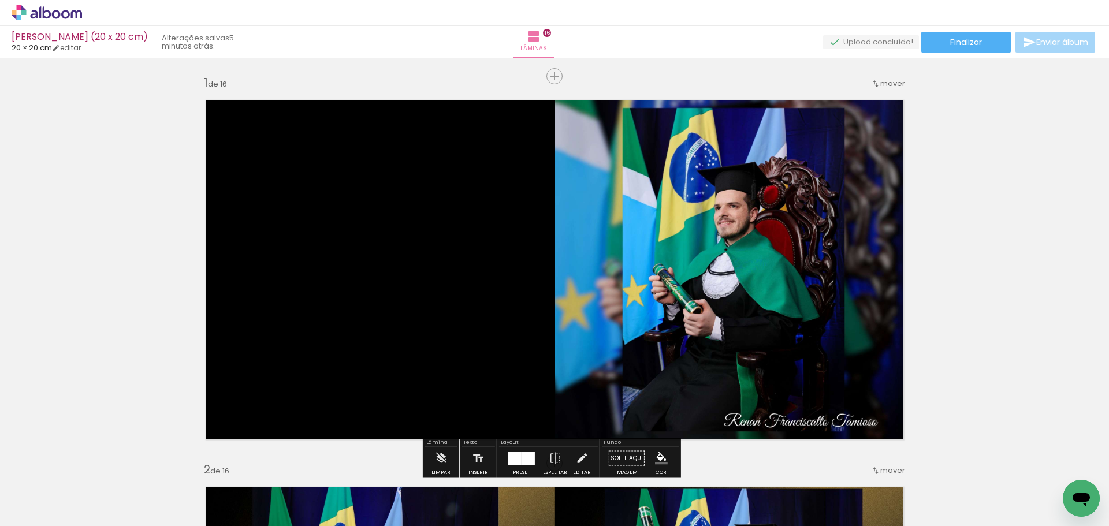
scroll to position [0, 0]
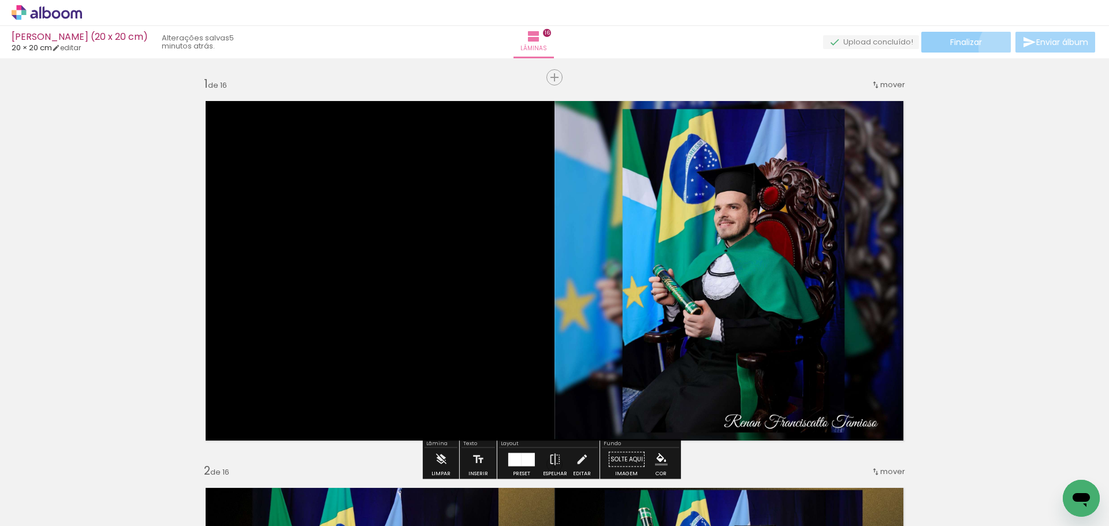
click at [1003, 47] on paper-button "Finalizar" at bounding box center [965, 42] width 89 height 21
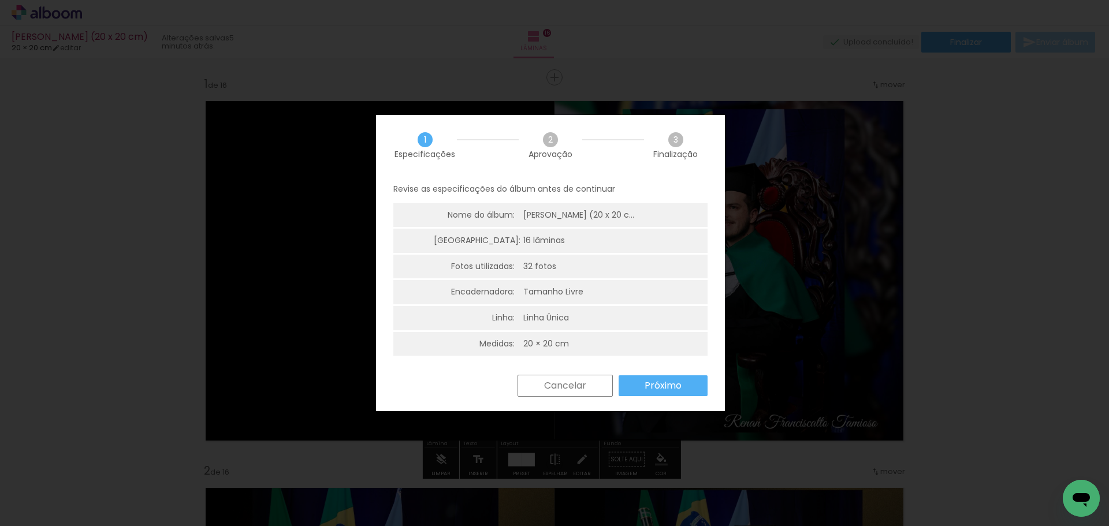
click at [0, 0] on slot "Próximo" at bounding box center [0, 0] width 0 height 0
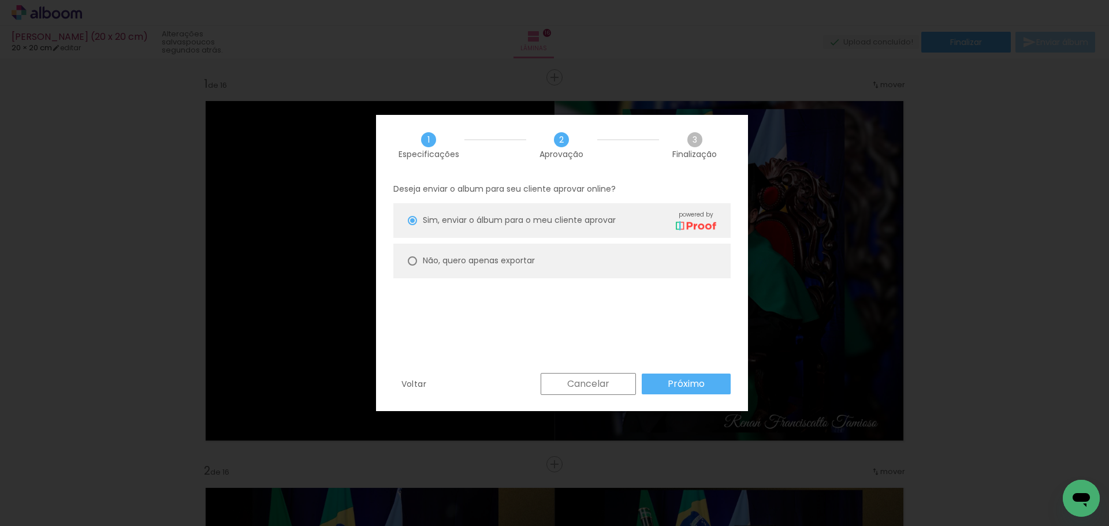
click at [654, 380] on paper-button "Próximo" at bounding box center [685, 384] width 89 height 21
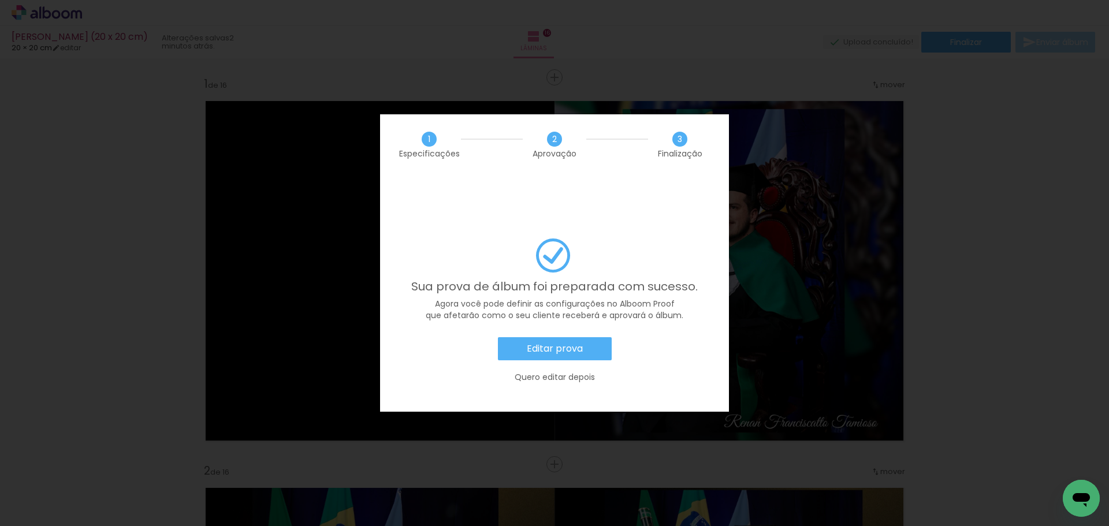
drag, startPoint x: 766, startPoint y: 47, endPoint x: 712, endPoint y: 27, distance: 57.9
click at [766, 47] on iron-overlay-backdrop at bounding box center [554, 263] width 1109 height 526
click at [0, 0] on slot "Editar prova" at bounding box center [0, 0] width 0 height 0
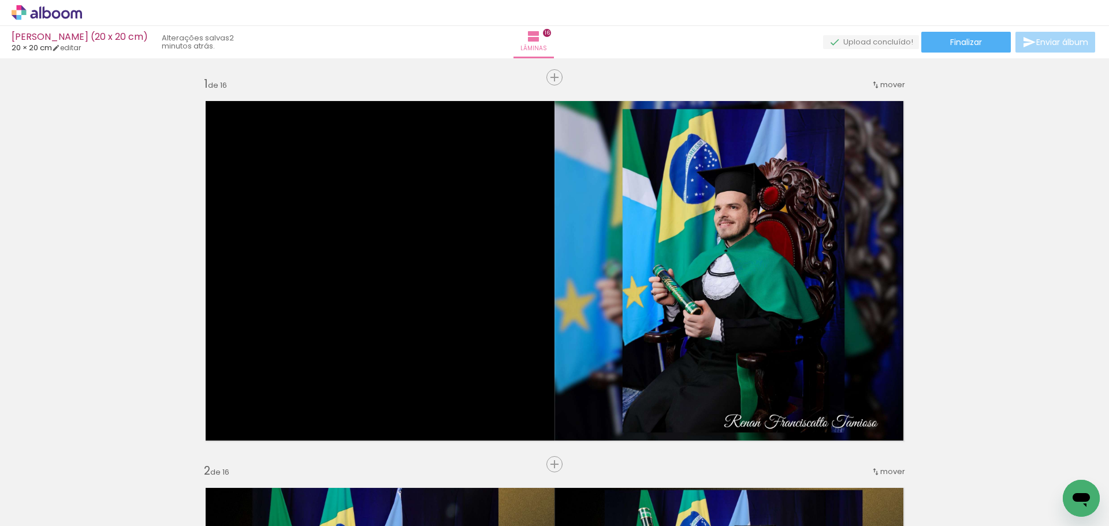
scroll to position [0, 1059]
